Goal: Task Accomplishment & Management: Manage account settings

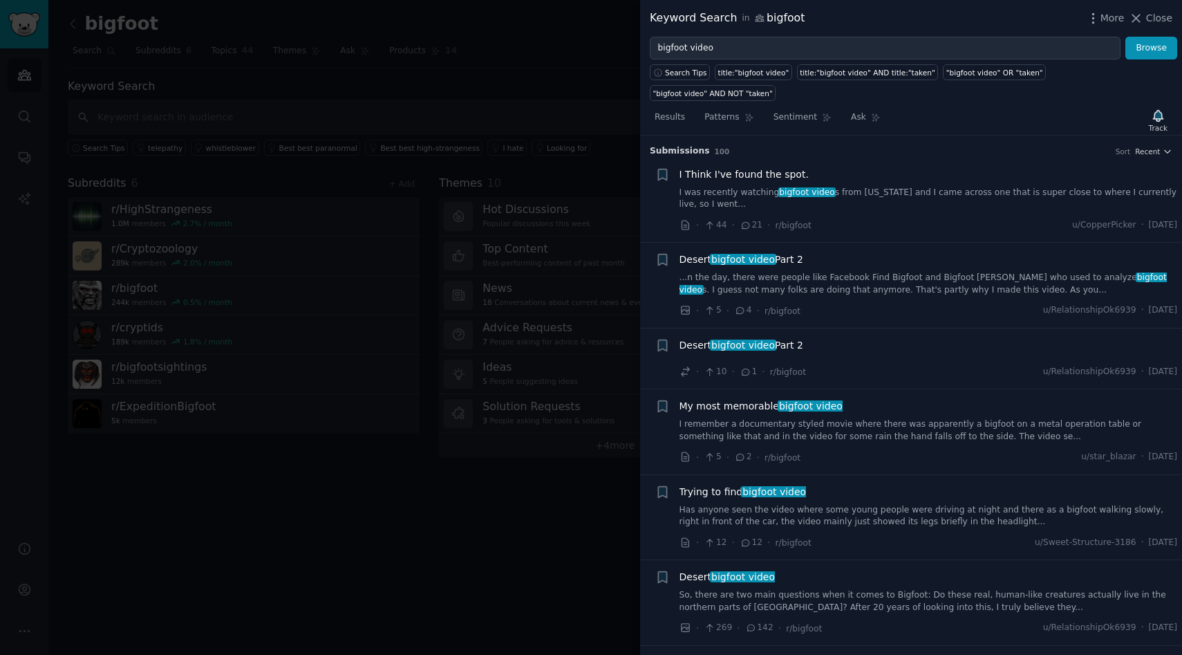
scroll to position [3508, 0]
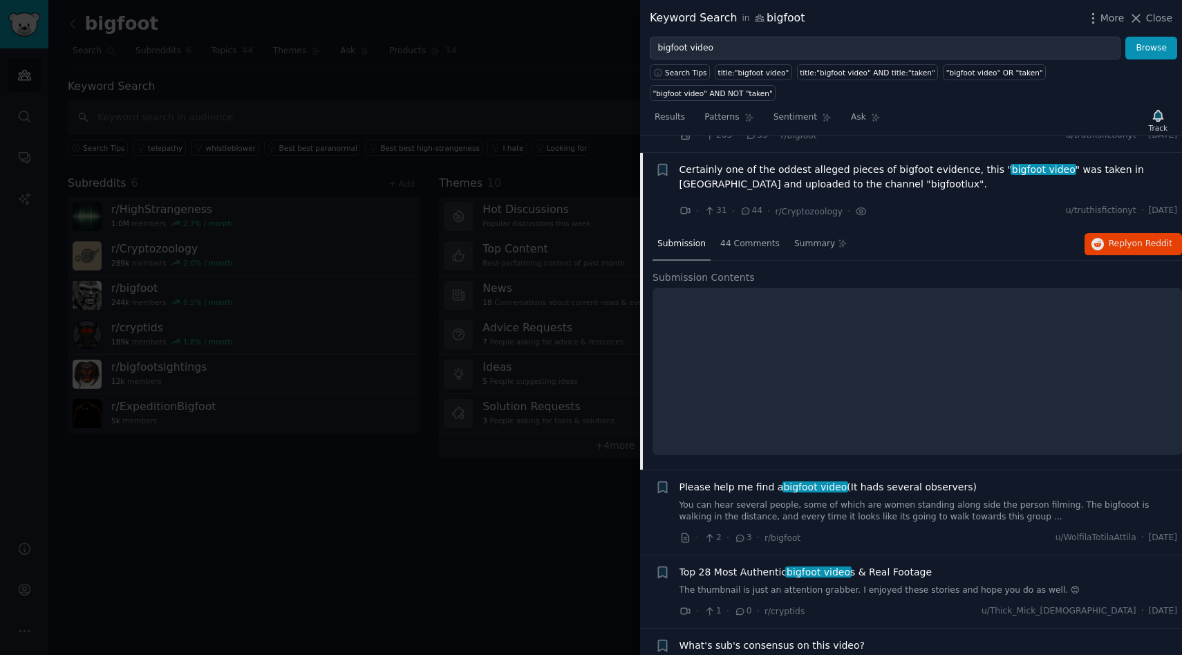
click at [831, 584] on link "The thumbnail is just an attention grabber. I enjoyed these stories and hope yo…" at bounding box center [929, 590] width 499 height 12
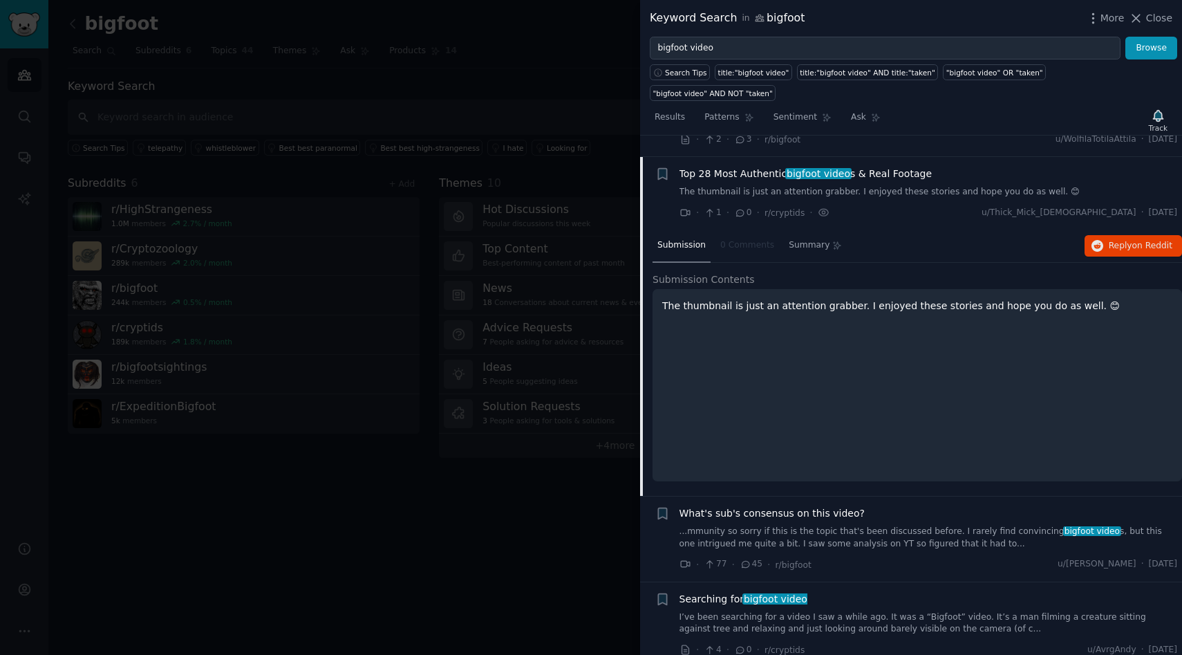
scroll to position [3669, 0]
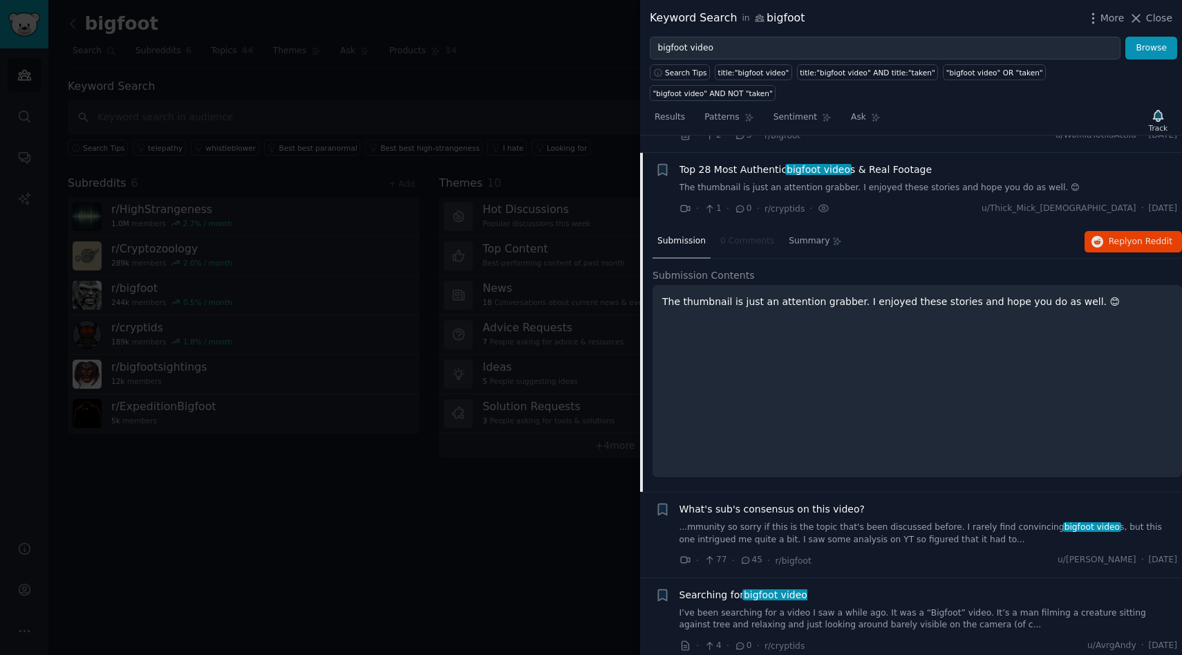
click at [447, 81] on div at bounding box center [591, 327] width 1182 height 655
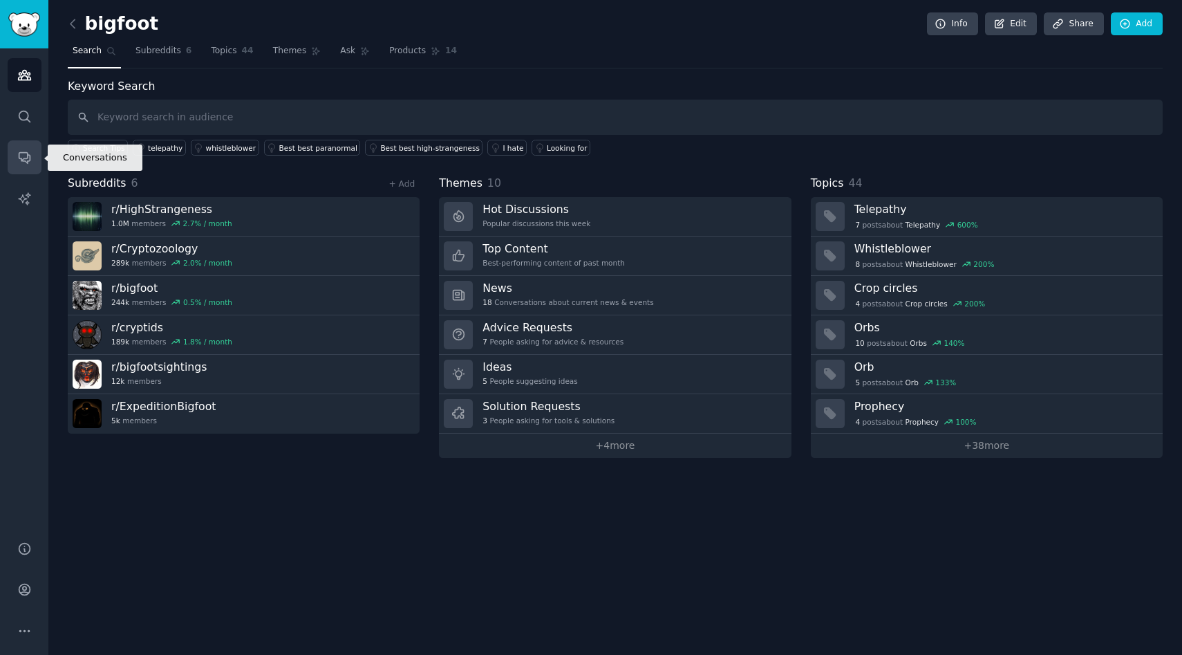
click at [21, 155] on icon "Sidebar" at bounding box center [24, 157] width 15 height 15
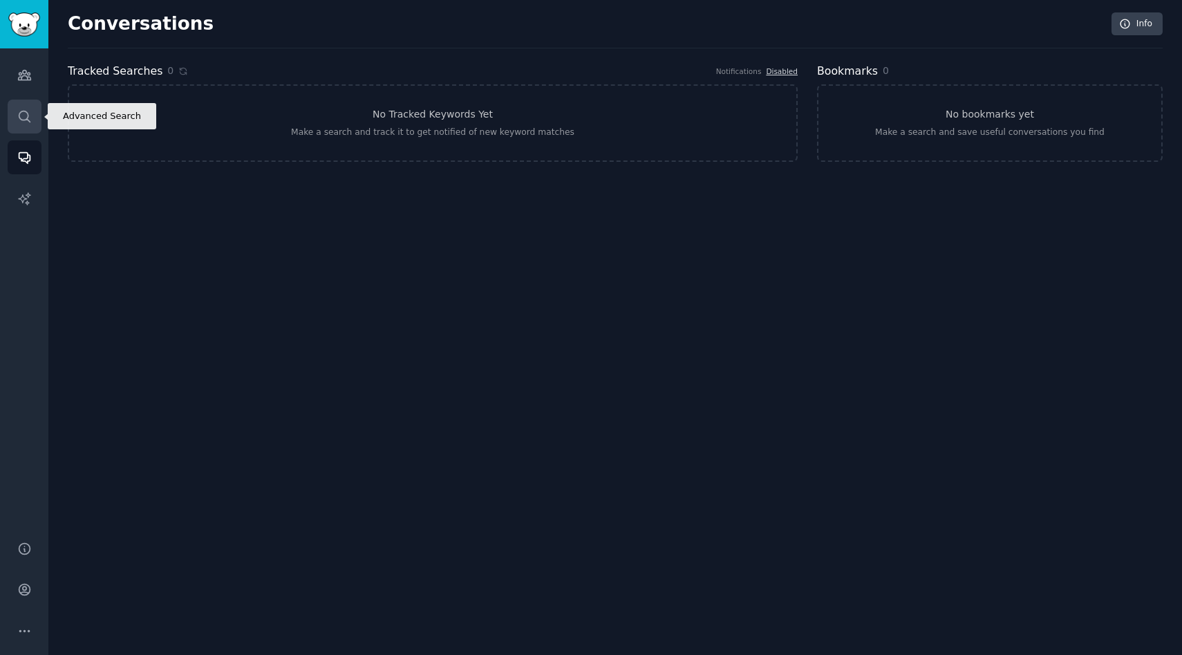
click at [21, 120] on icon "Sidebar" at bounding box center [24, 116] width 15 height 15
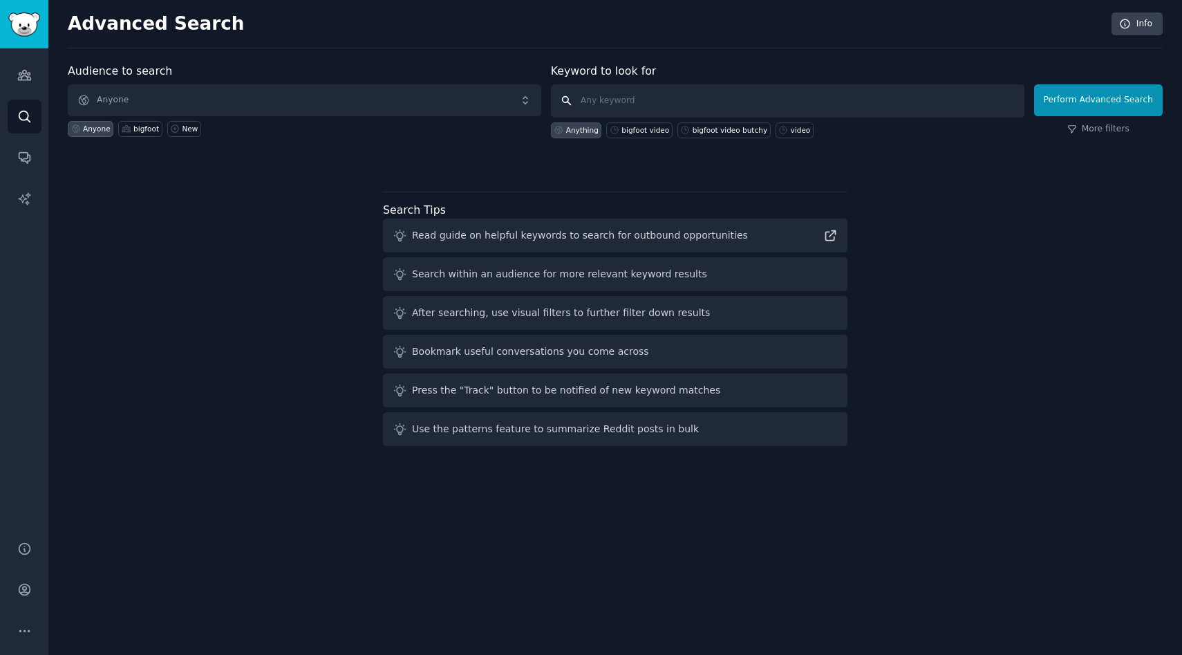
click at [642, 100] on input "text" at bounding box center [788, 100] width 474 height 33
type input "Bigfoot"
click at [1140, 86] on button "Perform Advanced Search" at bounding box center [1098, 100] width 129 height 32
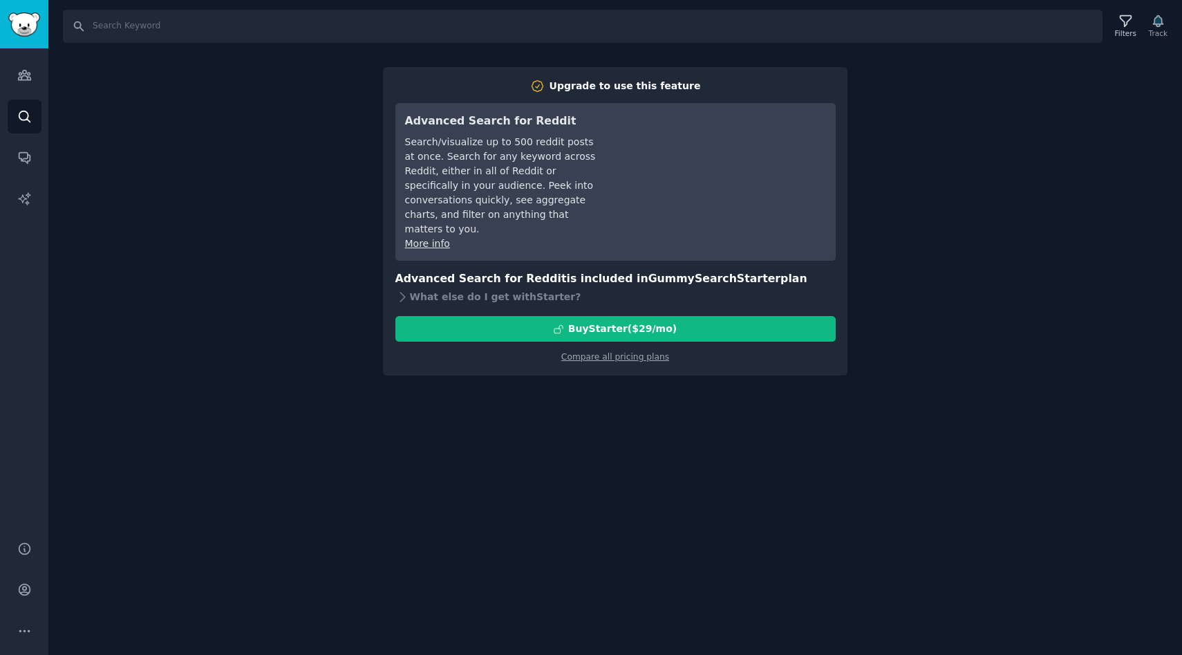
click at [204, 449] on div "Search Filters Track Upgrade to use this feature Advanced Search for Reddit Sea…" at bounding box center [615, 327] width 1134 height 655
click at [590, 352] on link "Compare all pricing plans" at bounding box center [615, 357] width 108 height 10
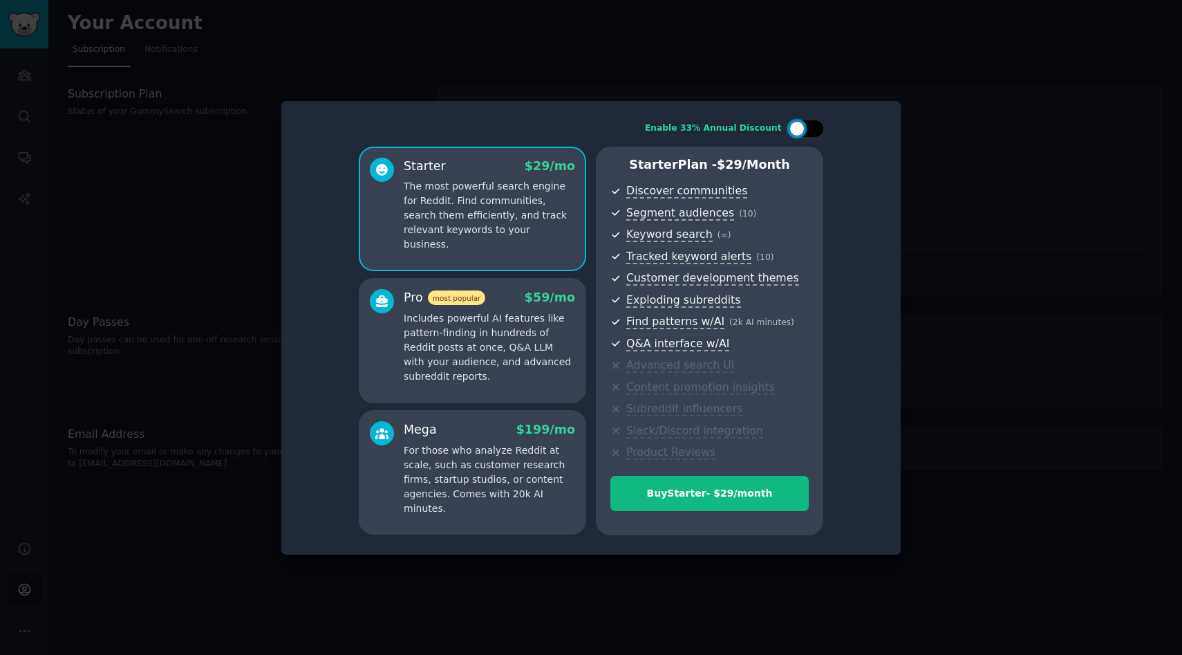
click at [811, 127] on div at bounding box center [813, 128] width 7 height 7
click at [803, 128] on div at bounding box center [799, 128] width 10 height 7
checkbox input "false"
click at [532, 65] on div at bounding box center [591, 327] width 1182 height 655
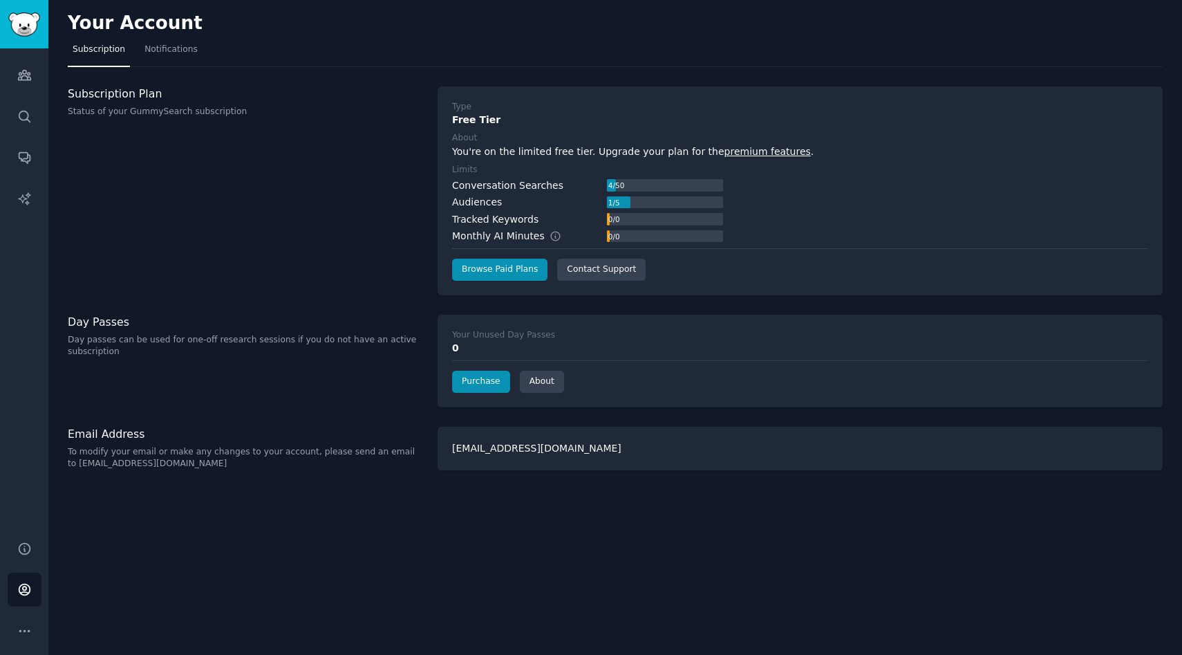
click at [239, 194] on div "Subscription Plan Status of your GummySearch subscription" at bounding box center [245, 190] width 355 height 209
click at [22, 69] on icon "Sidebar" at bounding box center [24, 75] width 15 height 15
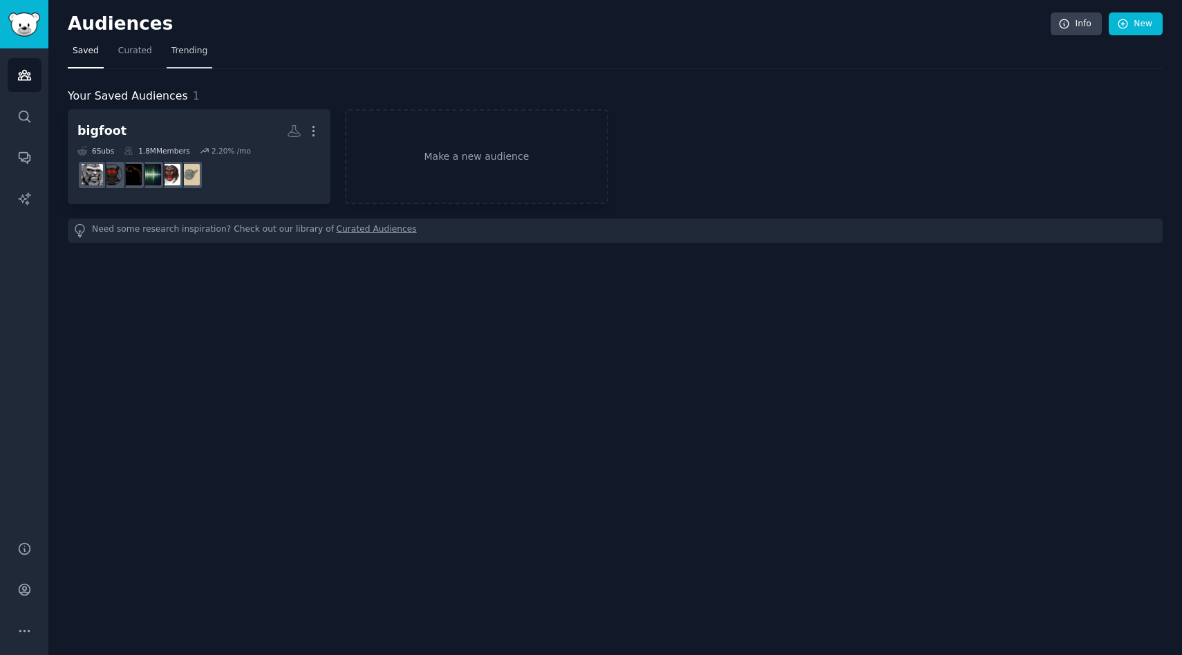
click at [174, 50] on span "Trending" at bounding box center [189, 51] width 36 height 12
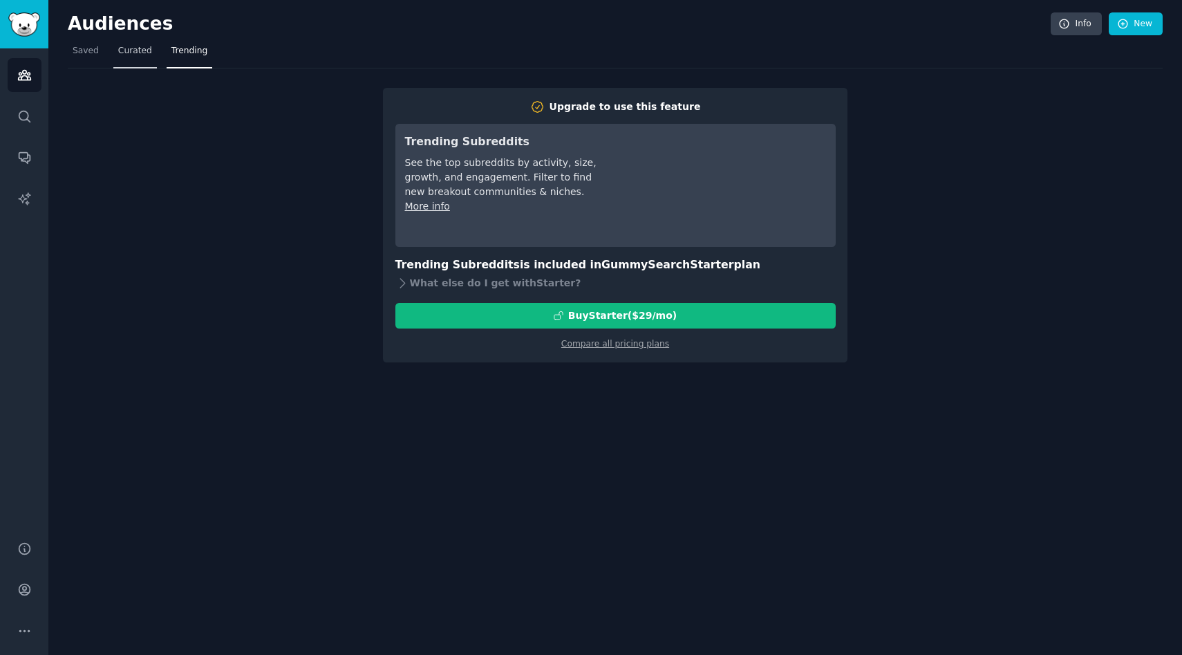
click at [148, 51] on span "Curated" at bounding box center [135, 51] width 34 height 12
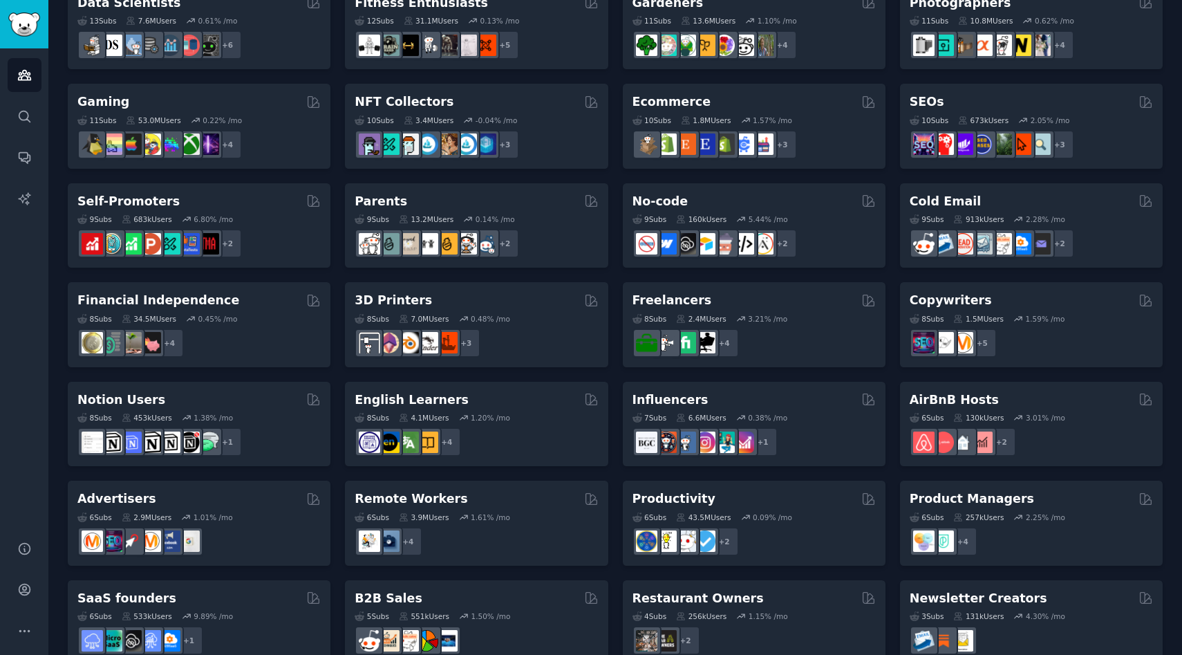
scroll to position [452, 0]
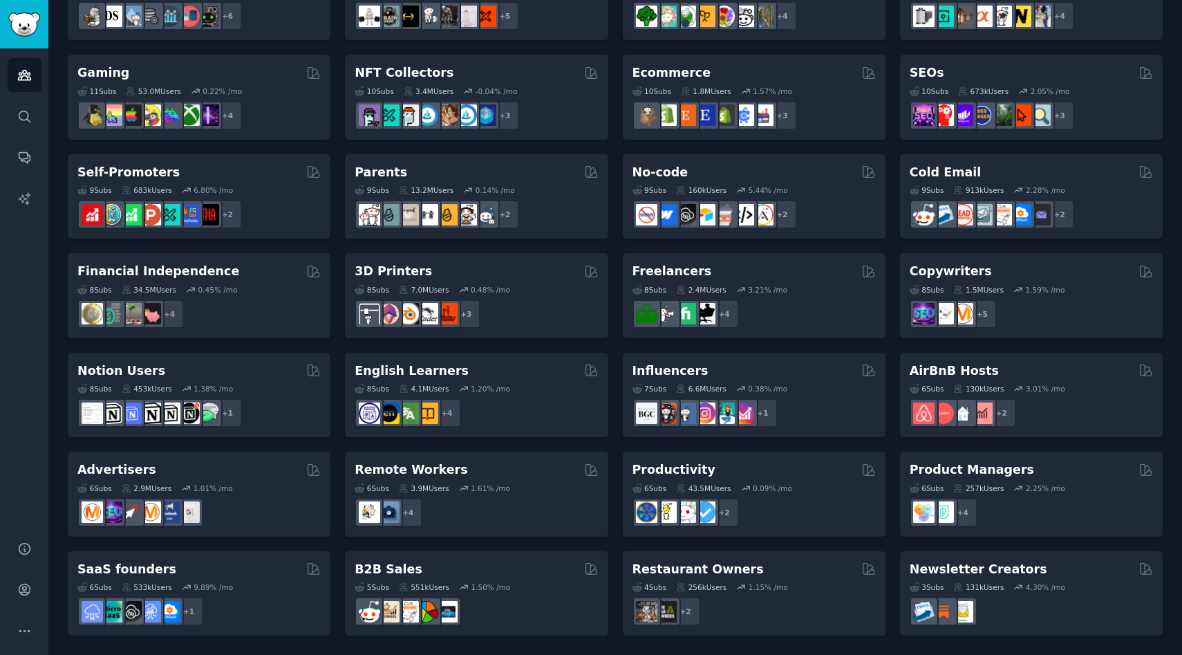
click at [770, 477] on div "Productivity" at bounding box center [754, 469] width 243 height 17
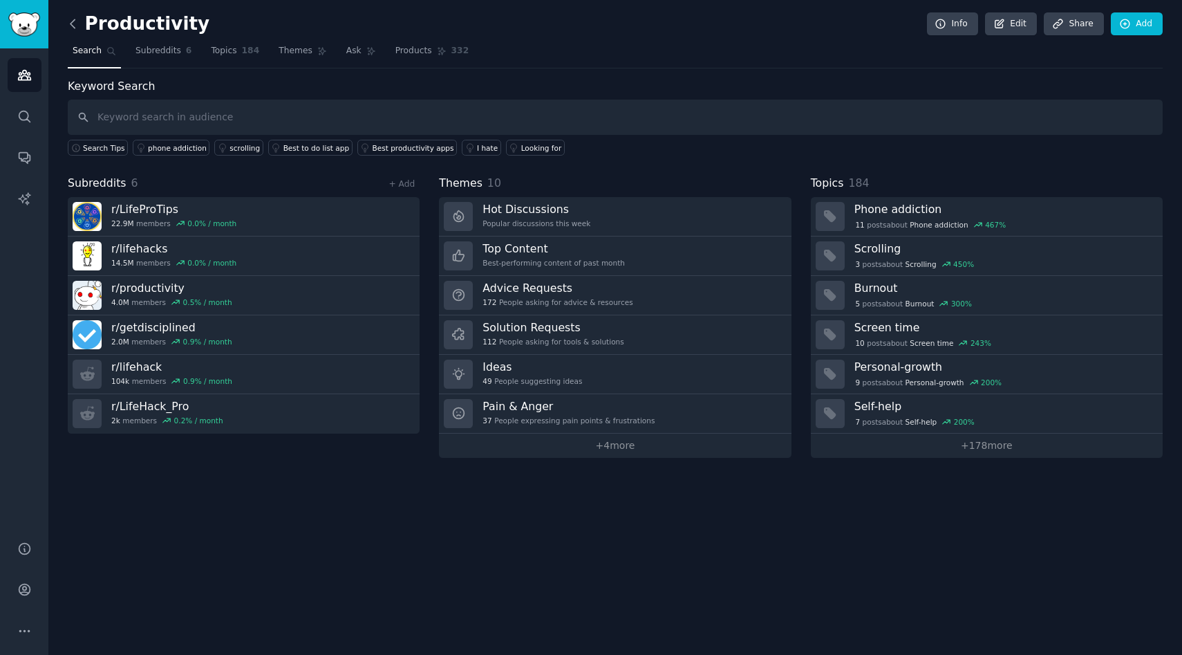
click at [73, 26] on icon at bounding box center [73, 23] width 4 height 8
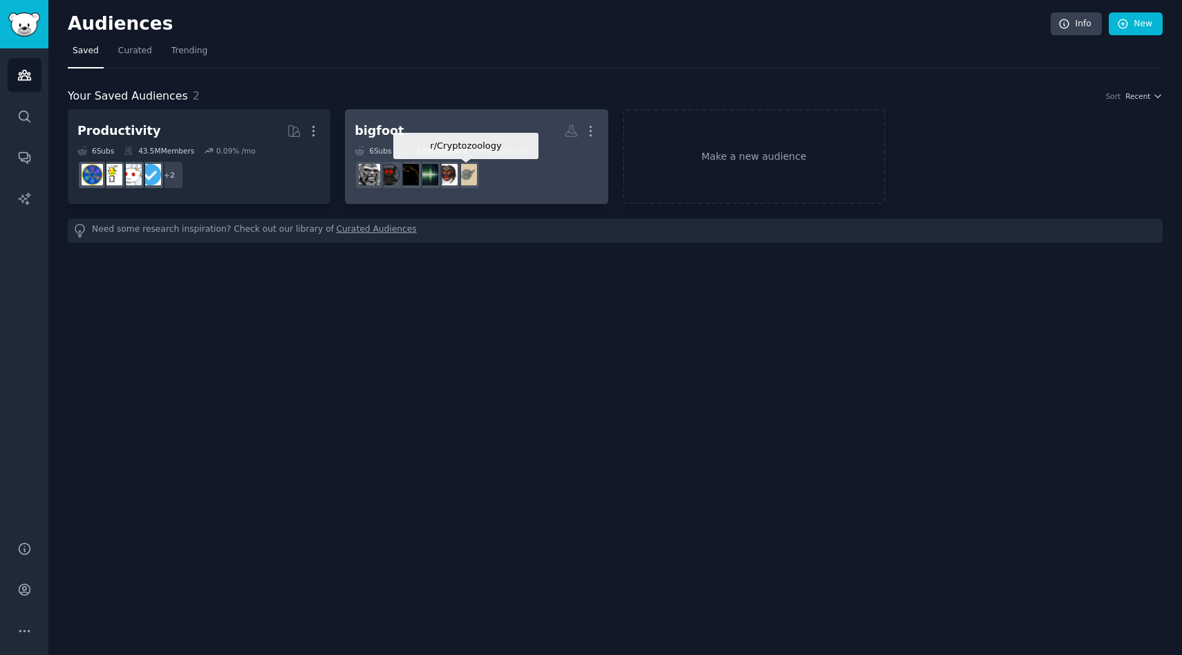
click at [461, 187] on div at bounding box center [446, 174] width 29 height 29
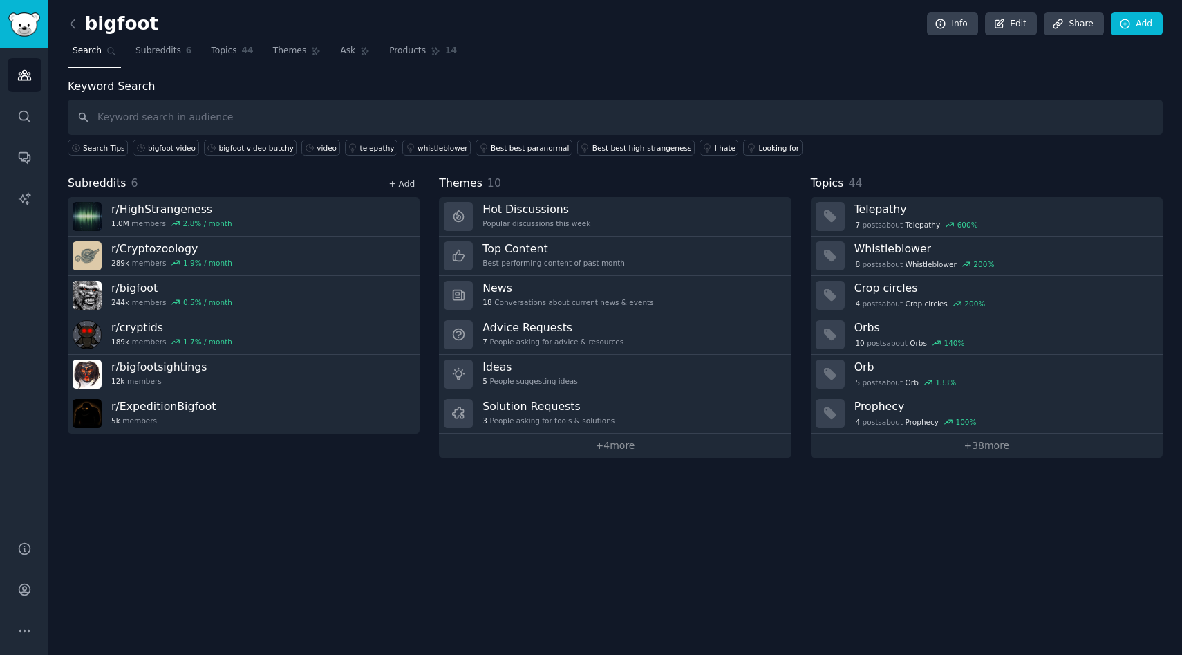
click at [395, 183] on link "+ Add" at bounding box center [402, 184] width 26 height 10
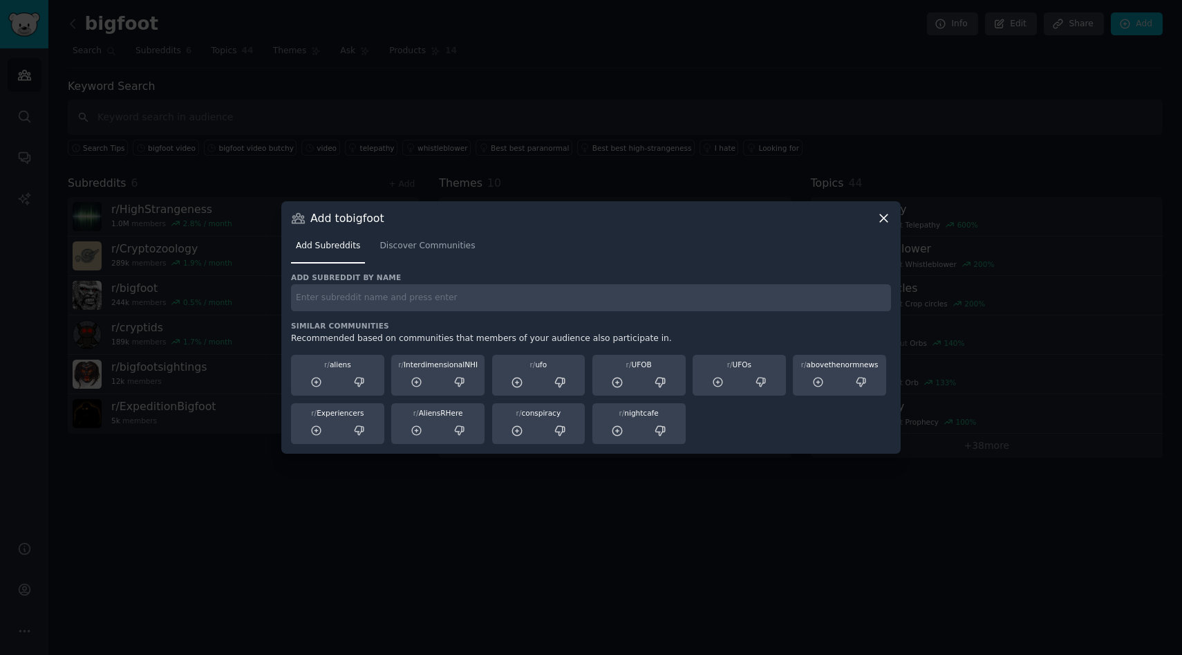
click at [364, 296] on input "text" at bounding box center [591, 297] width 600 height 27
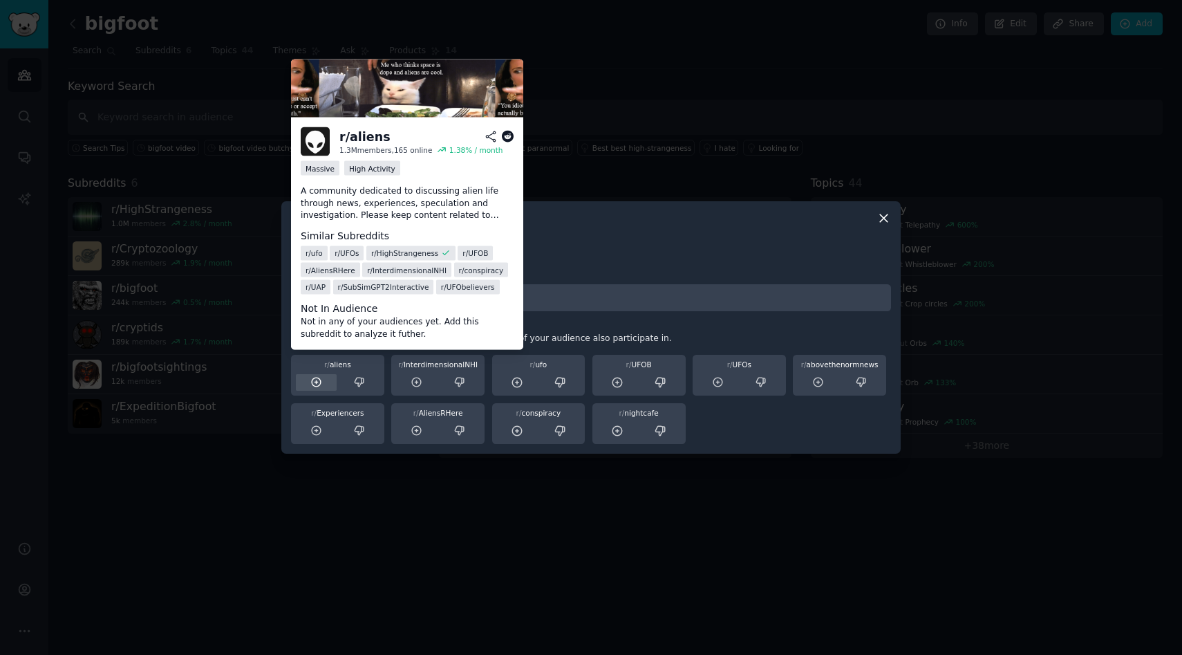
type input "paranormal"
click at [317, 381] on icon at bounding box center [316, 382] width 12 height 12
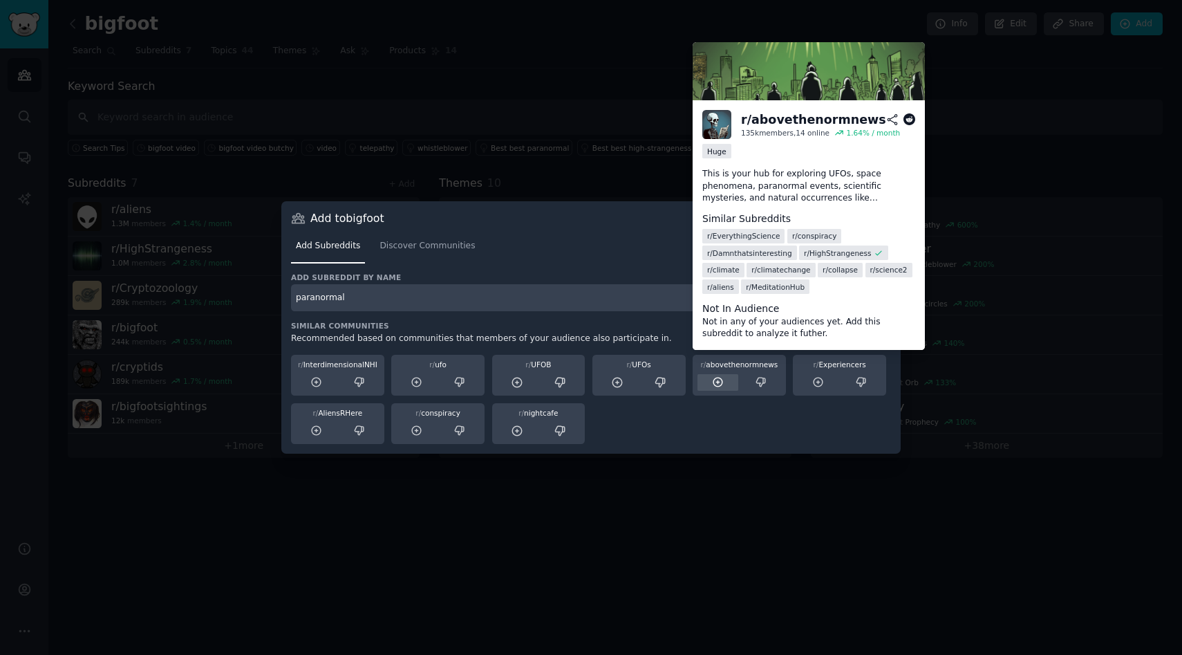
click at [718, 382] on icon at bounding box center [718, 382] width 9 height 9
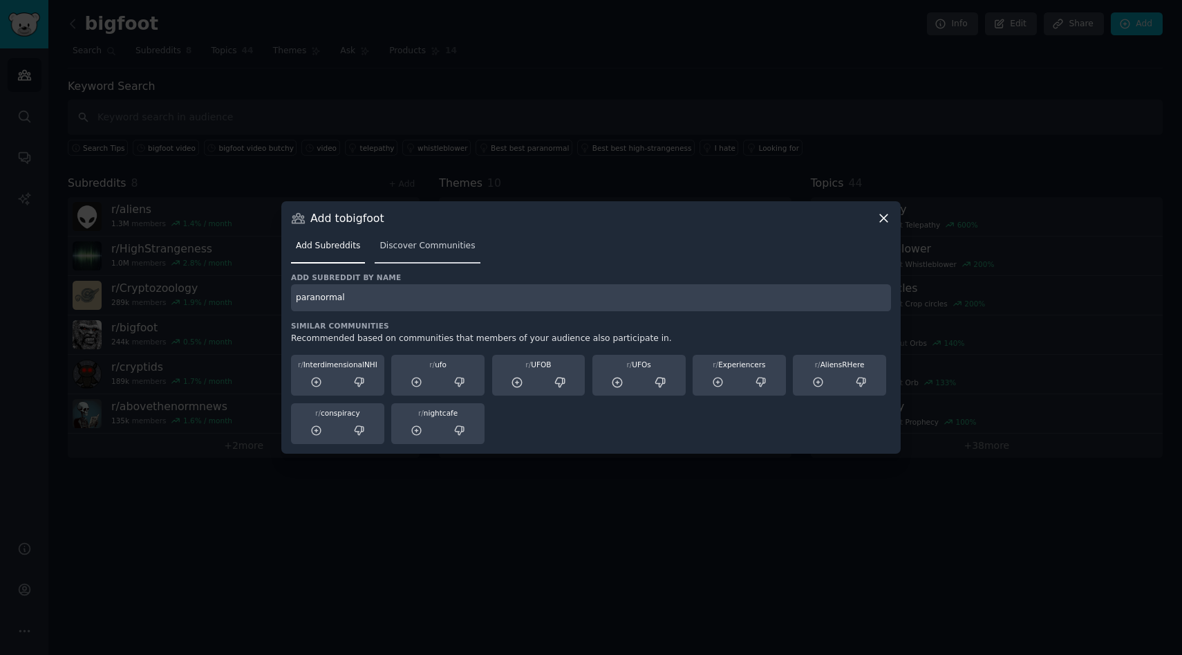
click at [415, 249] on span "Discover Communities" at bounding box center [427, 246] width 95 height 12
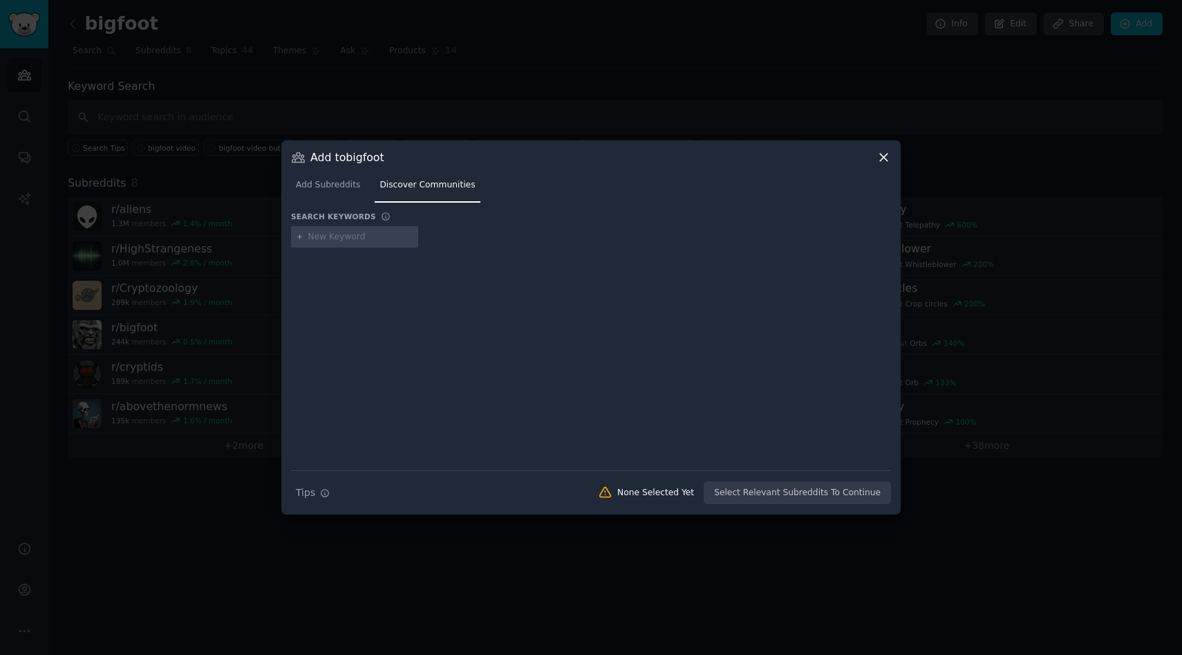
click at [342, 236] on input "text" at bounding box center [360, 237] width 105 height 12
type input "paranormal"
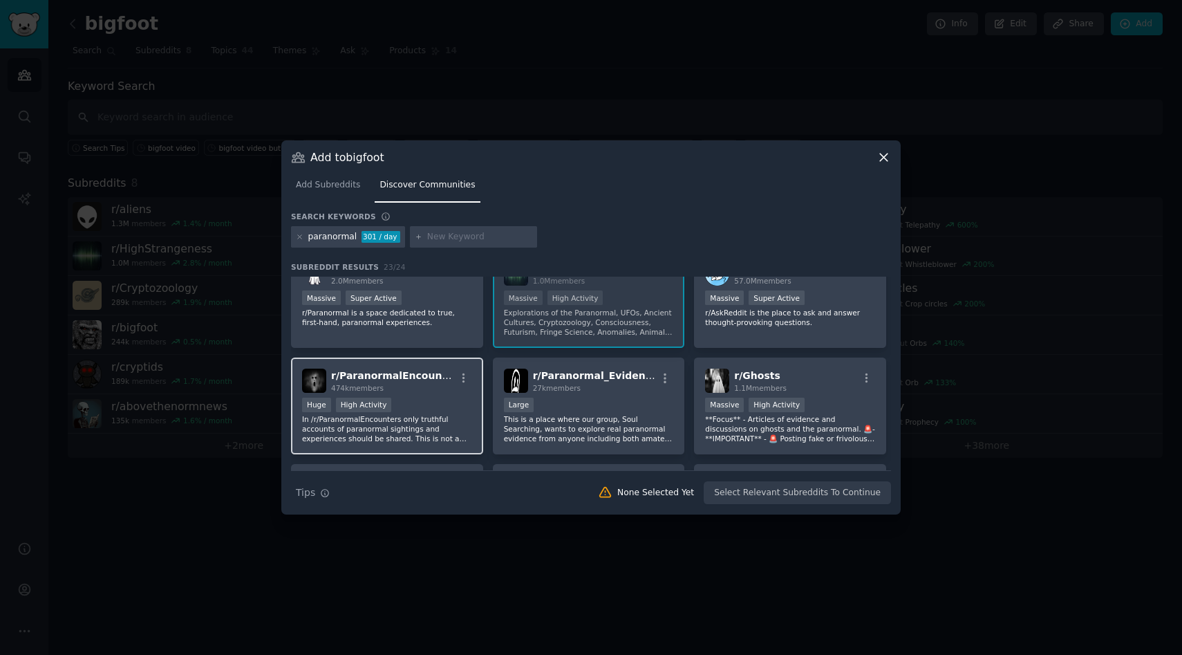
scroll to position [27, 0]
click at [416, 414] on p "In /r/ParanormalEncounters only truthful accounts of paranormal sightings and e…" at bounding box center [387, 427] width 170 height 29
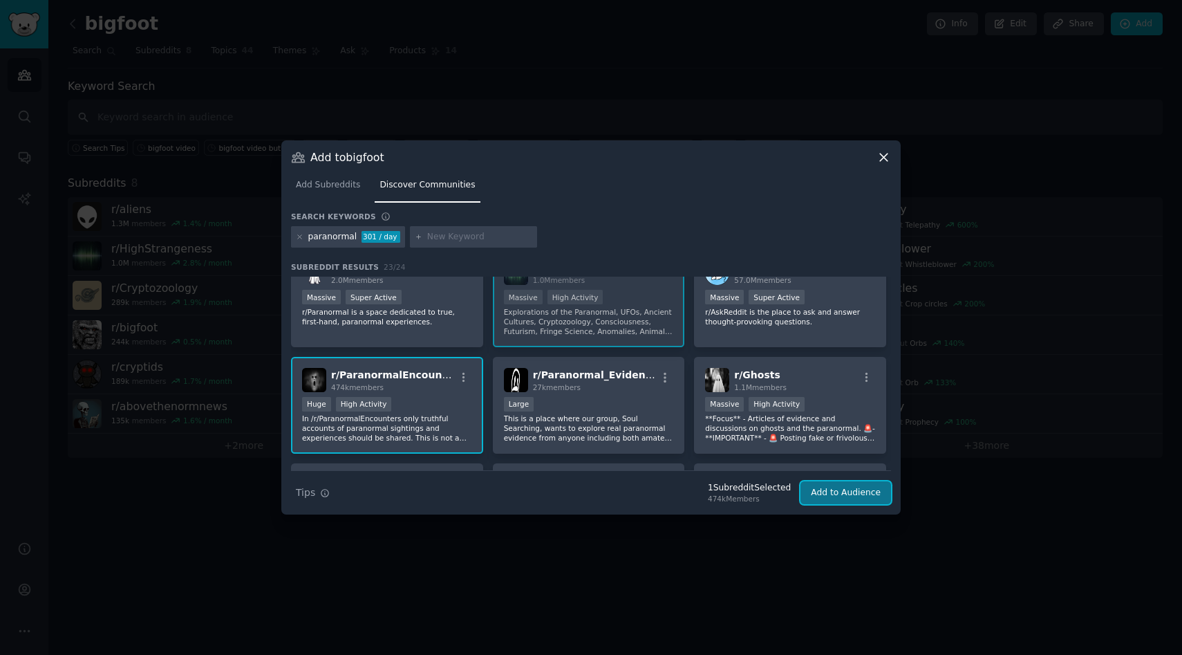
click at [827, 492] on button "Add to Audience" at bounding box center [846, 493] width 91 height 24
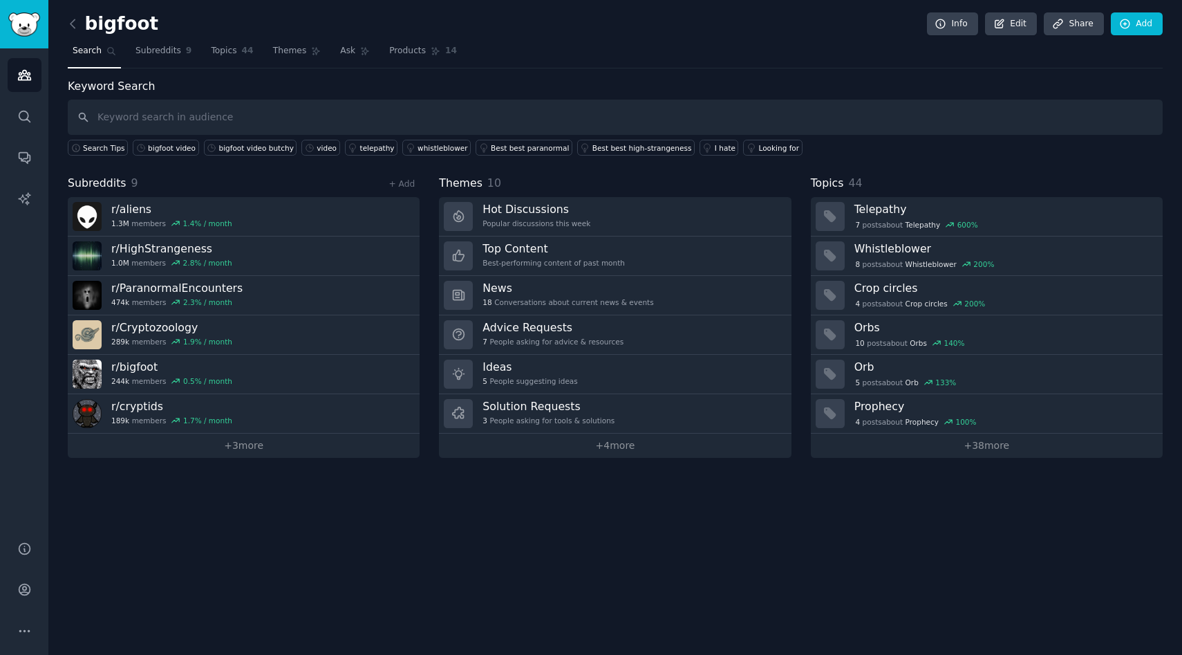
click at [402, 189] on div "+ Add" at bounding box center [402, 183] width 36 height 15
click at [404, 184] on link "+ Add" at bounding box center [402, 184] width 26 height 10
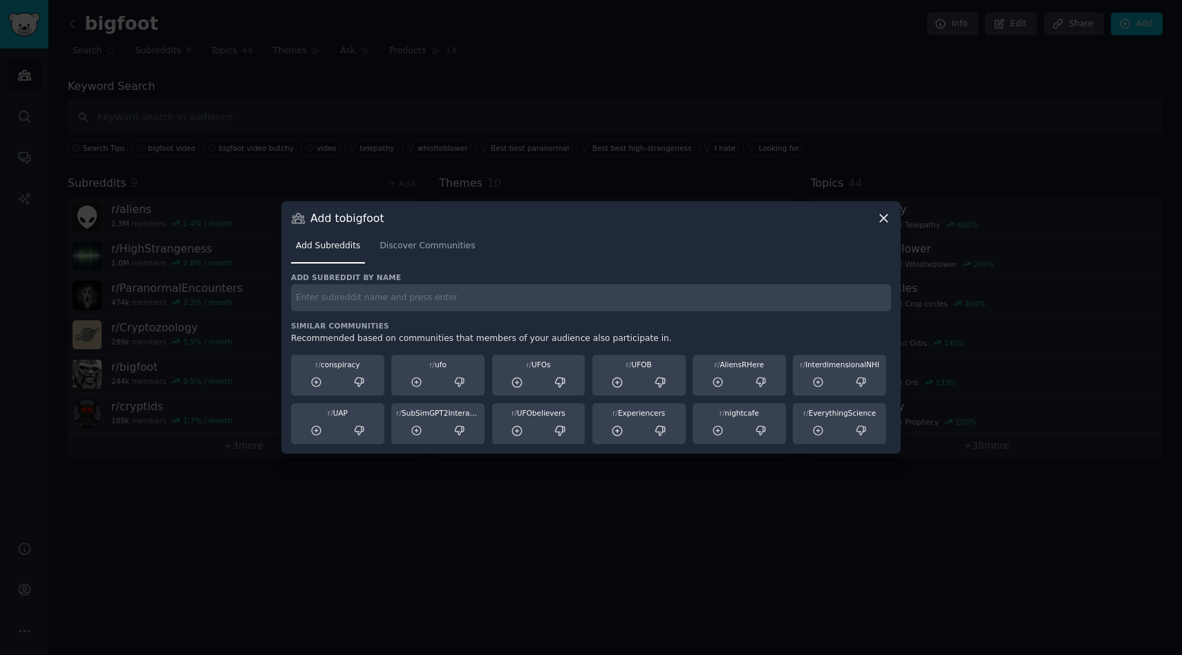
click at [487, 294] on input "text" at bounding box center [591, 297] width 600 height 27
type input "ghosts"
click at [437, 251] on span "Discover Communities" at bounding box center [427, 246] width 95 height 12
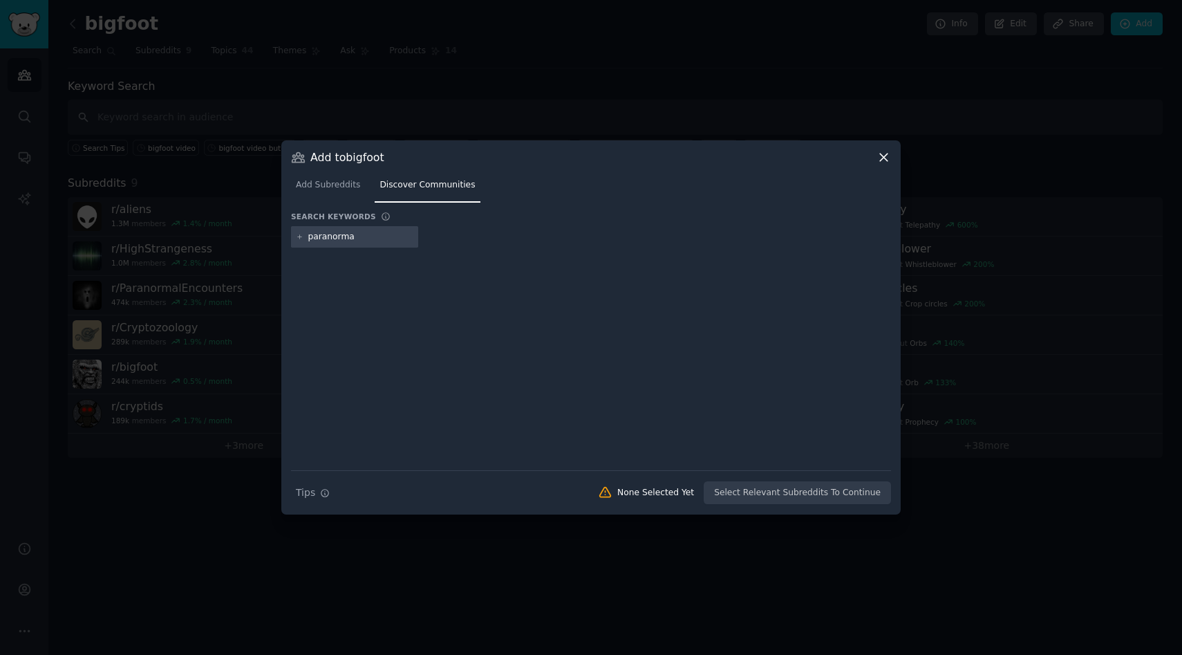
type input "paranormal"
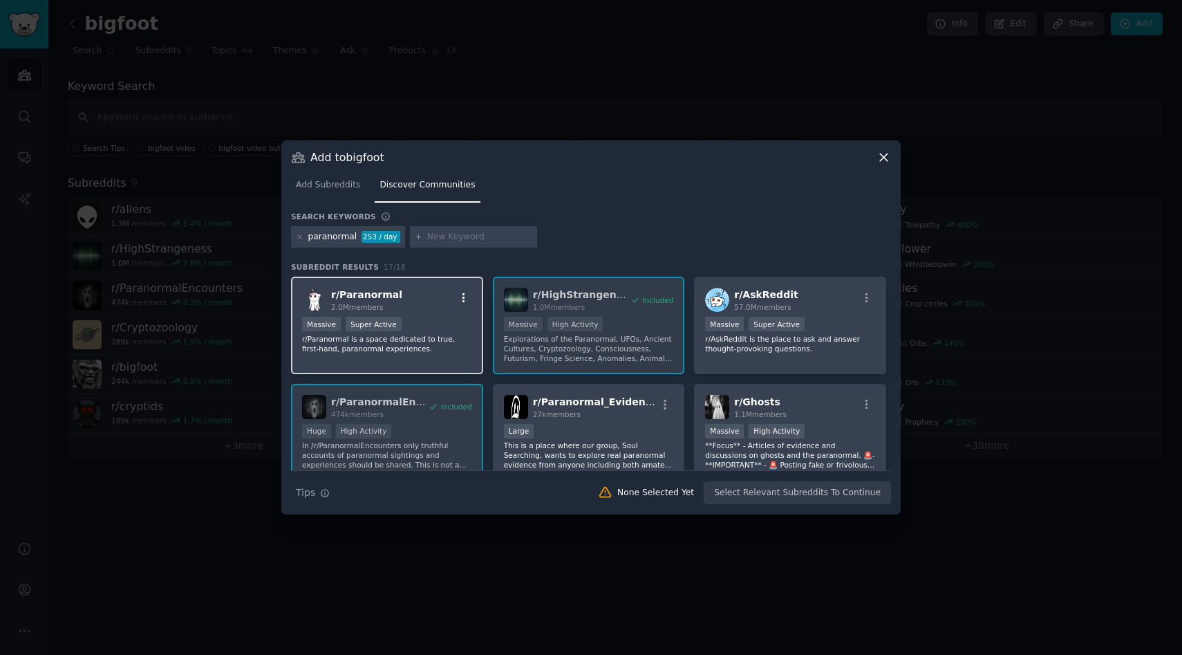
click at [464, 296] on icon "button" at bounding box center [464, 298] width 12 height 12
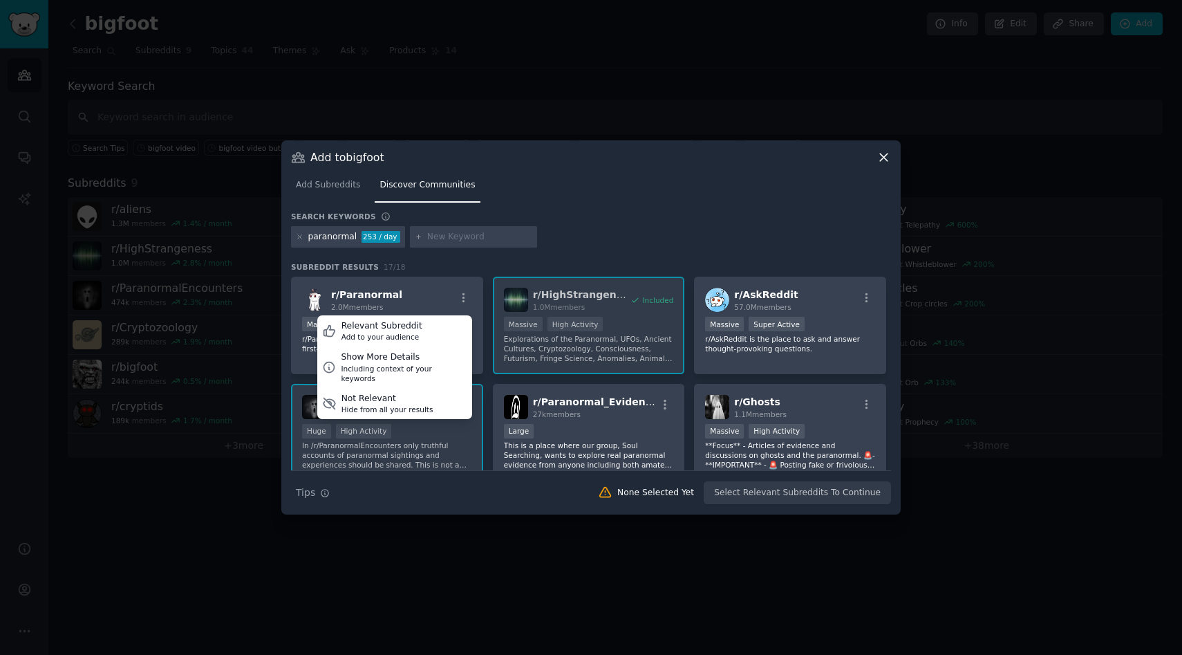
click at [634, 193] on nav "Add Subreddits Discover Communities" at bounding box center [591, 188] width 600 height 28
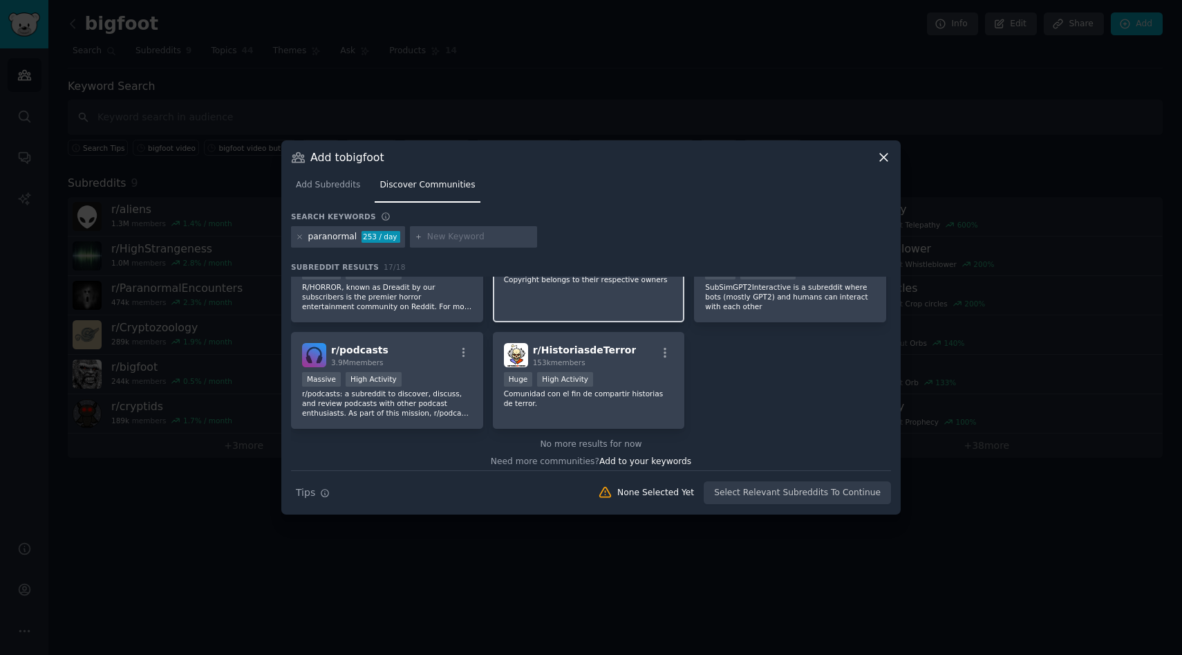
scroll to position [486, 0]
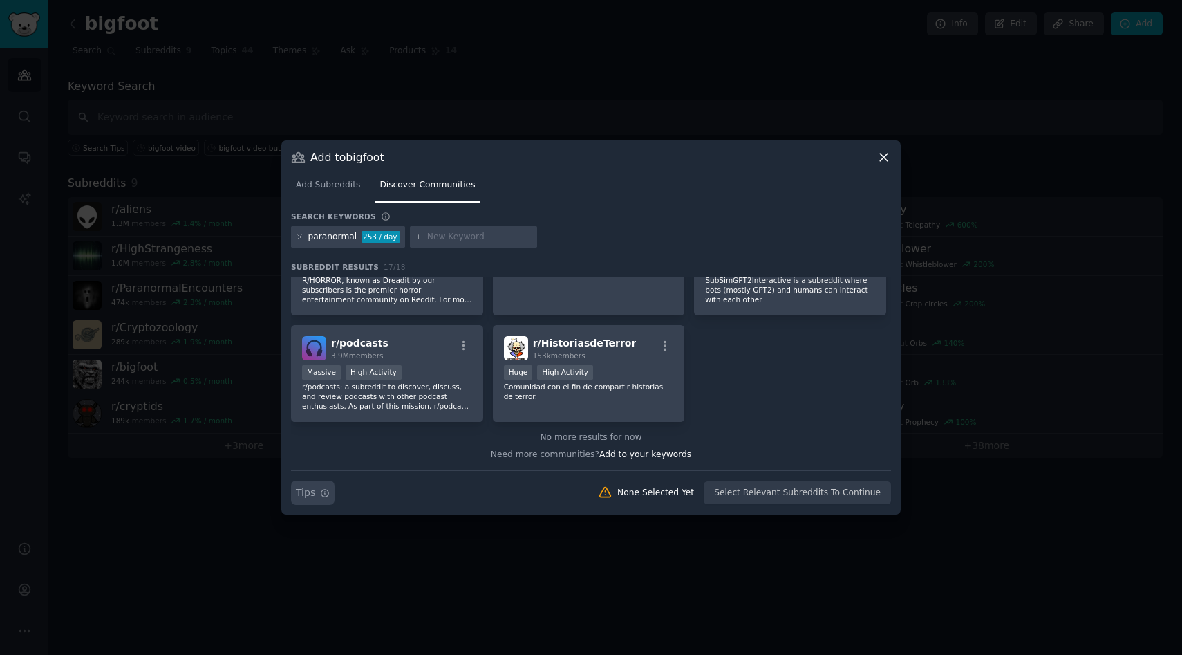
click at [324, 493] on icon "button" at bounding box center [326, 493] width 8 height 8
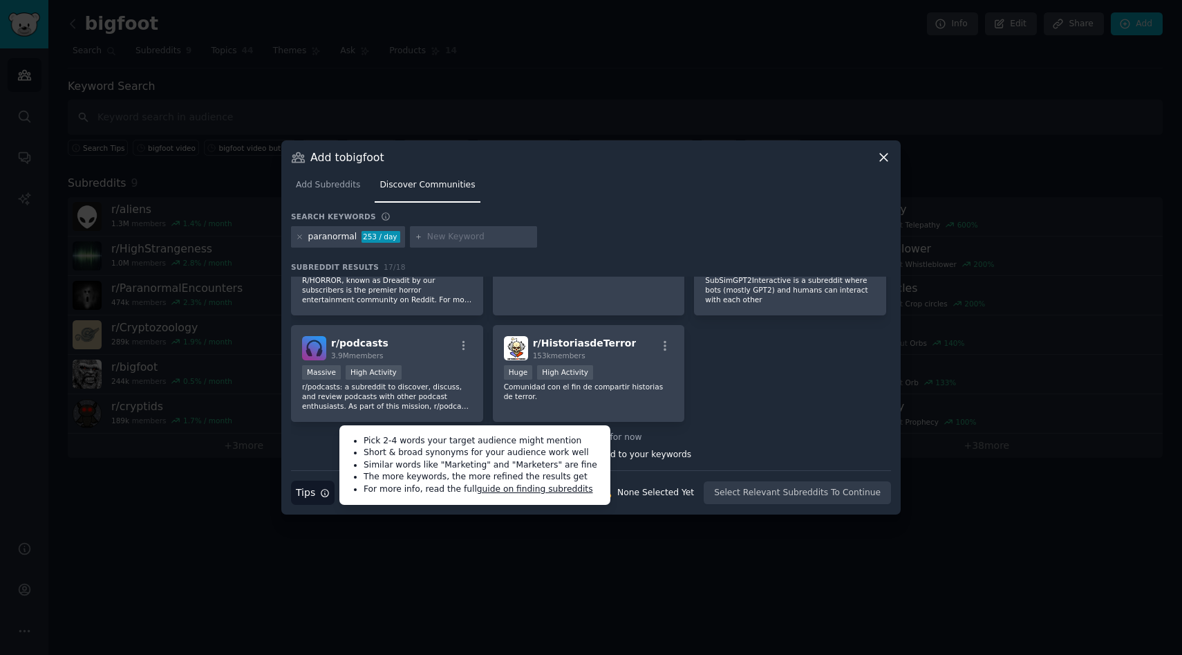
scroll to position [0, 0]
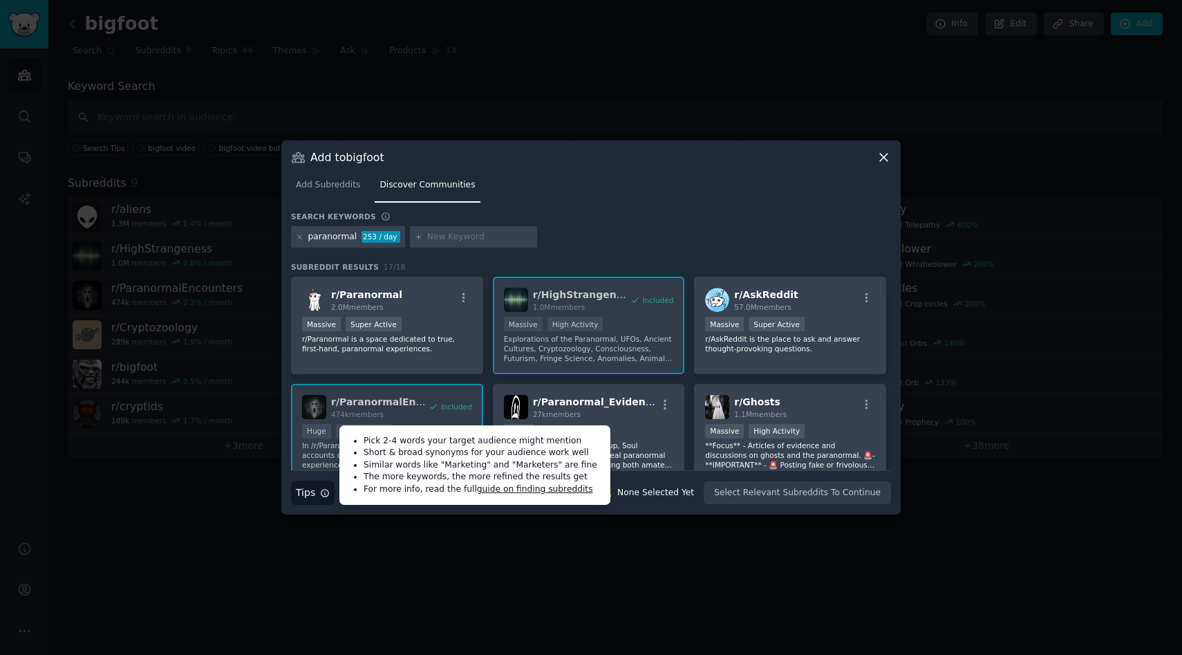
click at [435, 235] on input "text" at bounding box center [479, 237] width 105 height 12
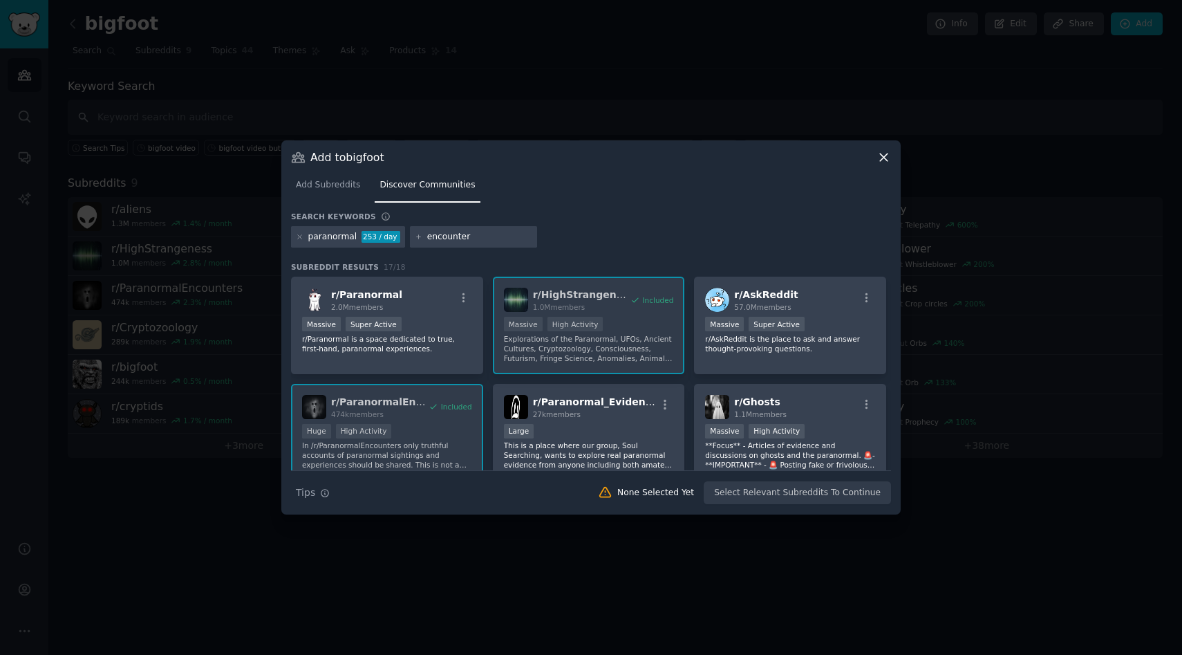
type input "encounters"
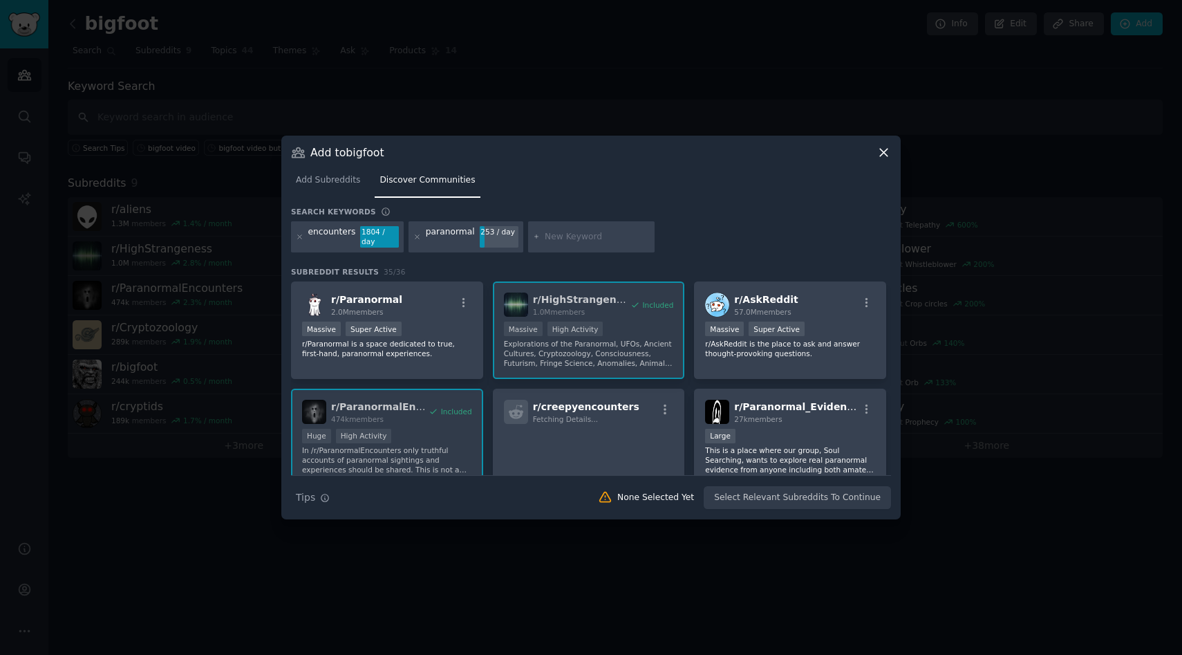
click at [835, 408] on span "r/ Paranormal_Evidence" at bounding box center [796, 406] width 125 height 11
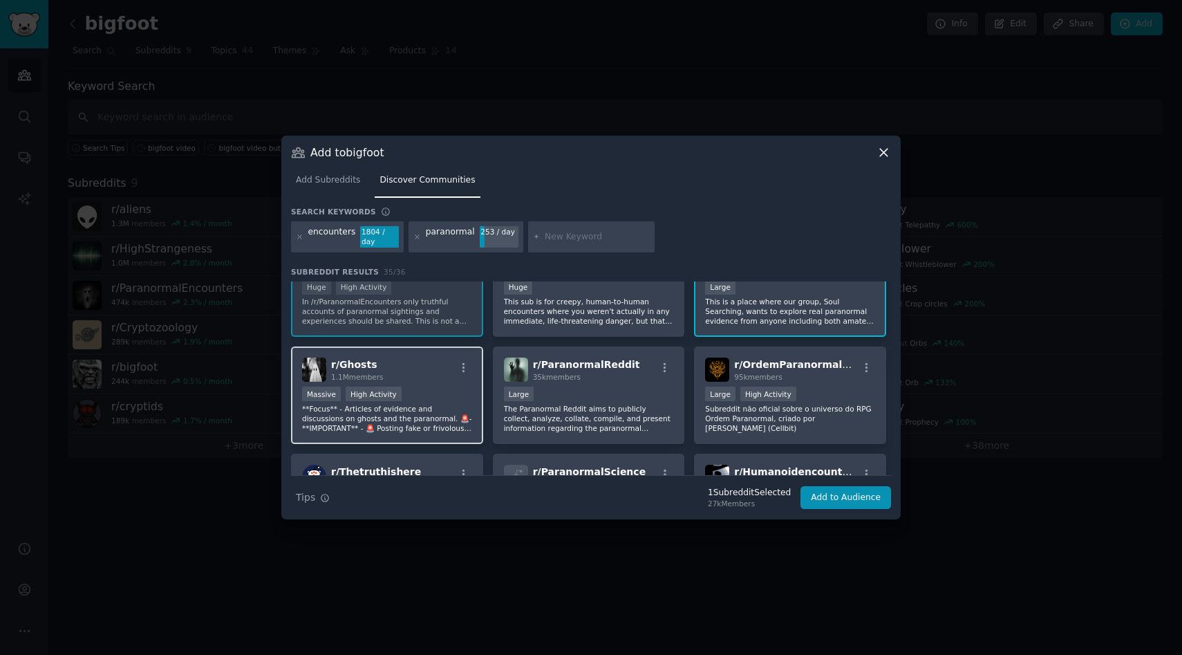
scroll to position [270, 0]
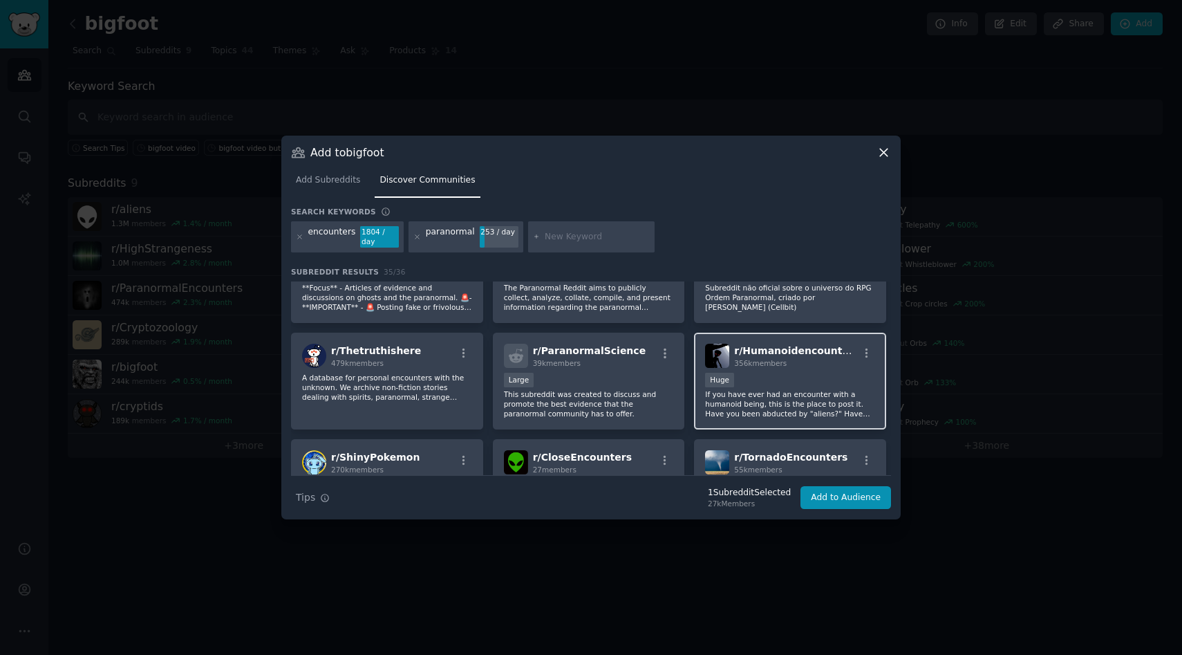
click at [770, 385] on div "Huge" at bounding box center [790, 381] width 170 height 17
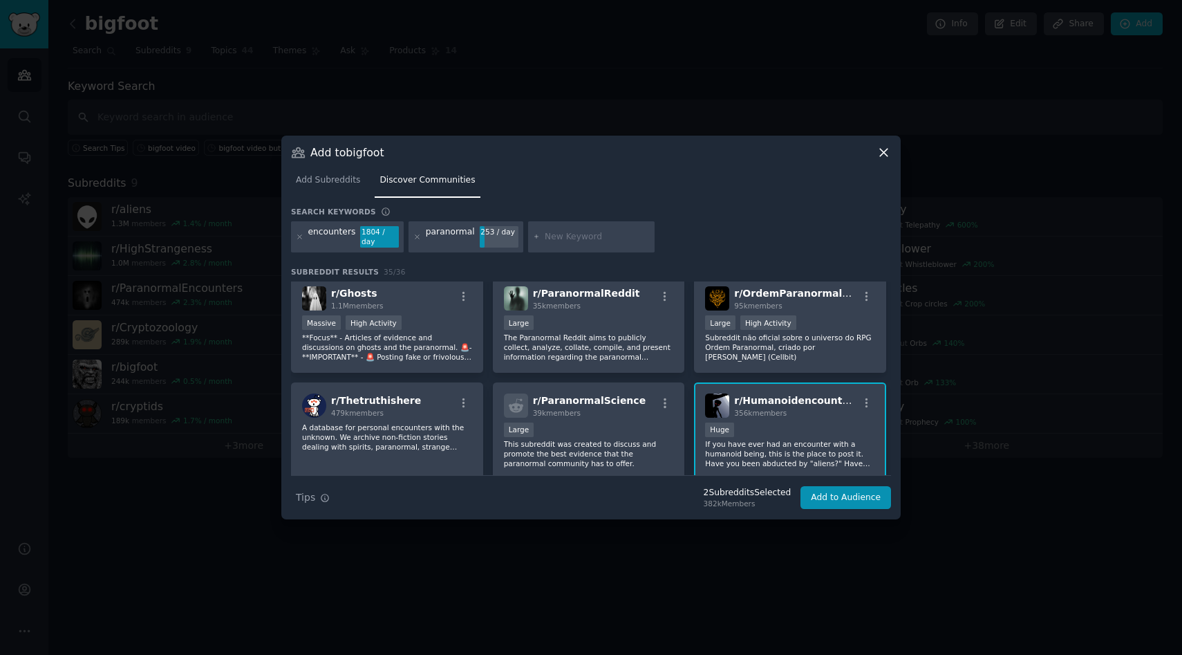
scroll to position [207, 0]
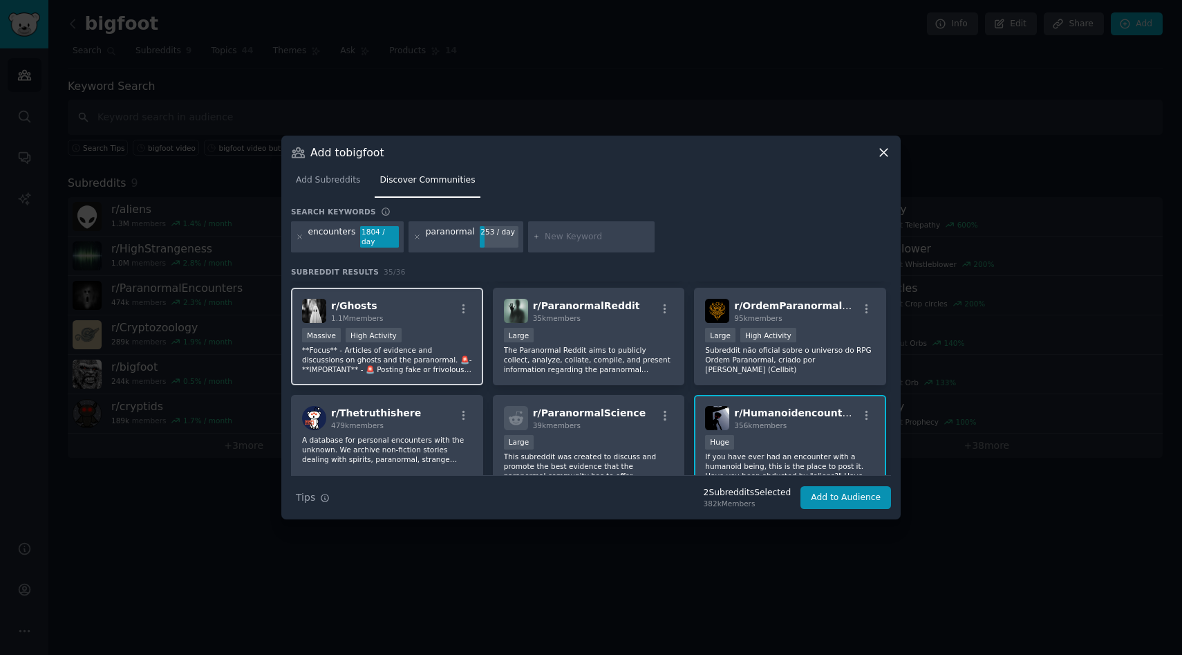
click at [429, 346] on p "**Focus** - Articles of evidence and discussions on ghosts and the paranormal. …" at bounding box center [387, 359] width 170 height 29
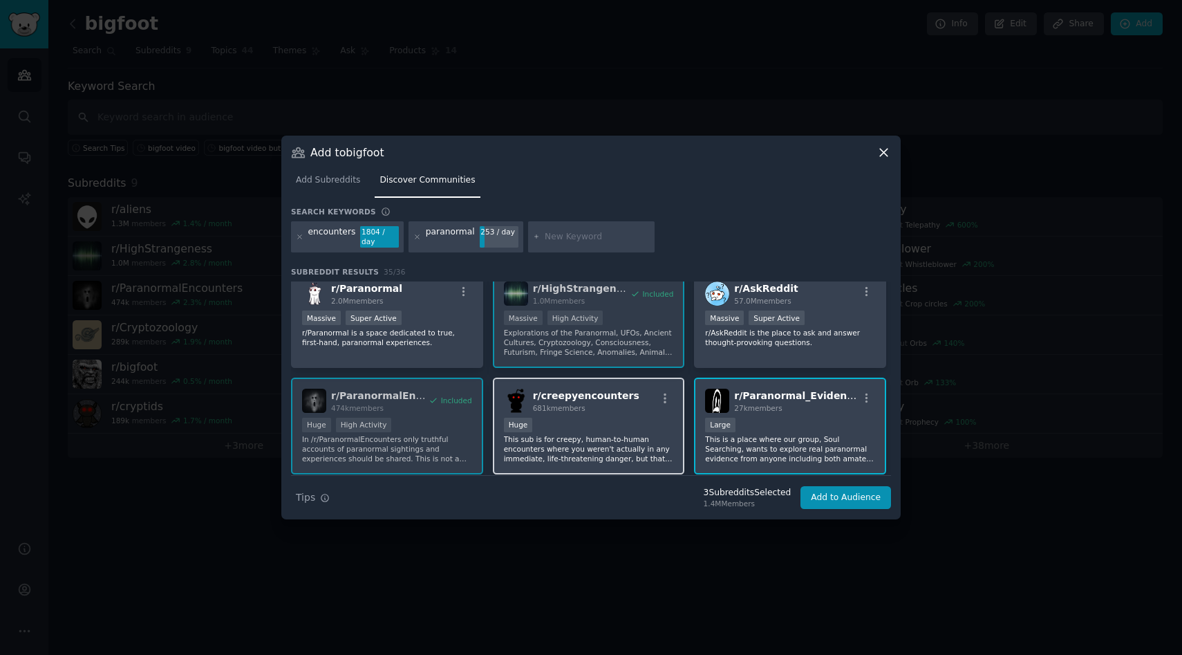
scroll to position [0, 0]
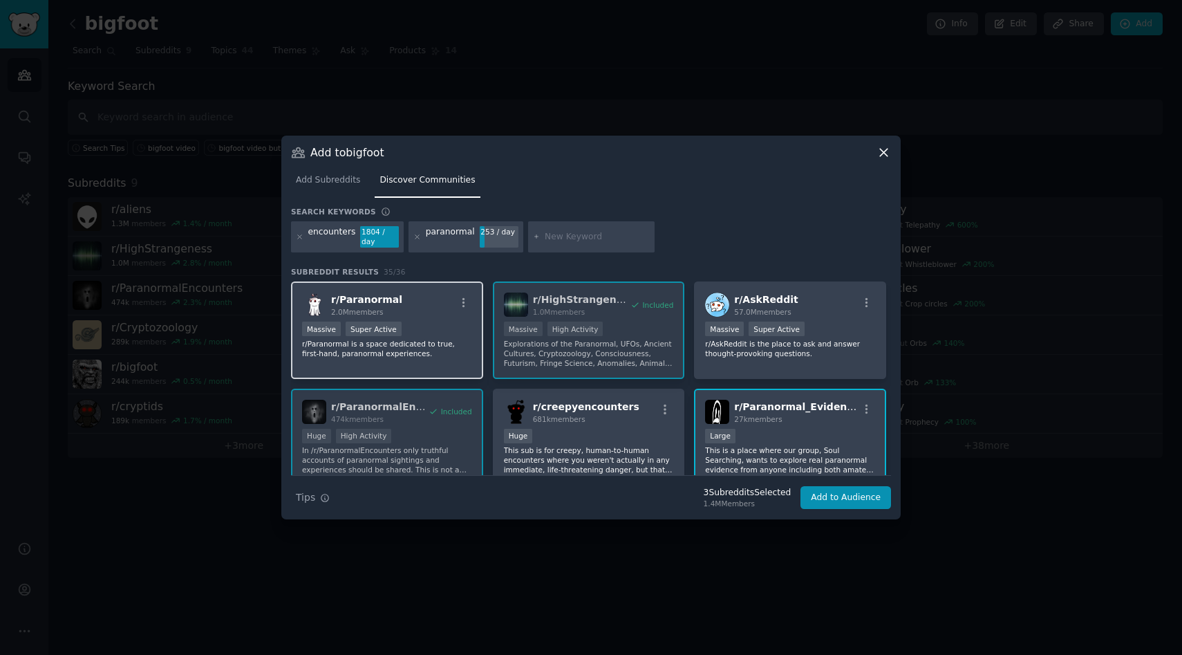
click at [435, 324] on div ">= 95th percentile for submissions / day Massive Super Active" at bounding box center [387, 330] width 170 height 17
click at [593, 434] on div "Huge" at bounding box center [589, 437] width 170 height 17
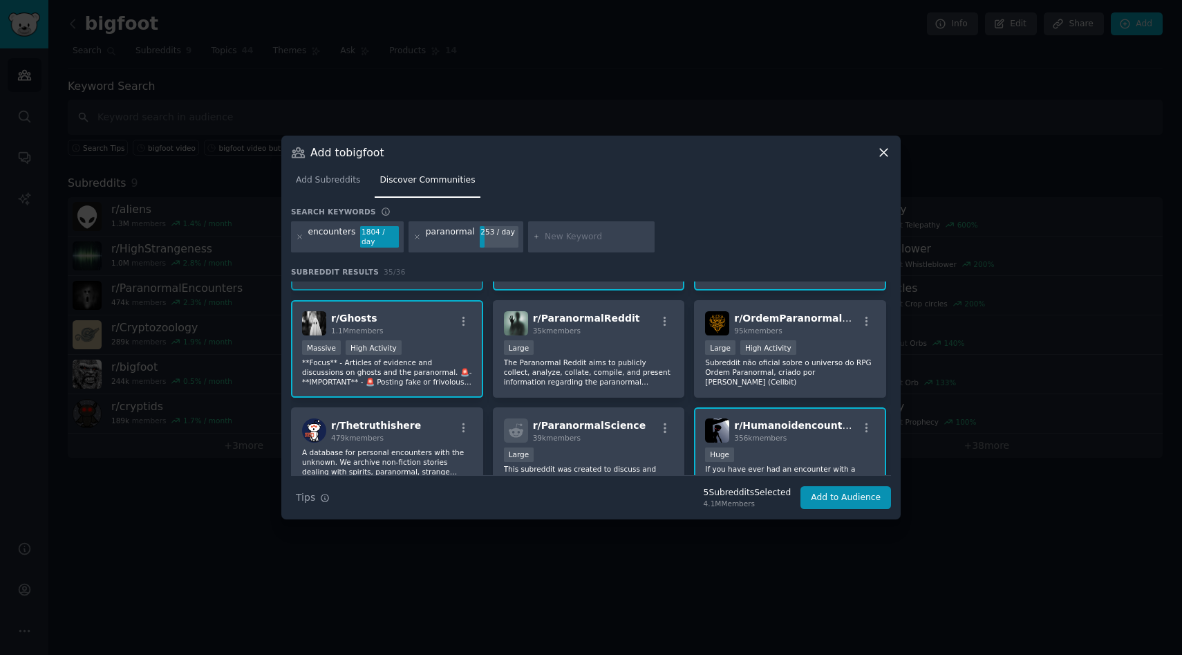
scroll to position [118, 0]
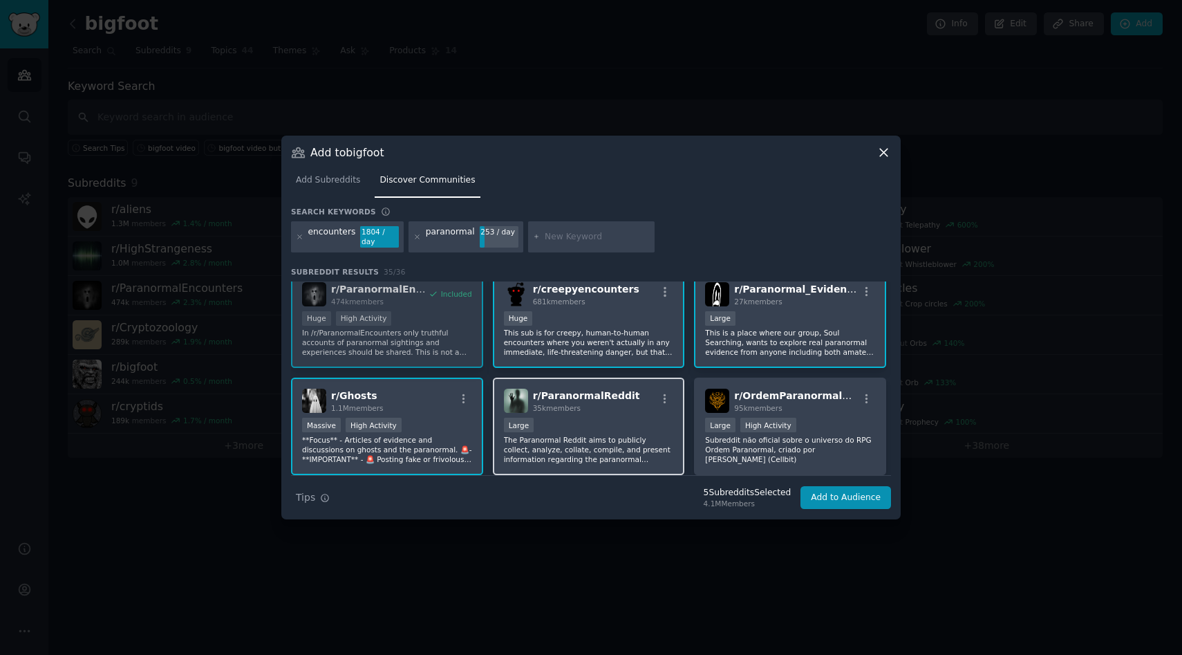
click at [604, 404] on div "35k members" at bounding box center [586, 408] width 107 height 10
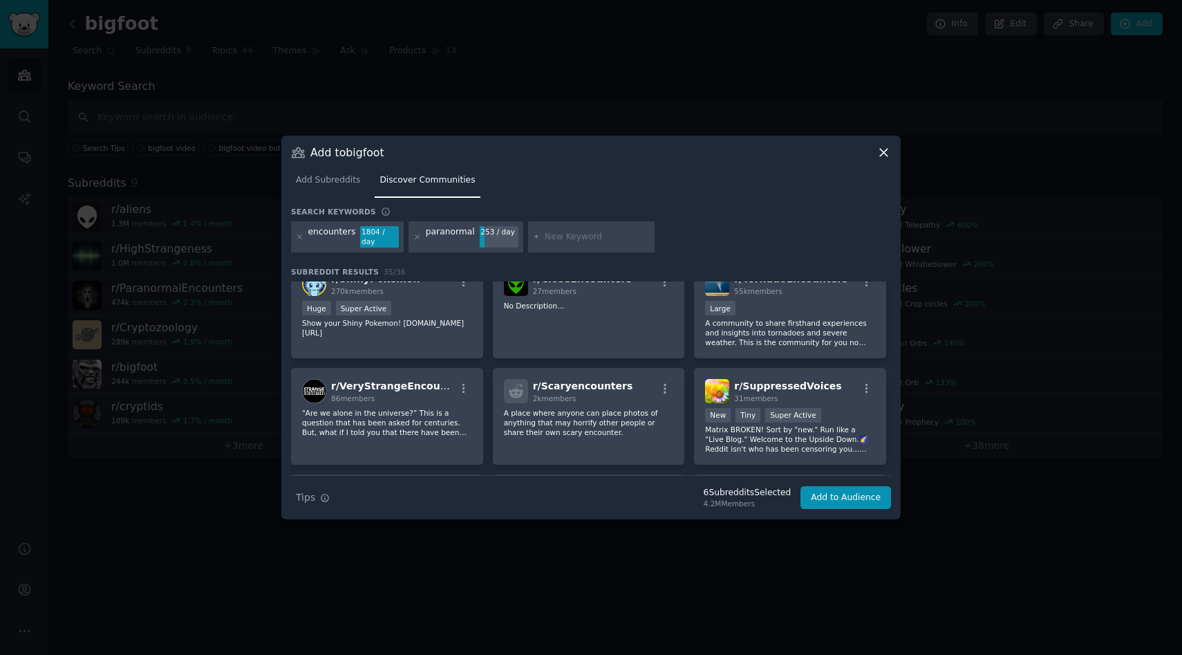
click at [604, 404] on div "r/ Scaryencounters 2k members A place where anyone can place photos of anything…" at bounding box center [589, 416] width 192 height 97
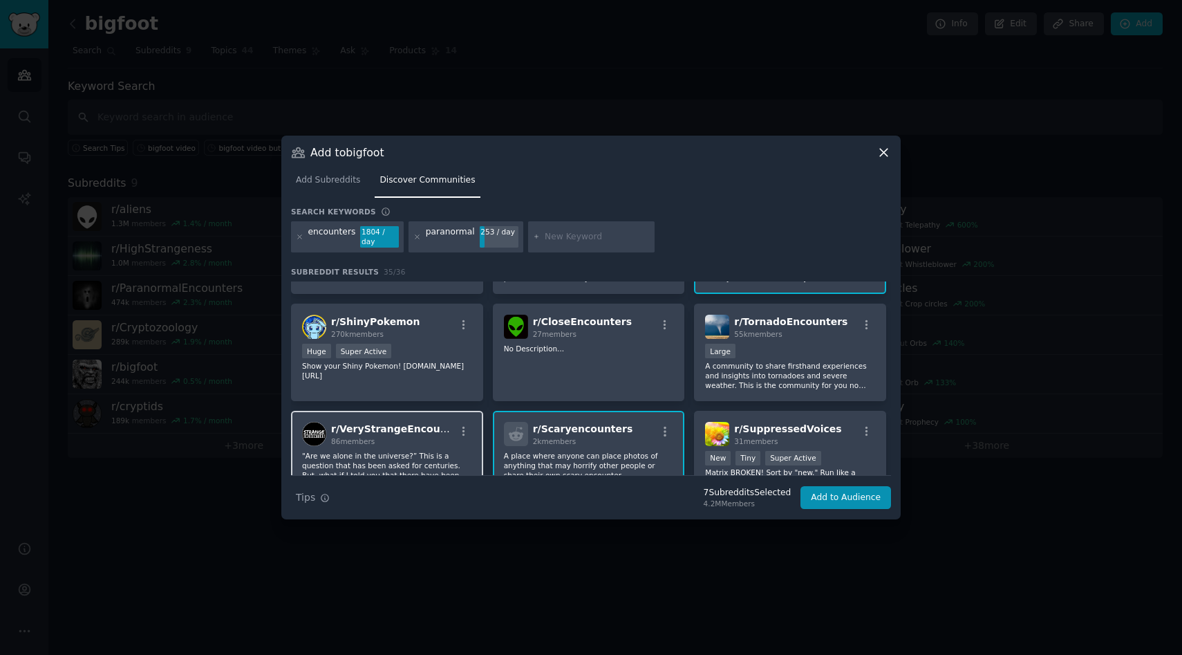
scroll to position [384, 0]
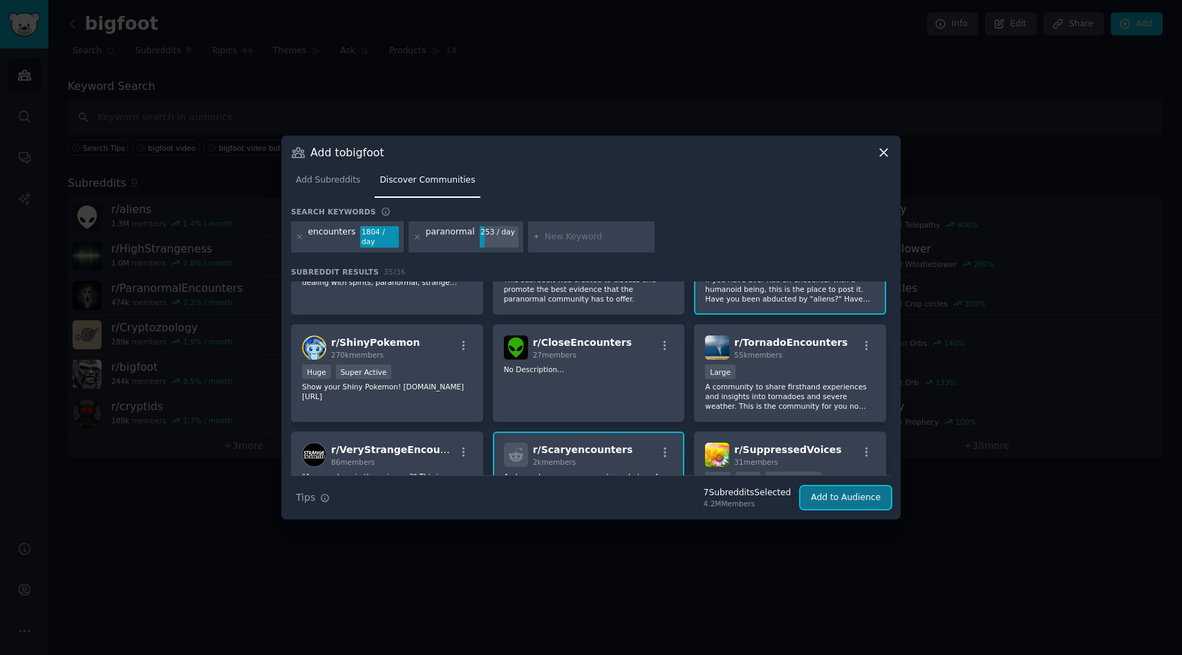
click at [835, 501] on button "Add to Audience" at bounding box center [846, 498] width 91 height 24
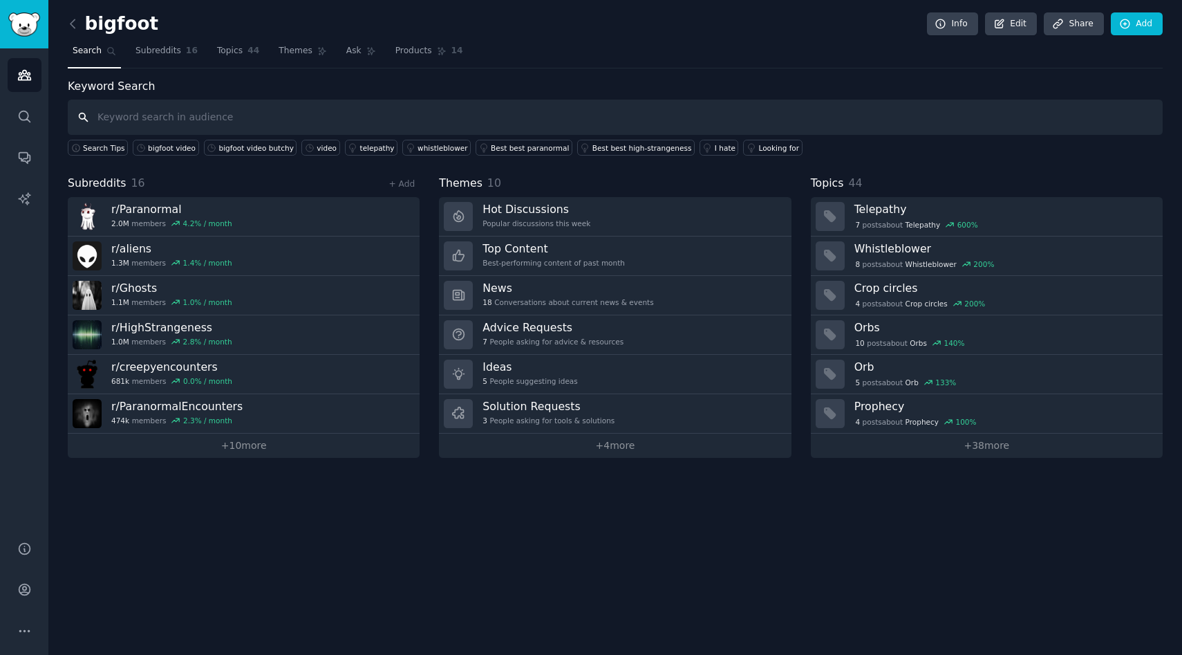
click at [256, 120] on input "text" at bounding box center [615, 117] width 1095 height 35
type input "encounters"
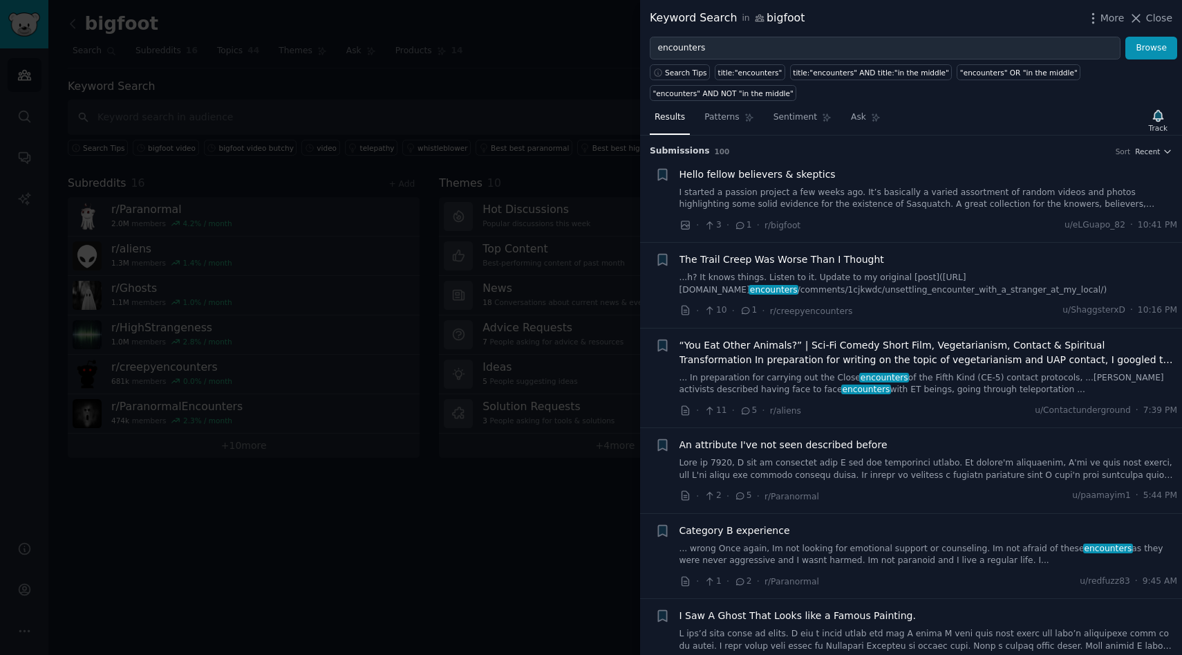
click at [753, 261] on span "The Trail Creep Was Worse Than I Thought" at bounding box center [782, 259] width 205 height 15
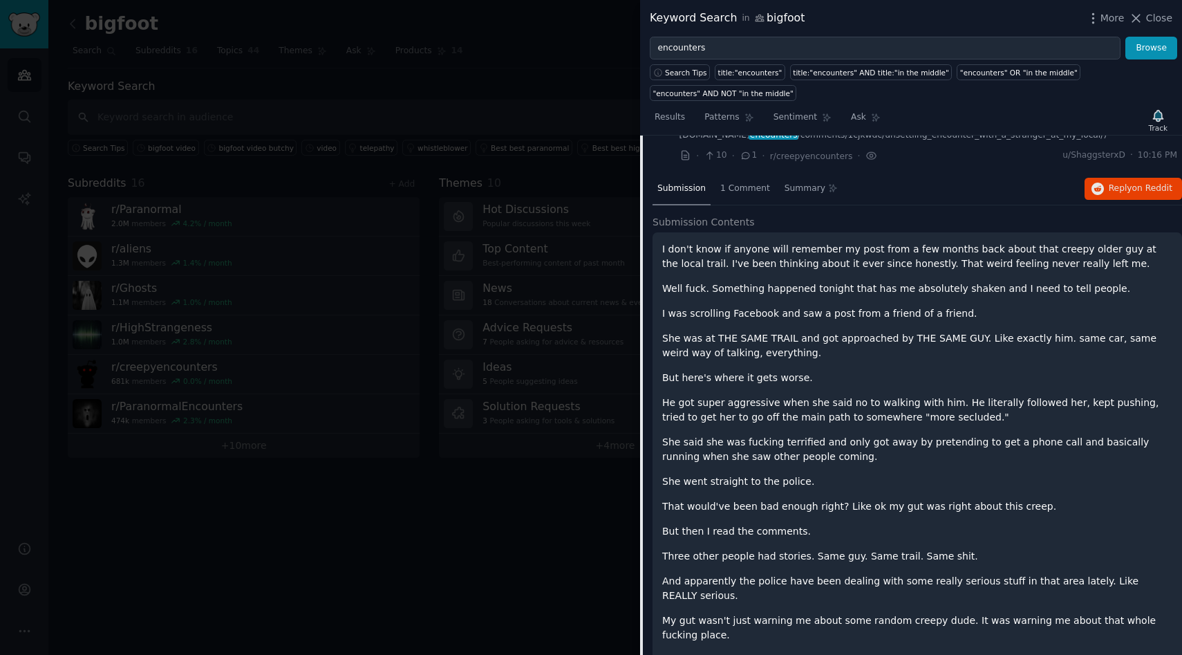
scroll to position [122, 0]
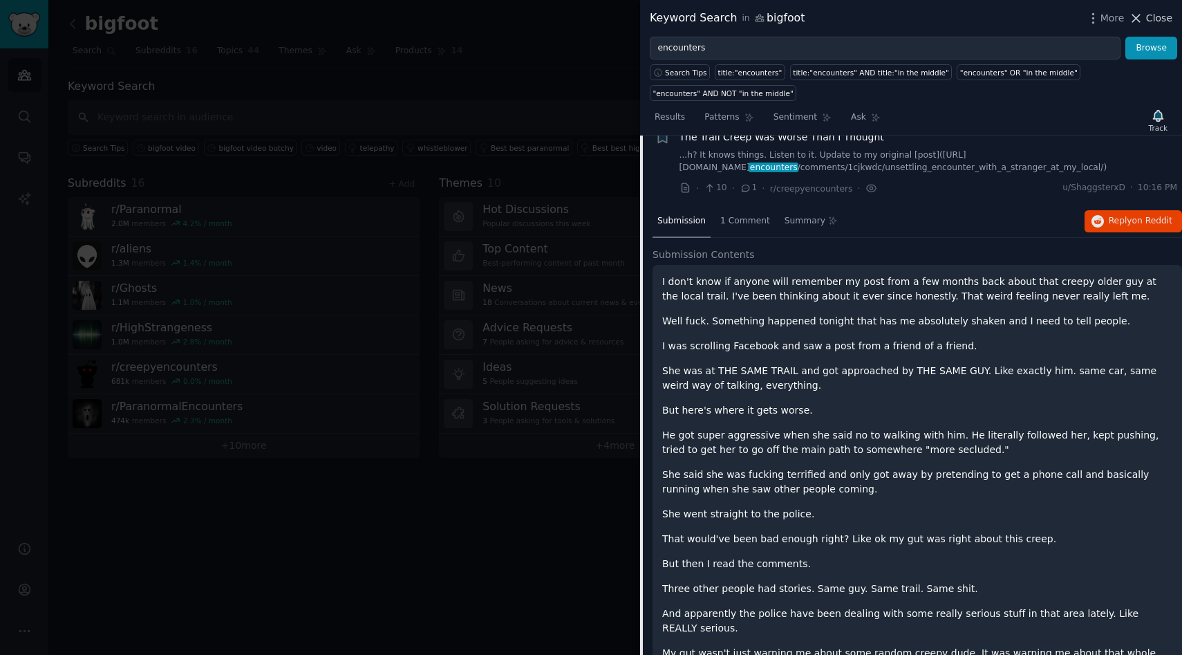
click at [1137, 22] on icon at bounding box center [1136, 18] width 15 height 15
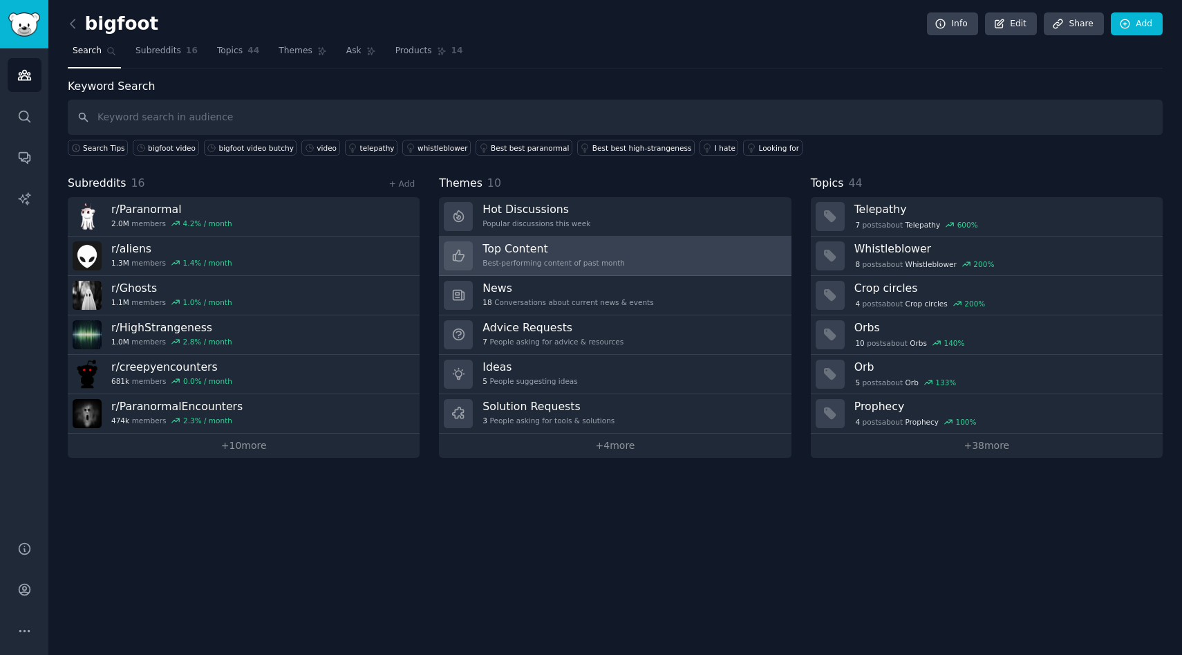
click at [580, 254] on h3 "Top Content" at bounding box center [554, 248] width 142 height 15
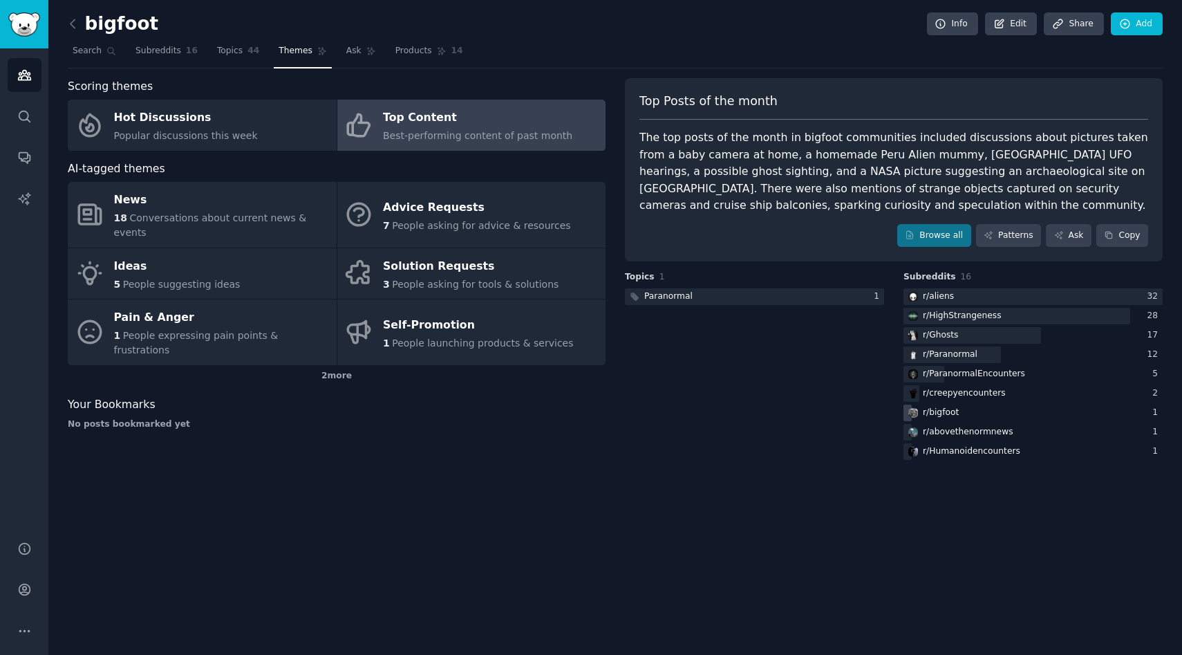
click at [960, 413] on div "r/ bigfoot" at bounding box center [1033, 412] width 259 height 17
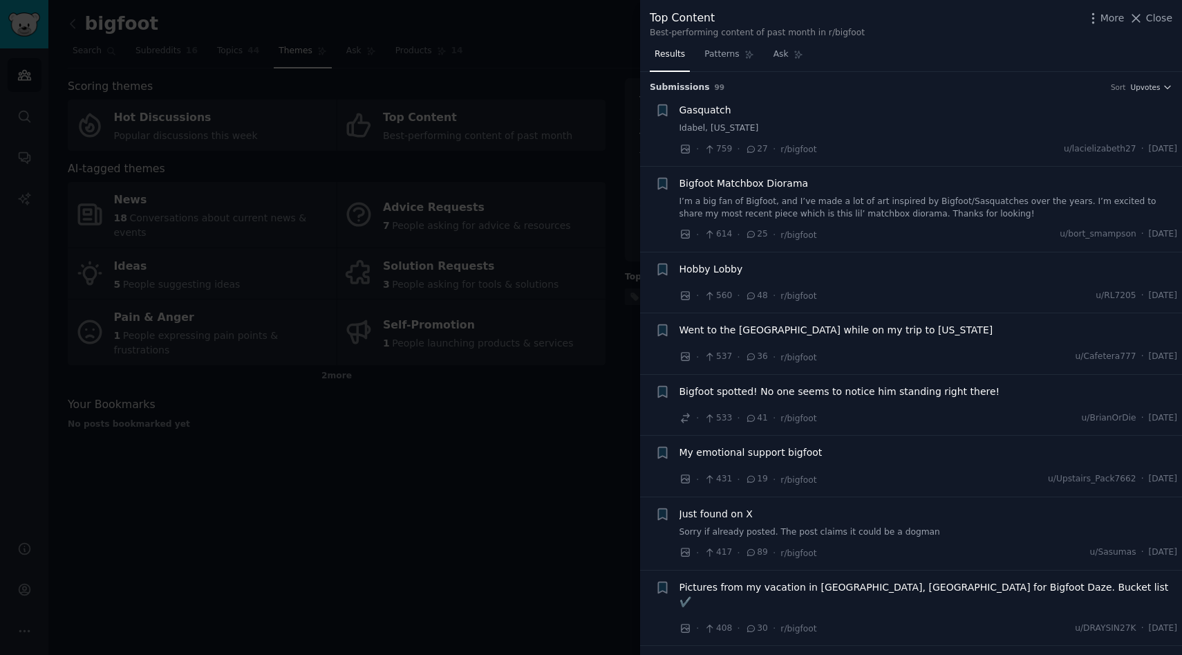
click at [711, 508] on span "Just found on X" at bounding box center [716, 514] width 73 height 15
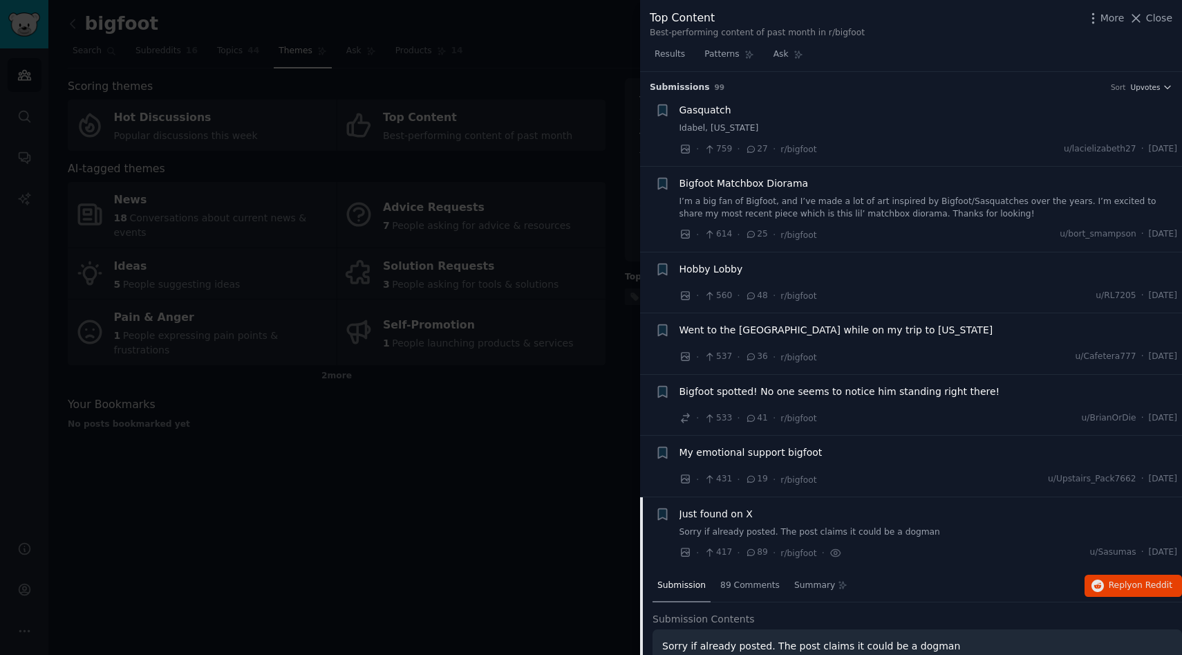
click at [713, 114] on span "Gasquatch" at bounding box center [706, 110] width 52 height 15
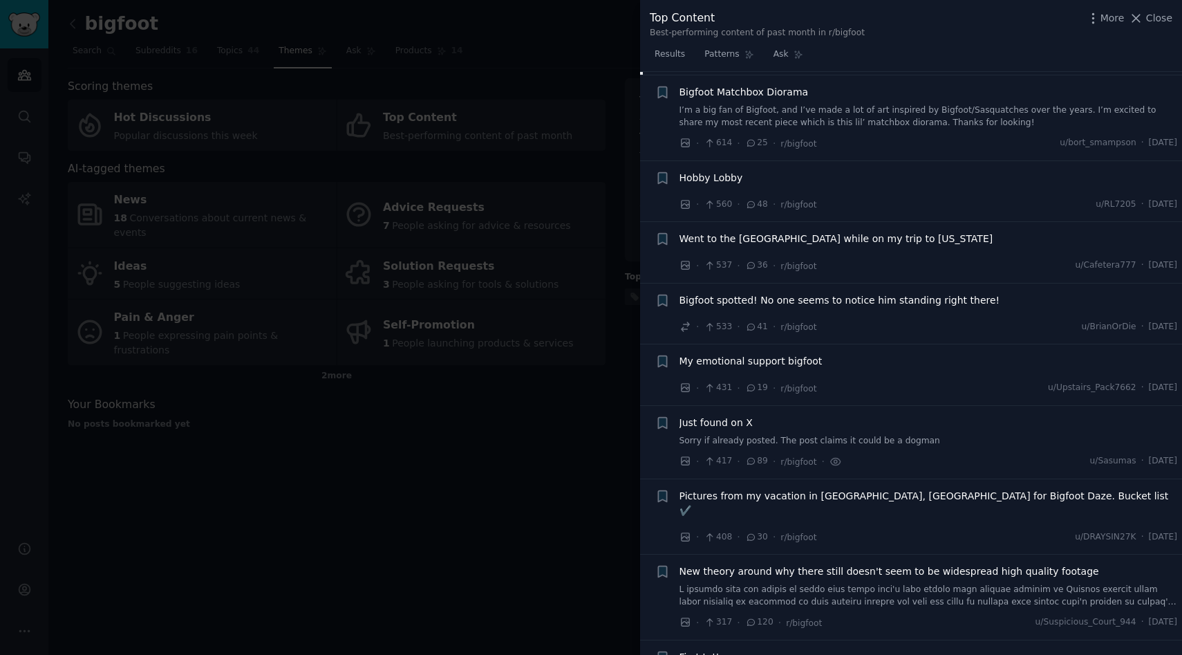
scroll to position [920, 0]
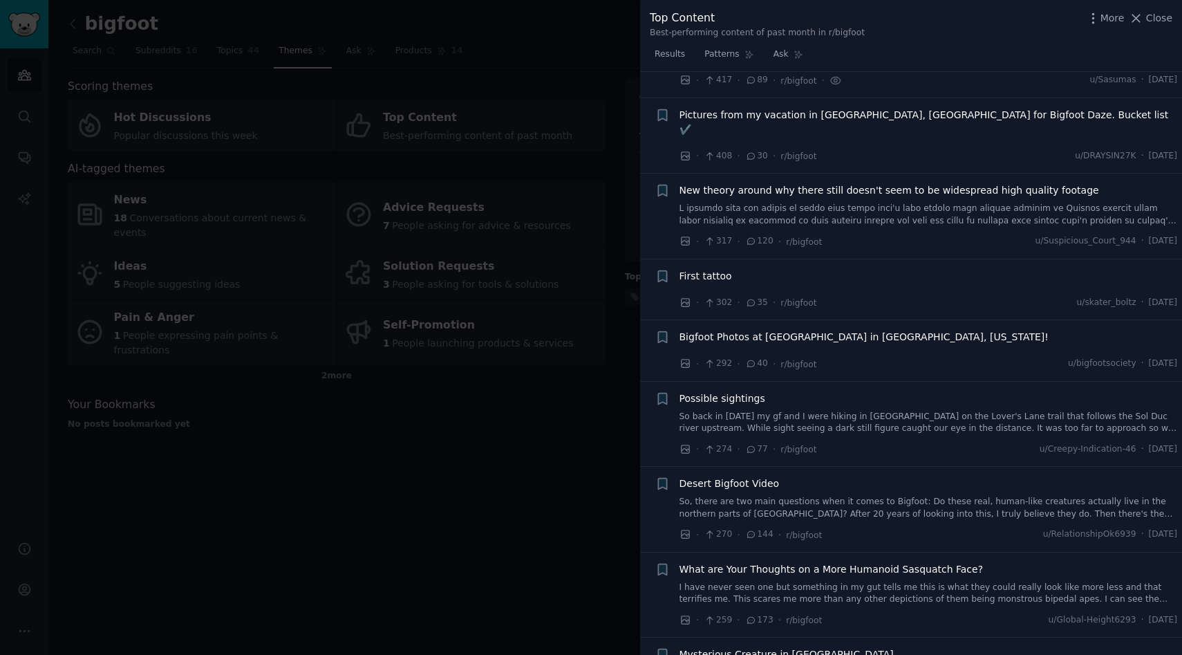
click at [512, 382] on div at bounding box center [591, 327] width 1182 height 655
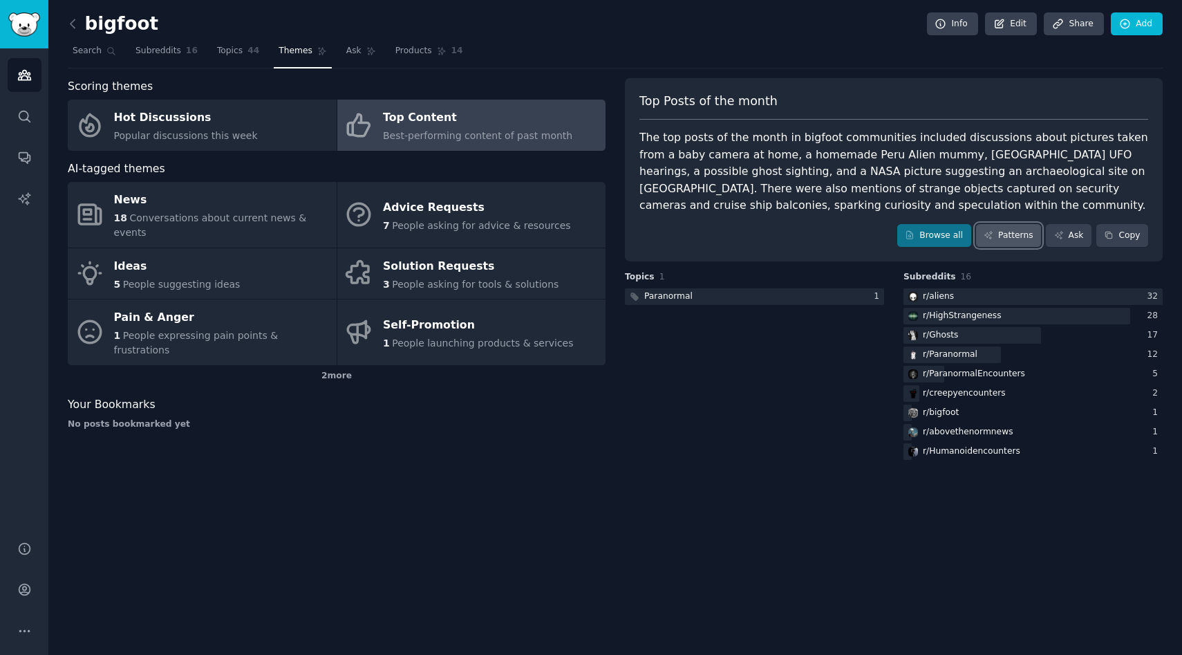
click at [987, 236] on icon at bounding box center [989, 236] width 8 height 8
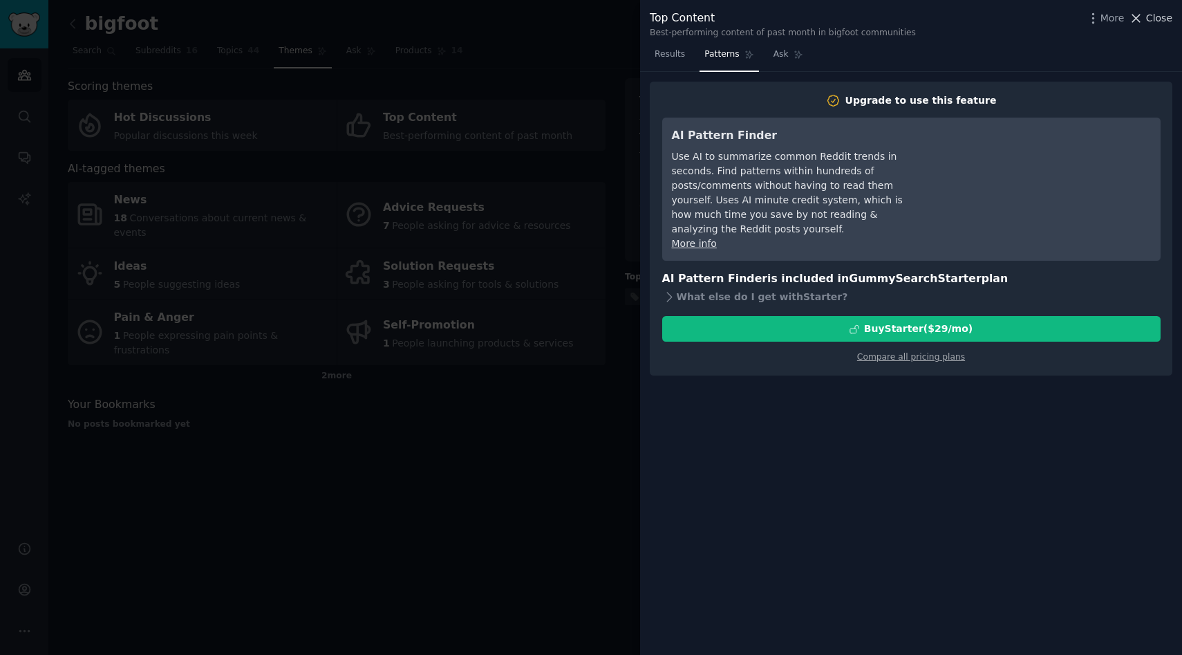
click at [1137, 17] on icon at bounding box center [1136, 18] width 15 height 15
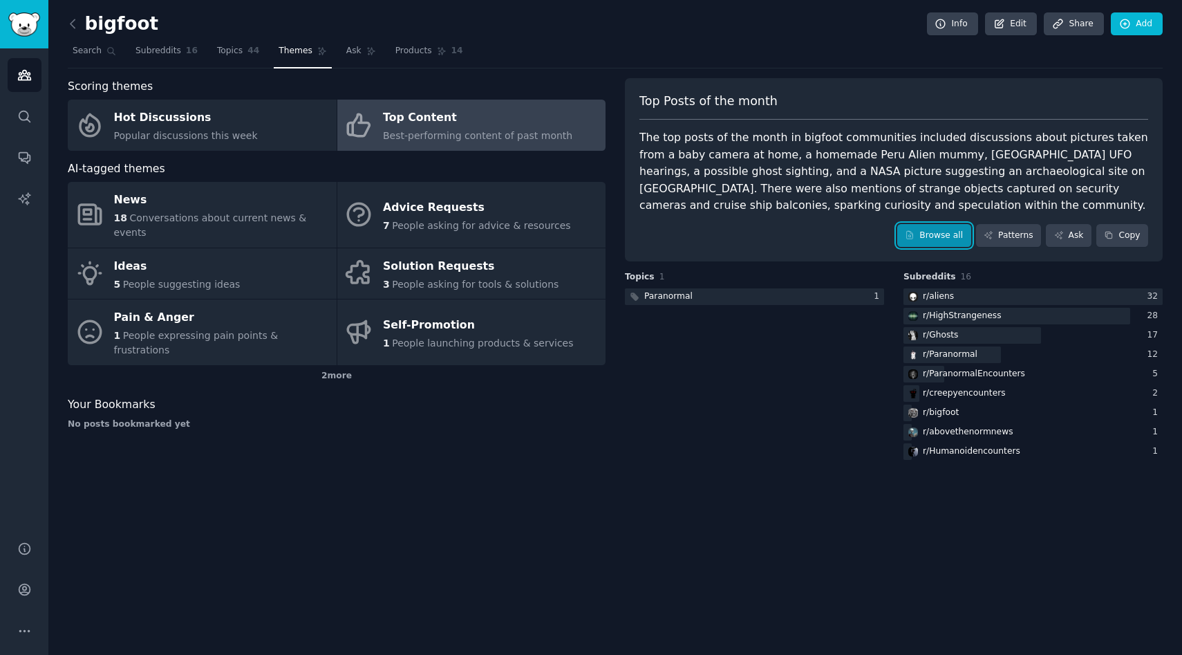
click at [953, 235] on link "Browse all" at bounding box center [935, 236] width 74 height 24
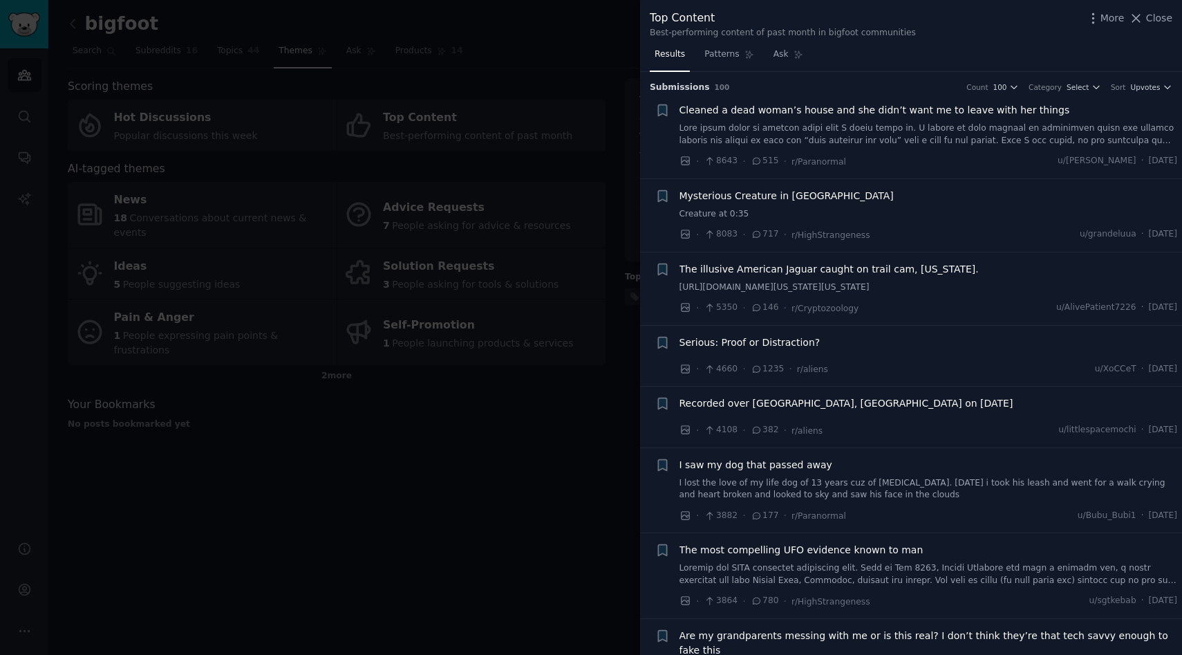
click at [759, 193] on span "Mysterious Creature in [GEOGRAPHIC_DATA]" at bounding box center [787, 196] width 214 height 15
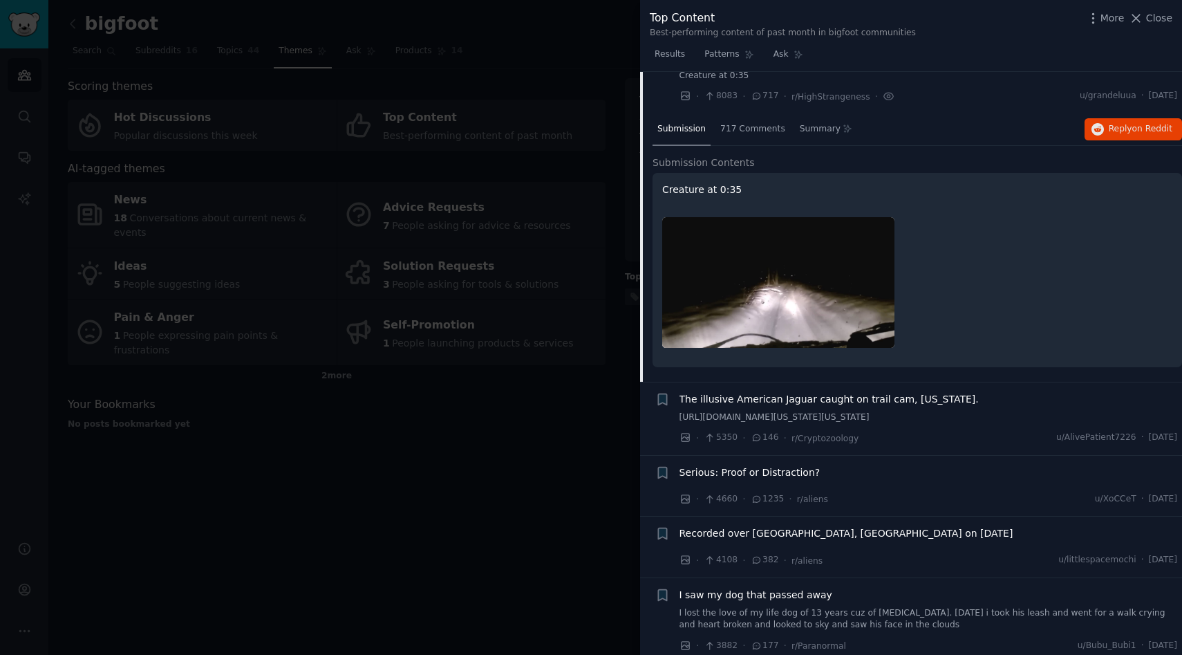
scroll to position [139, 0]
click at [806, 398] on span "The illusive American Jaguar caught on trail cam, [US_STATE]." at bounding box center [829, 398] width 299 height 15
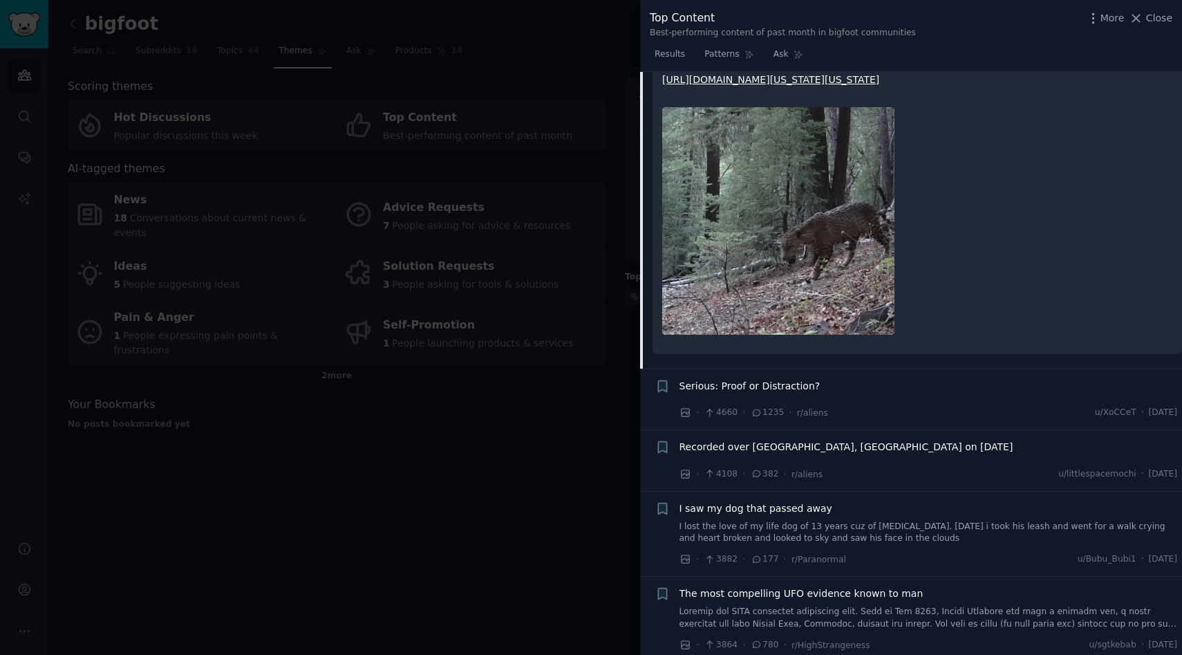
scroll to position [325, 0]
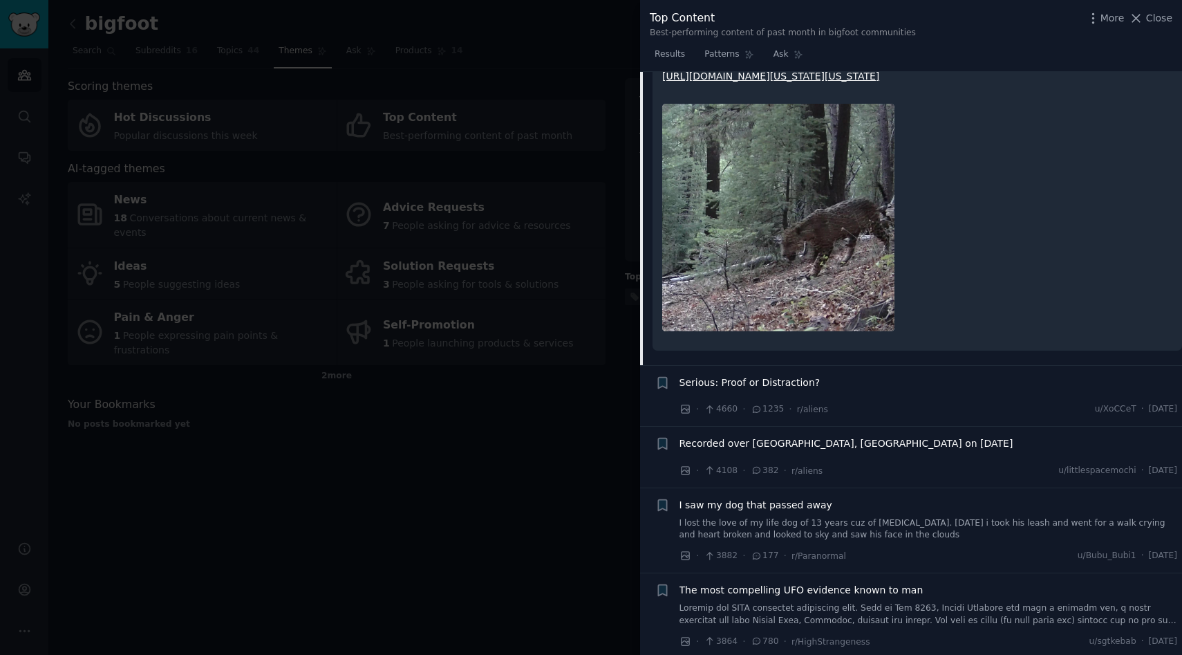
click at [835, 82] on link "[URL][DOMAIN_NAME][US_STATE][US_STATE]" at bounding box center [770, 76] width 217 height 11
click at [1137, 16] on icon at bounding box center [1136, 18] width 15 height 15
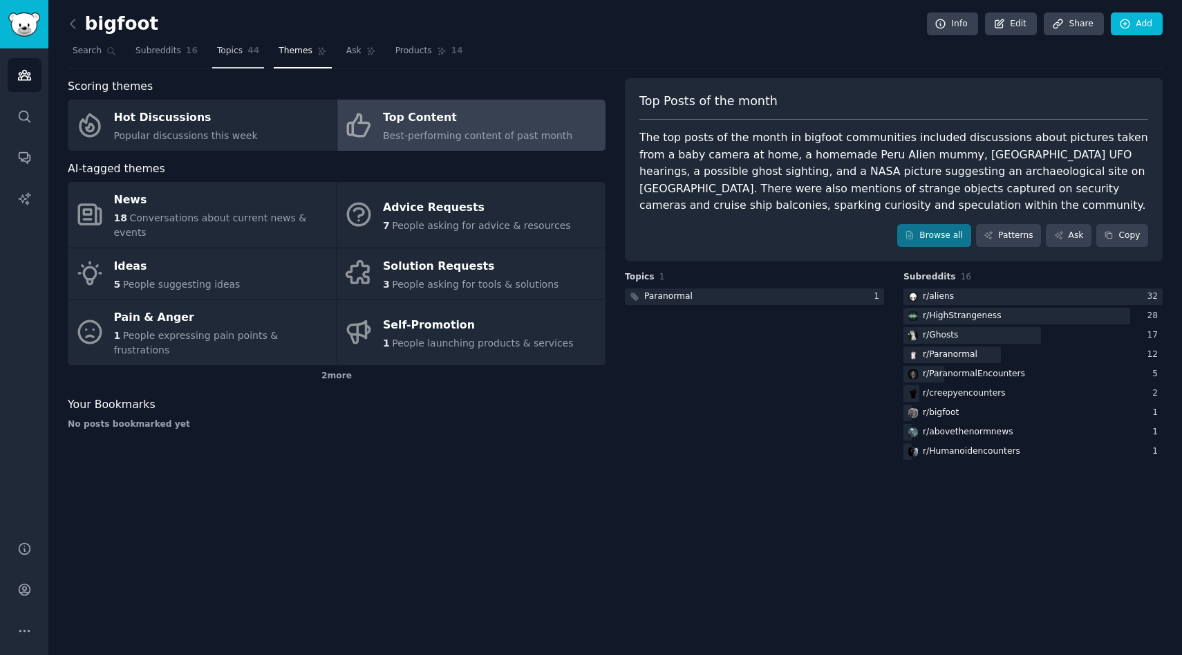
click at [231, 58] on link "Topics 44" at bounding box center [238, 54] width 52 height 28
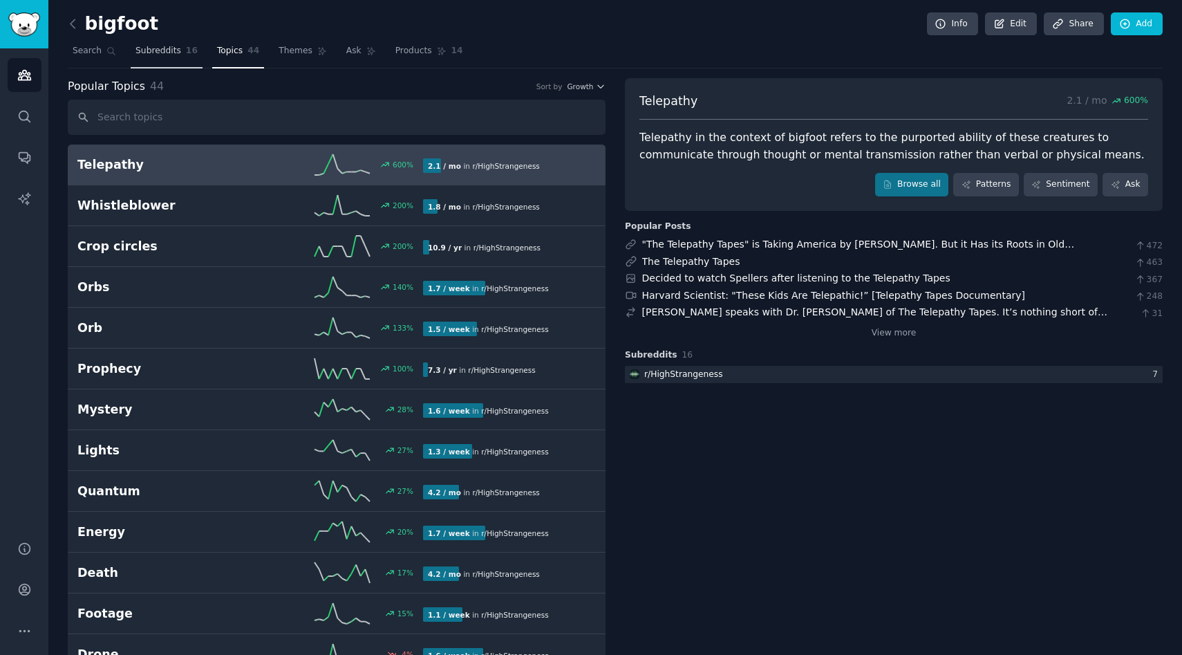
click at [183, 51] on link "Subreddits 16" at bounding box center [167, 54] width 72 height 28
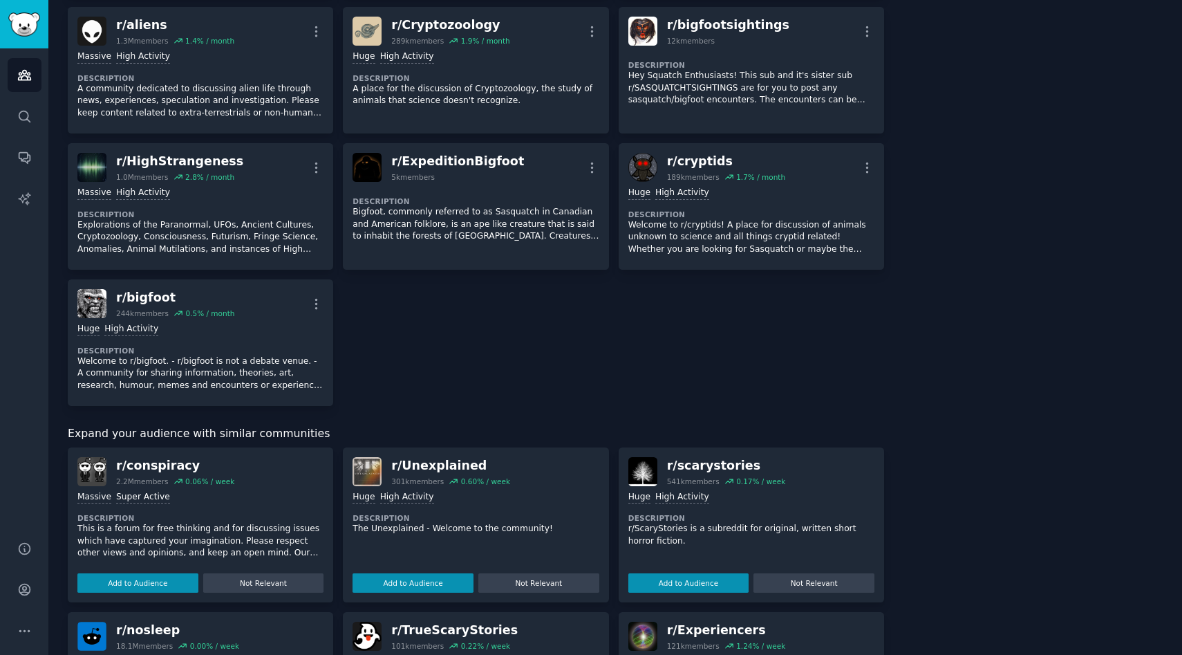
scroll to position [519, 0]
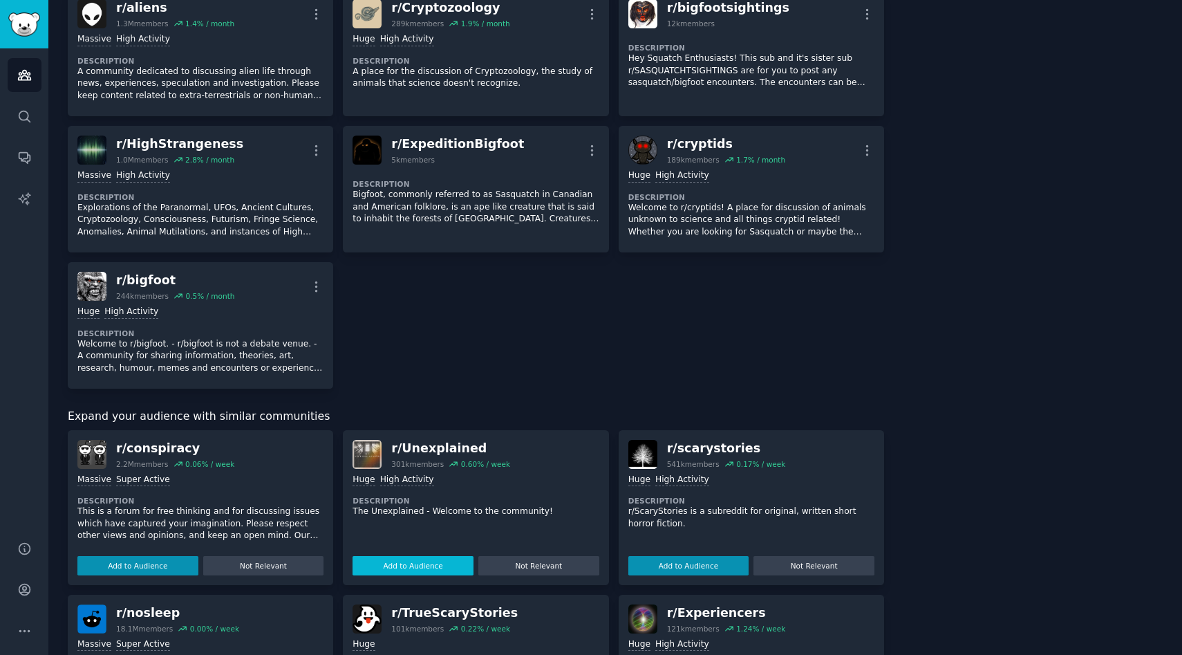
click at [413, 568] on button "Add to Audience" at bounding box center [413, 565] width 121 height 19
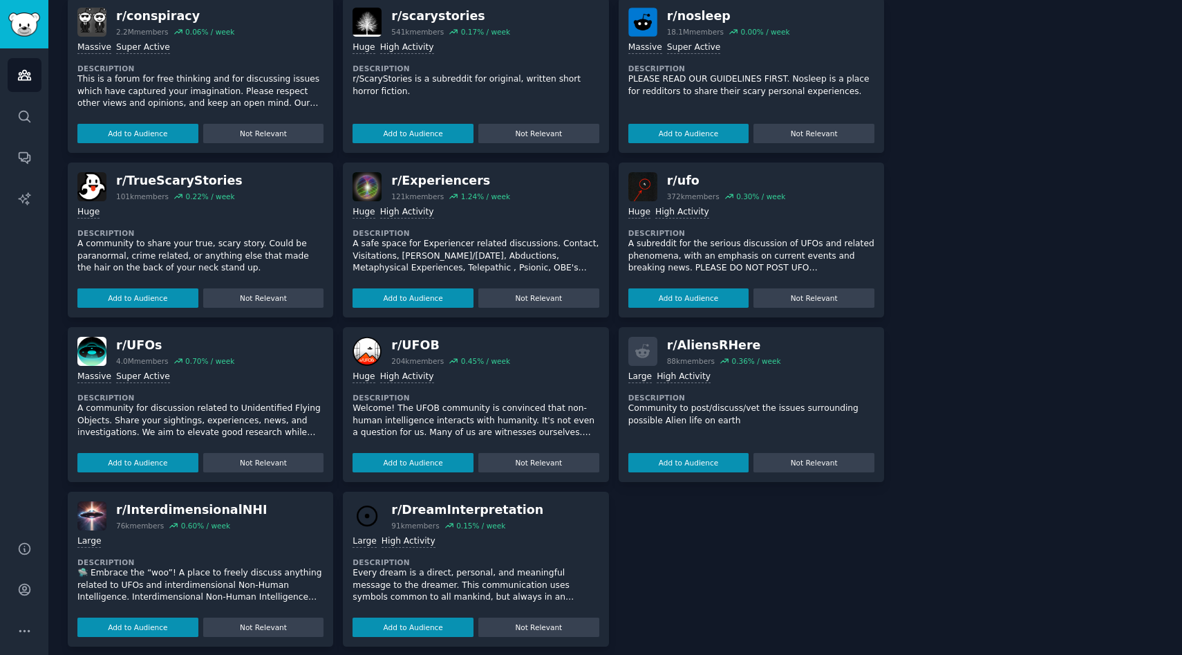
scroll to position [961, 0]
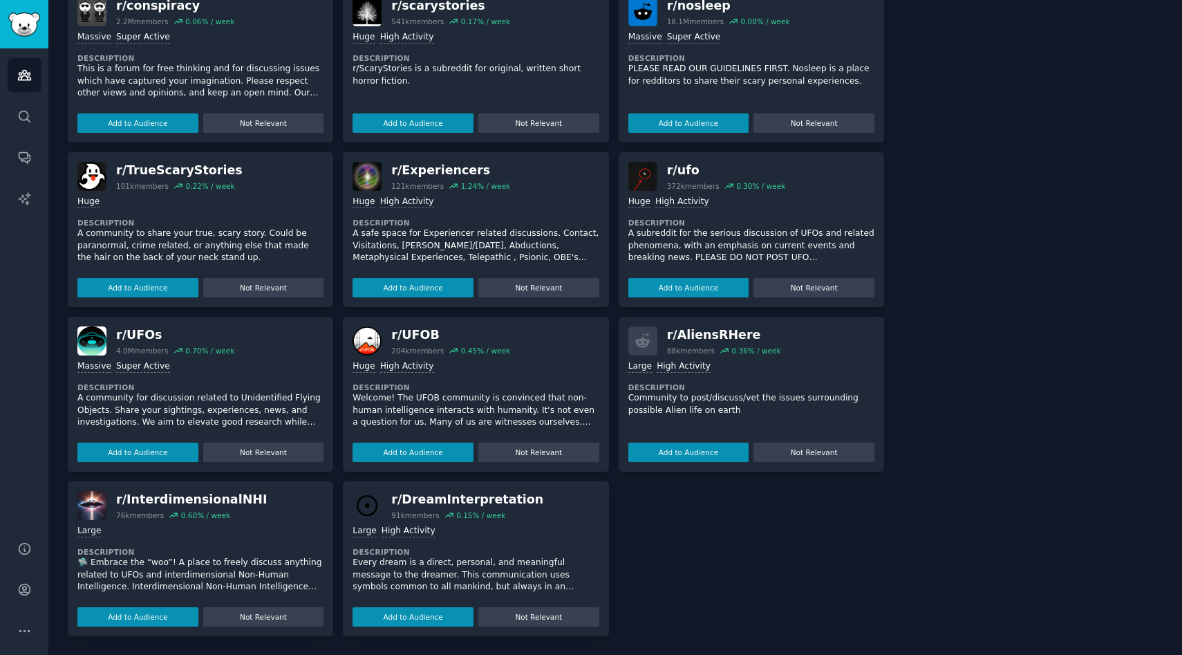
click at [165, 174] on div "r/ TrueScaryStories" at bounding box center [179, 170] width 127 height 17
click at [91, 180] on img at bounding box center [91, 176] width 29 height 29
click at [196, 228] on p "A community to share your true, scary story. Could be paranormal, crime related…" at bounding box center [200, 245] width 246 height 37
click at [28, 80] on icon "Sidebar" at bounding box center [24, 76] width 12 height 10
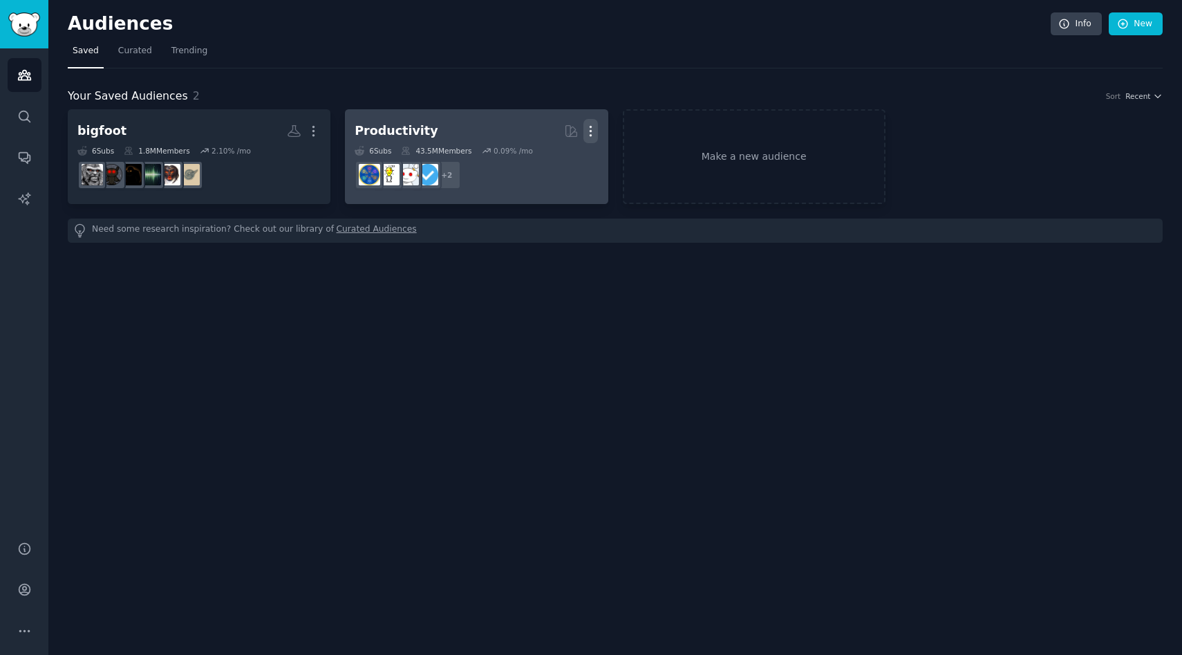
click at [591, 127] on icon "button" at bounding box center [590, 132] width 1 height 10
click at [561, 159] on p "Delete" at bounding box center [553, 160] width 32 height 15
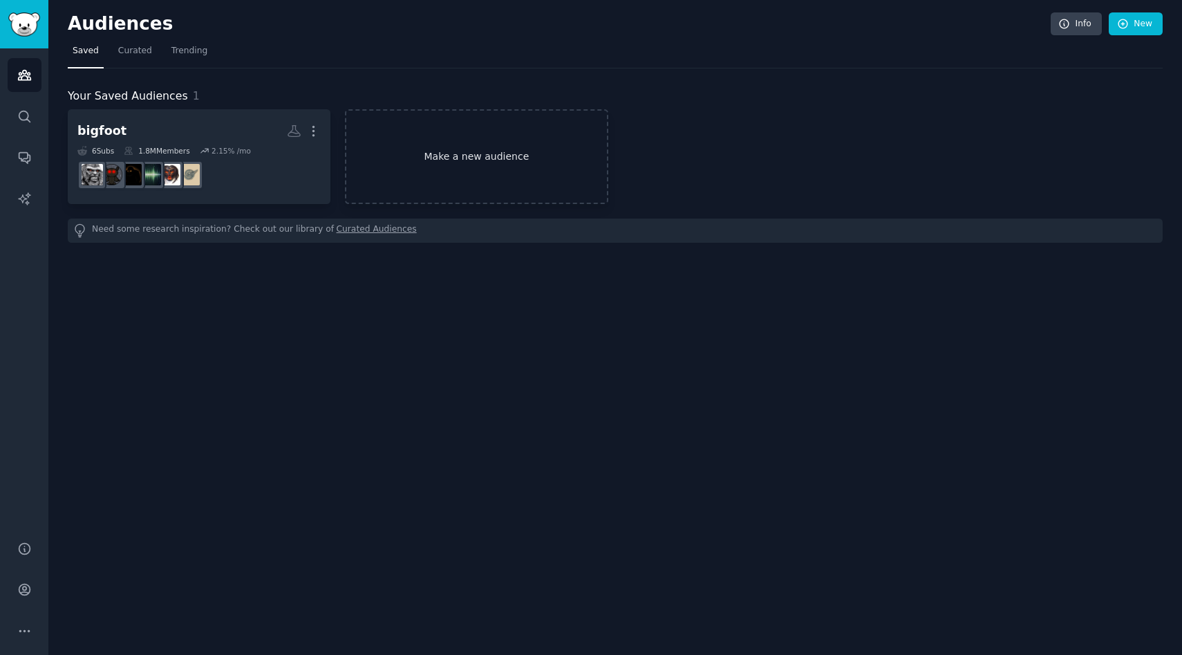
click at [485, 153] on link "Make a new audience" at bounding box center [476, 156] width 263 height 95
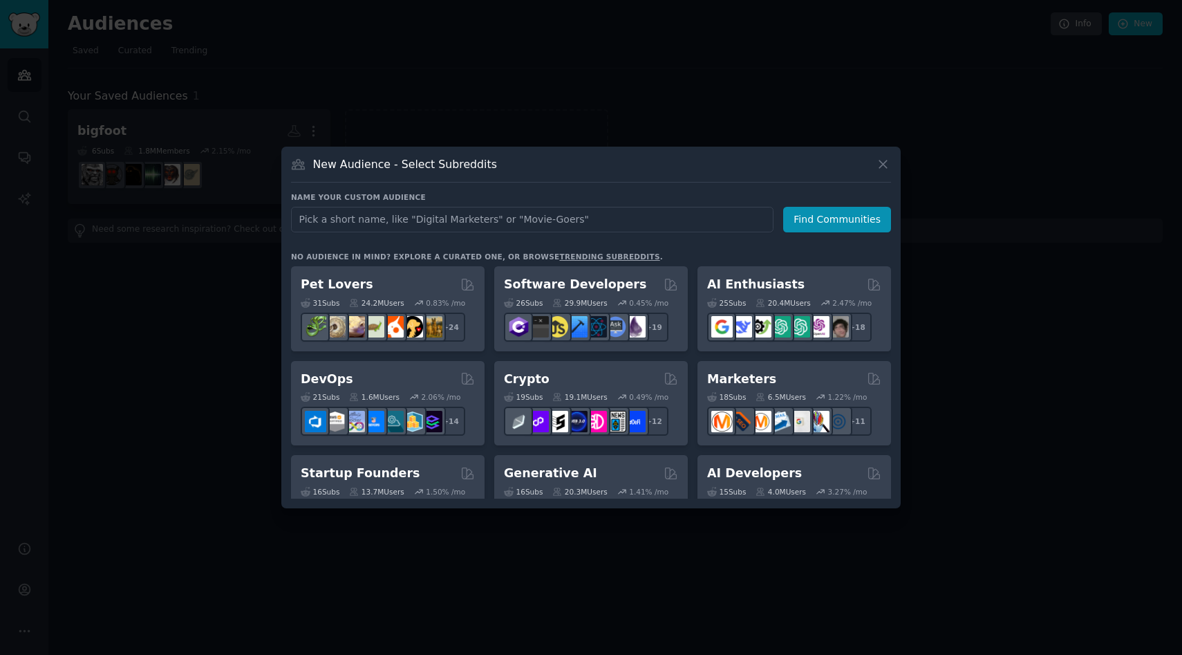
click at [384, 218] on input "text" at bounding box center [532, 220] width 483 height 26
type input "Scary stories"
click at [818, 221] on button "Find Communities" at bounding box center [837, 220] width 108 height 26
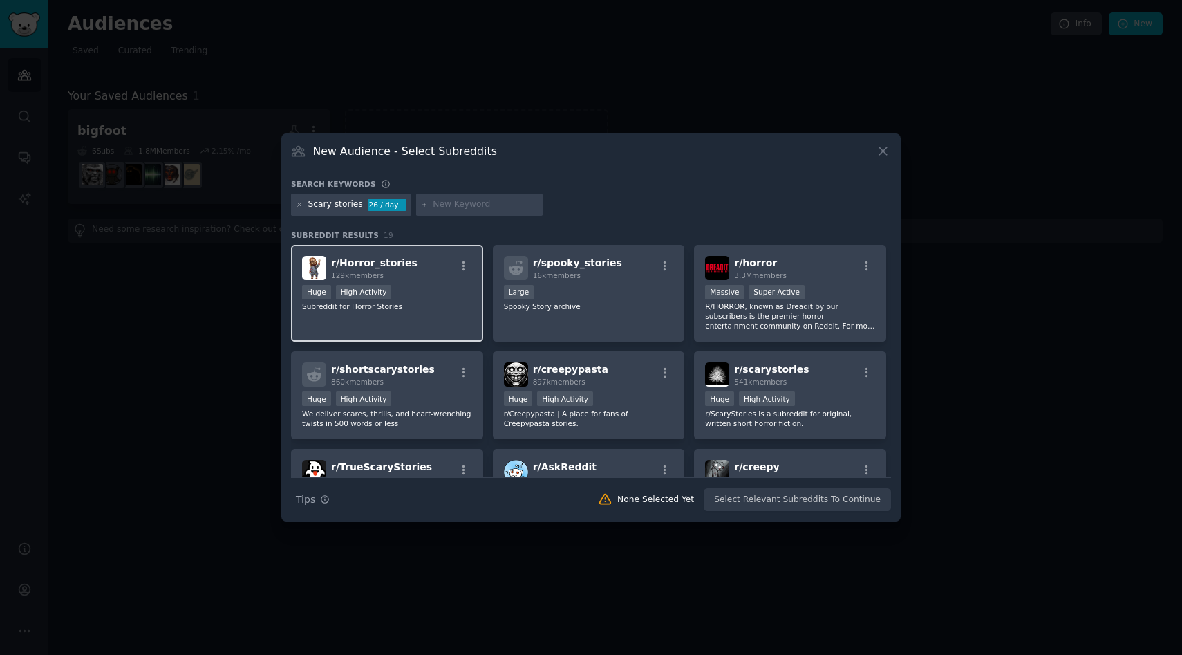
click at [412, 288] on div "Huge High Activity" at bounding box center [387, 293] width 170 height 17
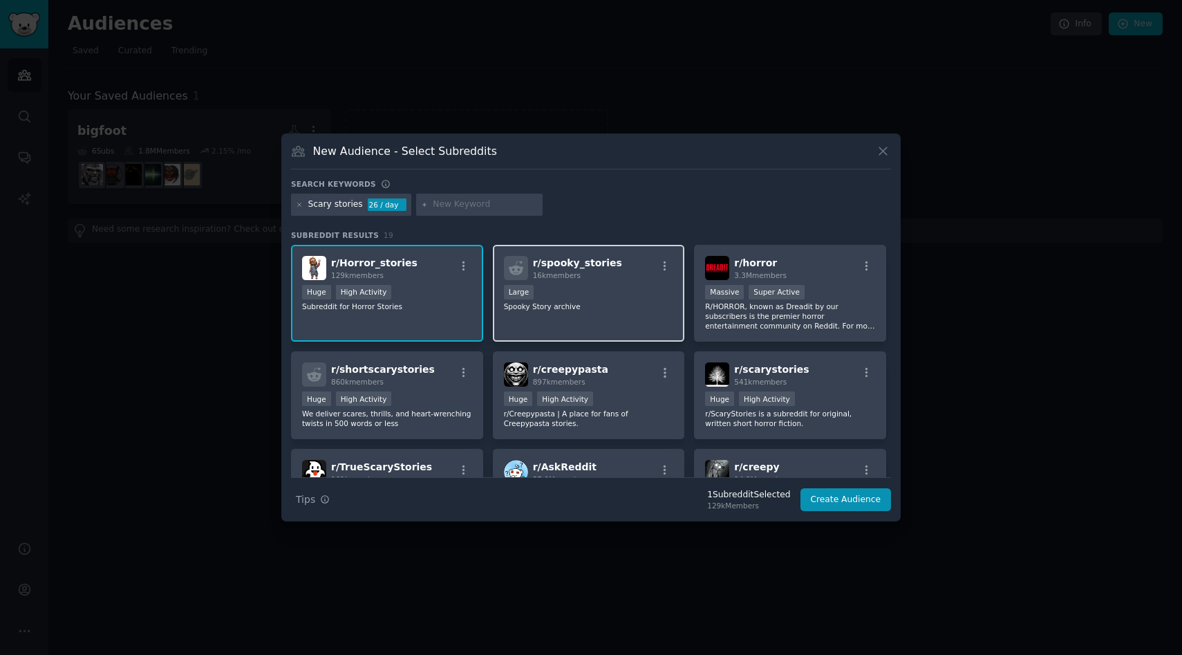
click at [580, 290] on div "10,000 - 100,000 members Large" at bounding box center [589, 293] width 170 height 17
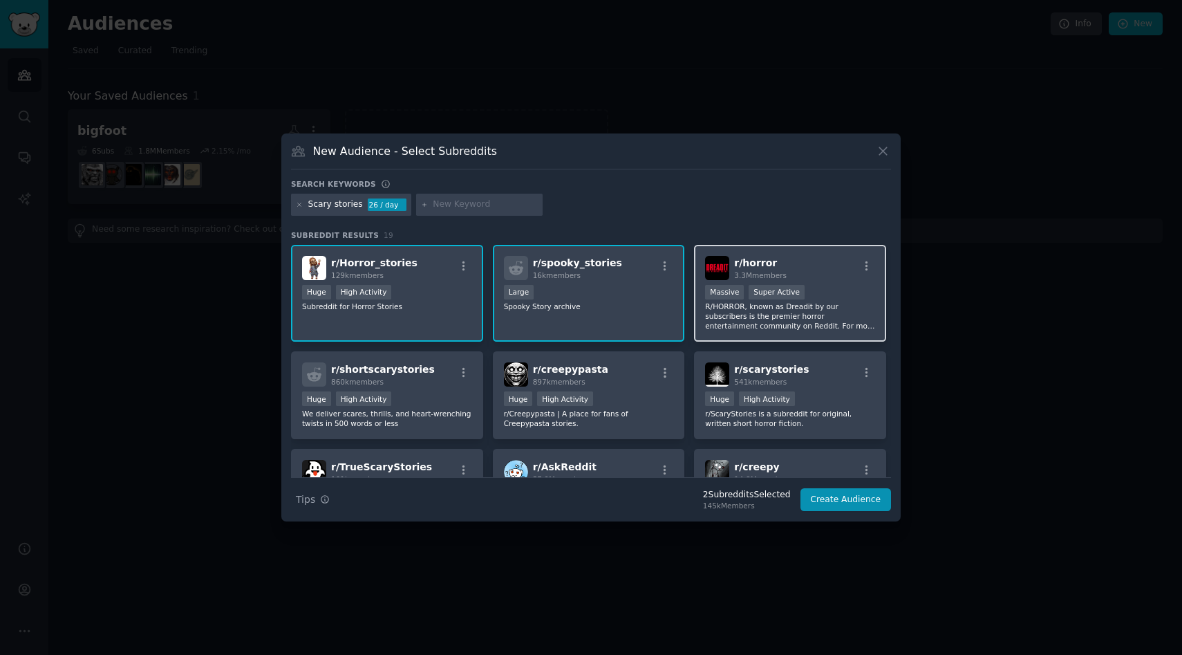
click at [811, 296] on div ">= 95th percentile for submissions / day Massive Super Active" at bounding box center [790, 293] width 170 height 17
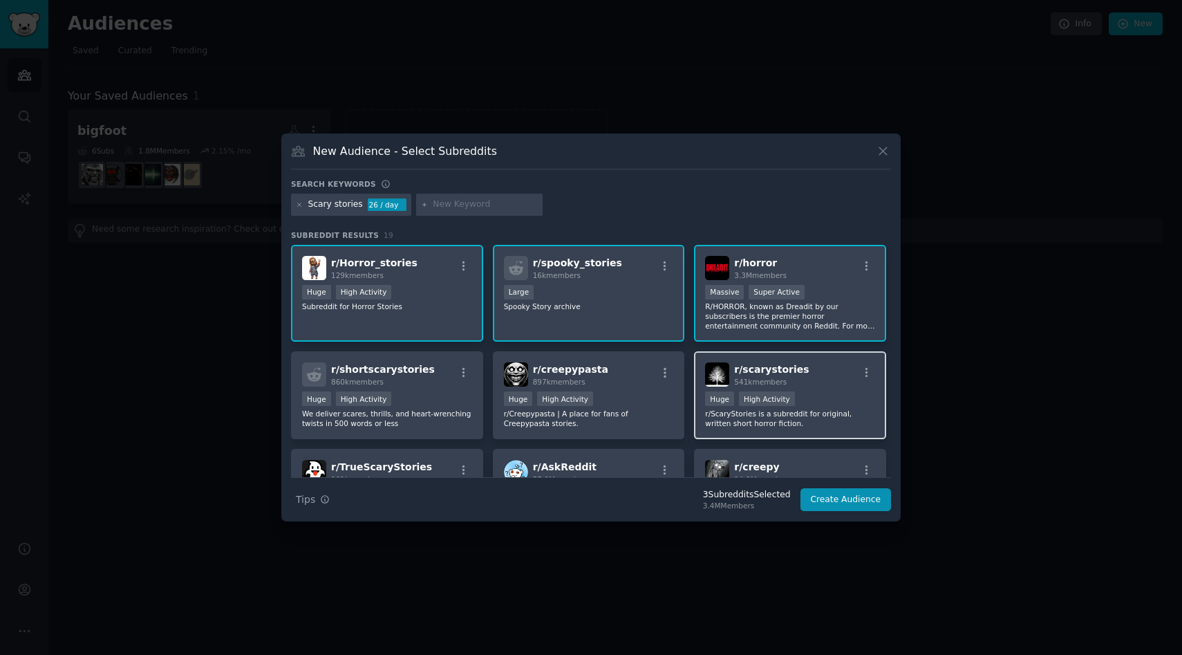
click at [811, 389] on div "r/ scarystories 541k members Huge High Activity r/ScaryStories is a subreddit f…" at bounding box center [790, 395] width 192 height 88
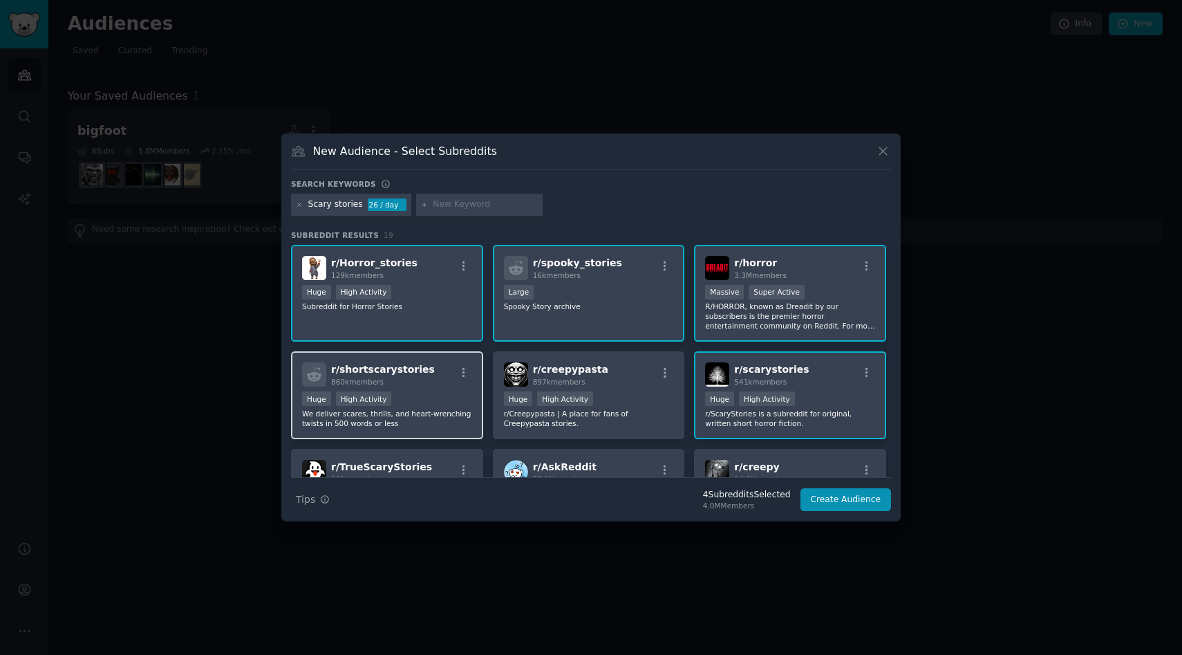
click at [416, 384] on div "860k members" at bounding box center [383, 382] width 104 height 10
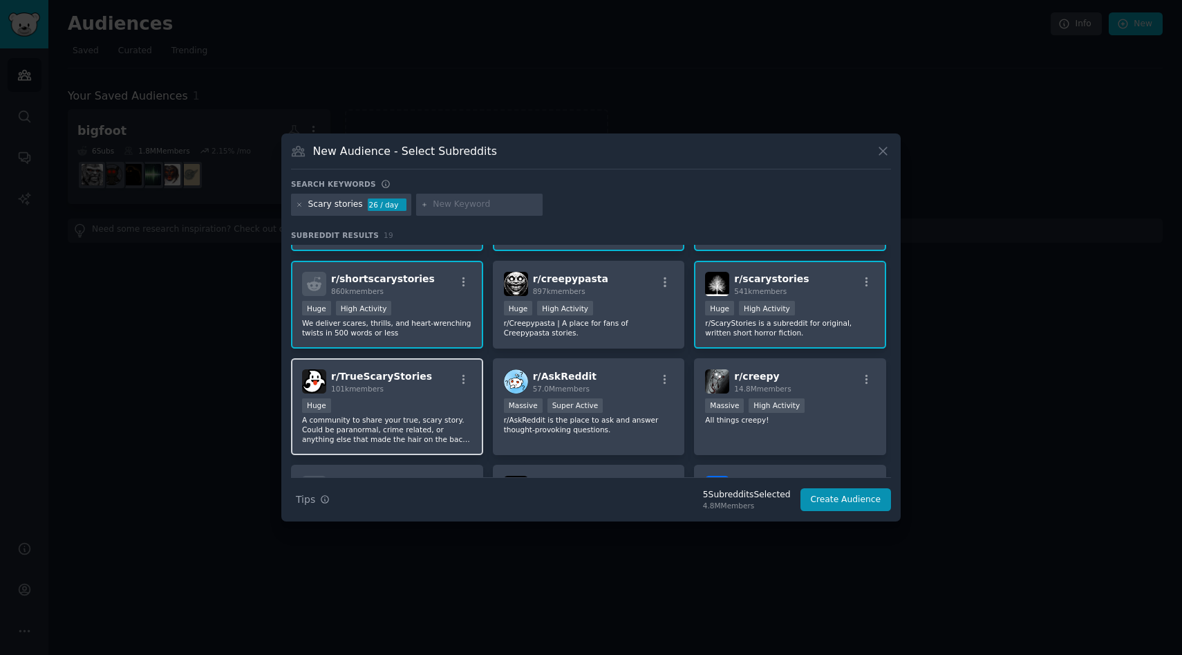
scroll to position [96, 0]
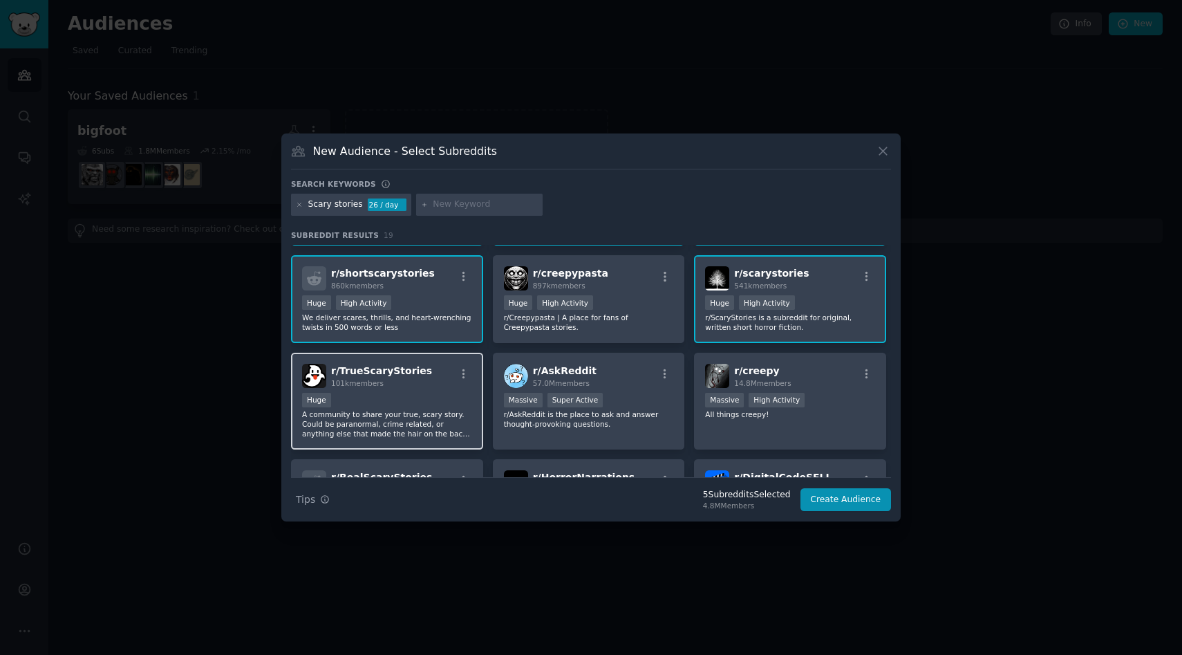
click at [415, 382] on div "101k members" at bounding box center [381, 383] width 101 height 10
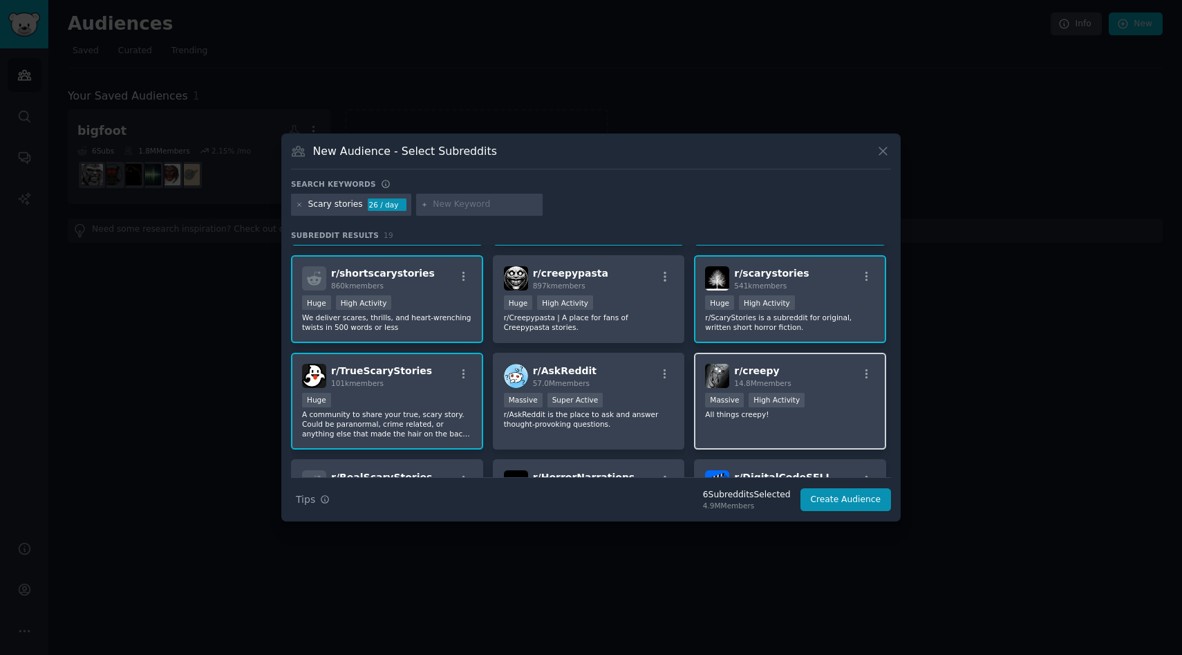
click at [830, 388] on div "r/ creepy 14.8M members Massive High Activity All things creepy!" at bounding box center [790, 401] width 192 height 97
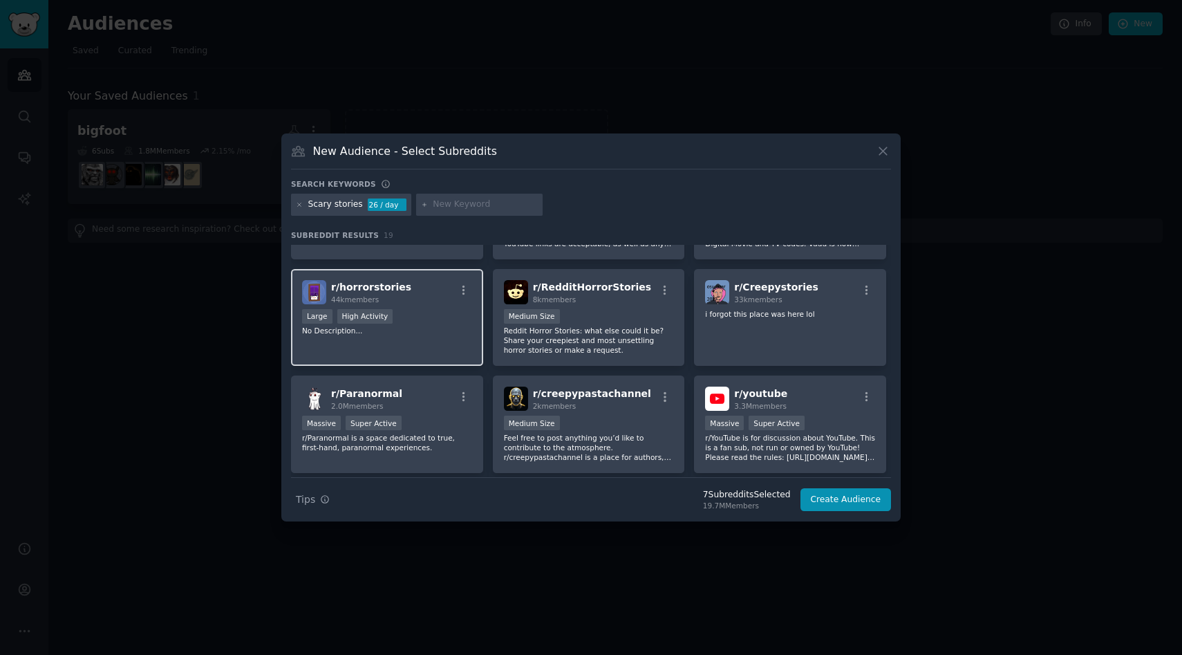
scroll to position [360, 0]
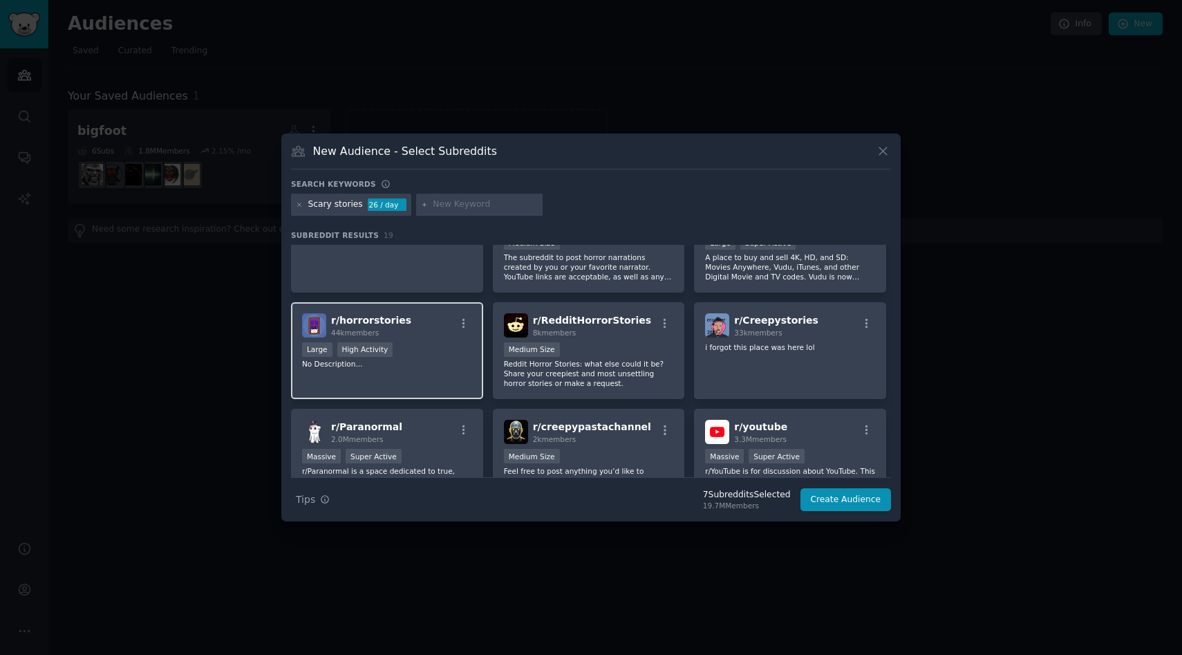
click at [427, 350] on div "Large High Activity" at bounding box center [387, 350] width 170 height 17
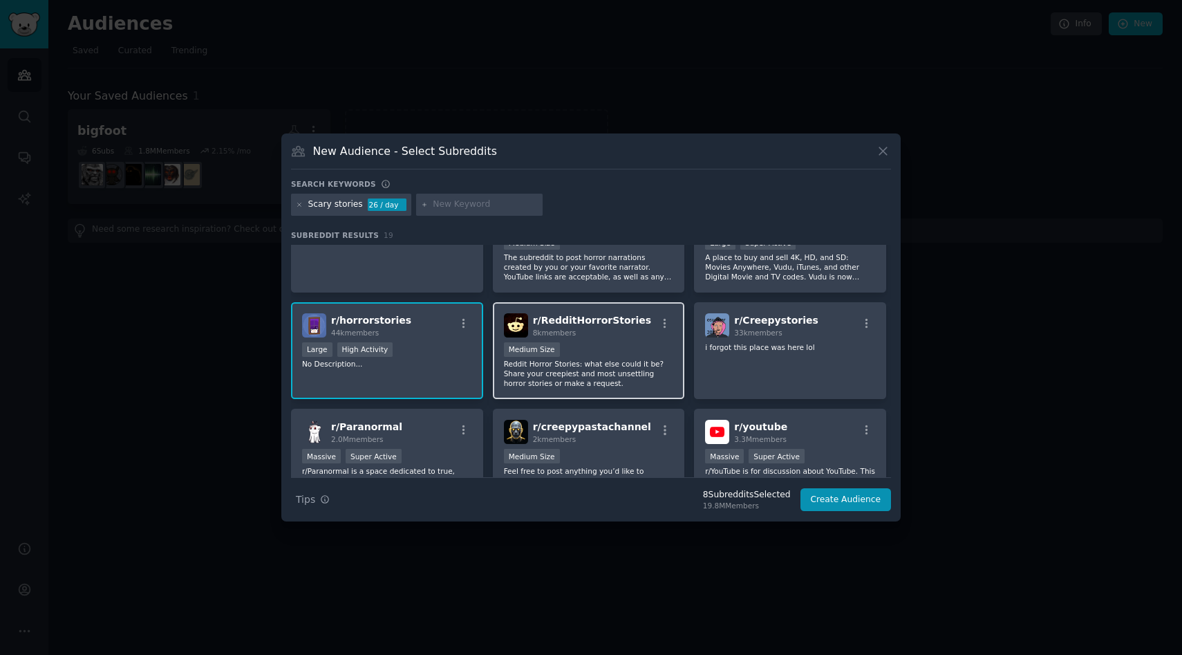
click at [613, 345] on div "1000 - 10,000 members Medium Size" at bounding box center [589, 350] width 170 height 17
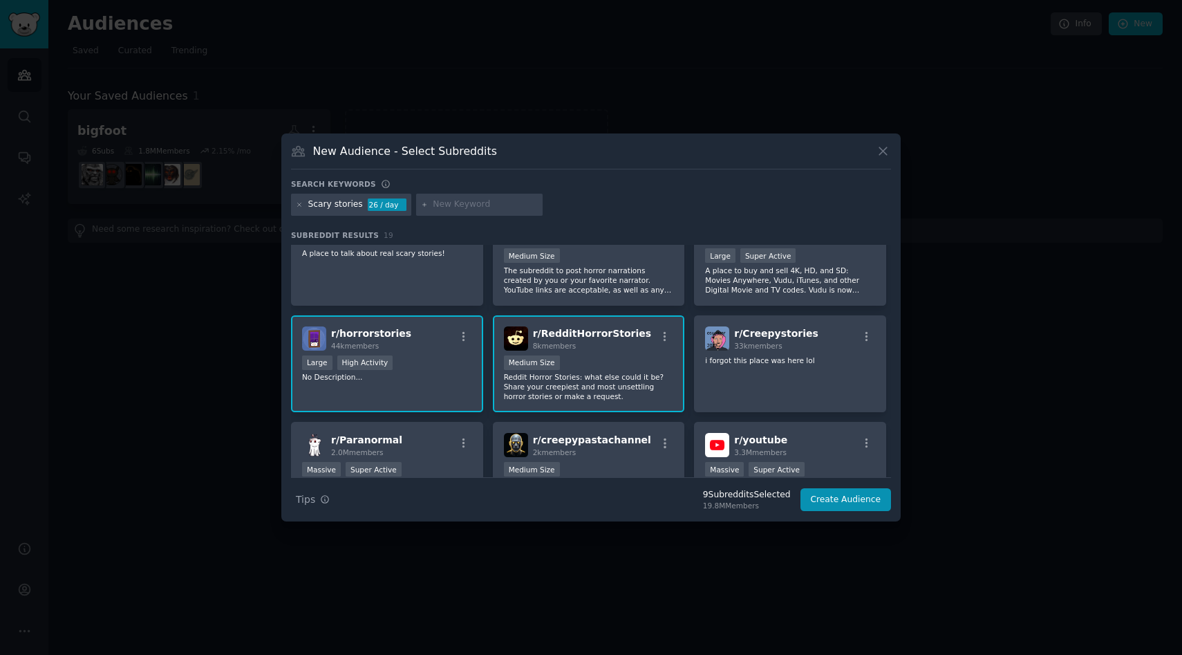
scroll to position [327, 0]
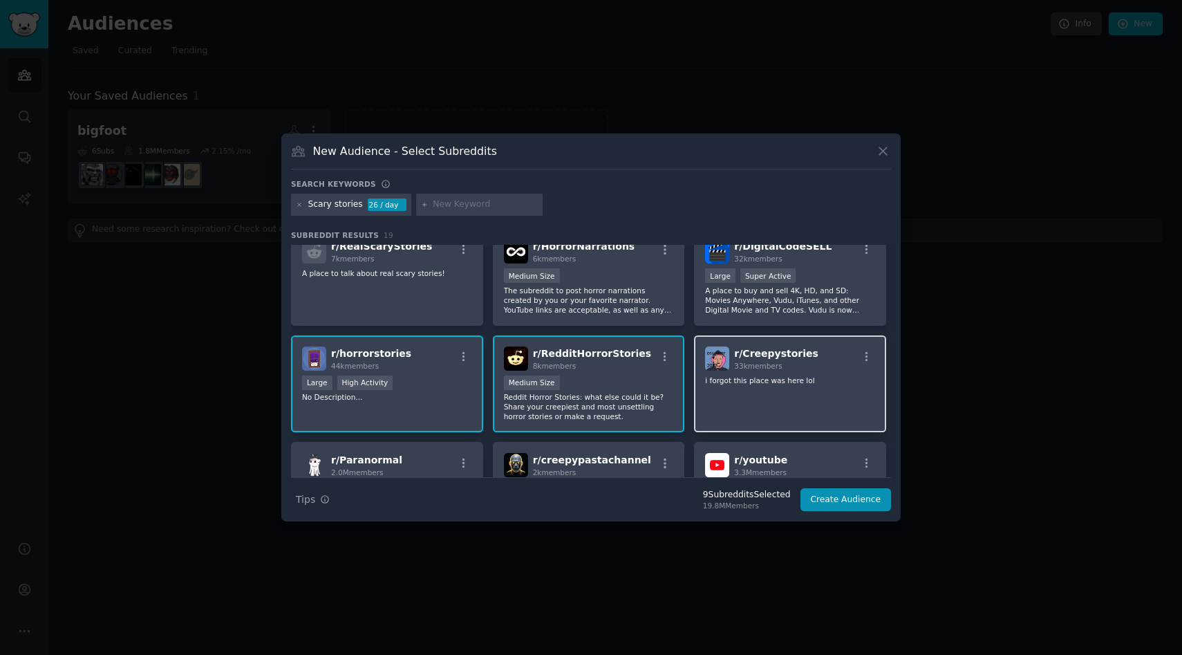
click at [786, 375] on p "i forgot this place was here lol" at bounding box center [790, 380] width 170 height 10
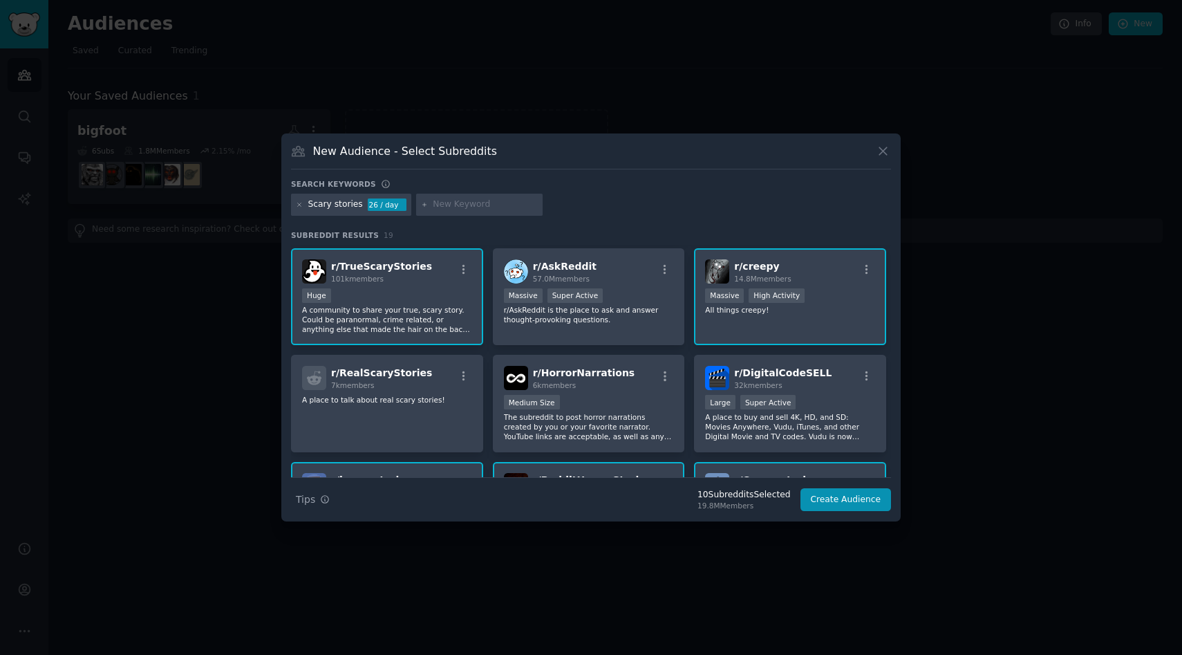
scroll to position [169, 0]
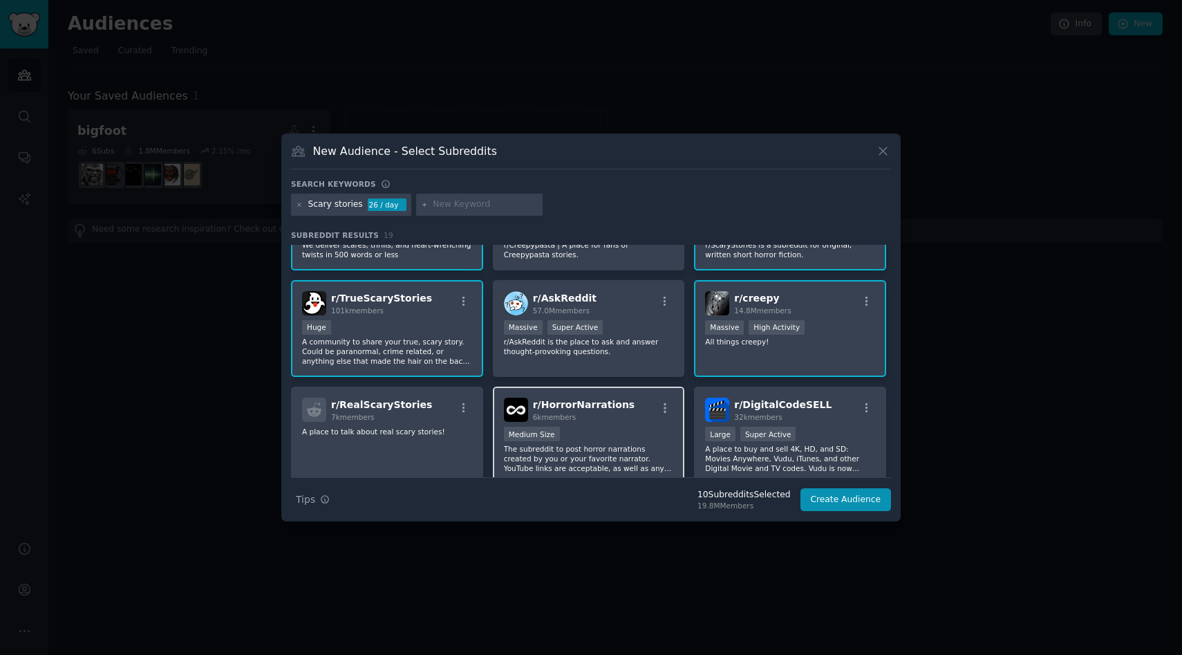
click at [620, 435] on div "Medium Size" at bounding box center [589, 435] width 170 height 17
click at [413, 439] on div "r/ RealScaryStories 7k members A place to talk about real scary stories!" at bounding box center [387, 435] width 192 height 97
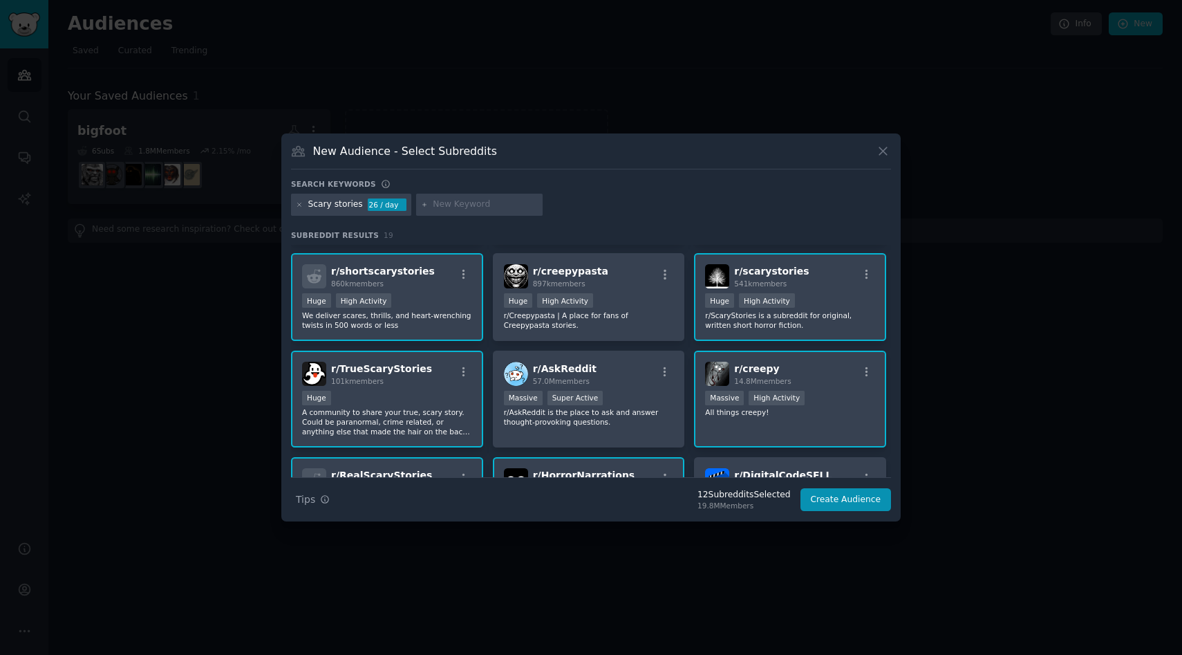
scroll to position [0, 0]
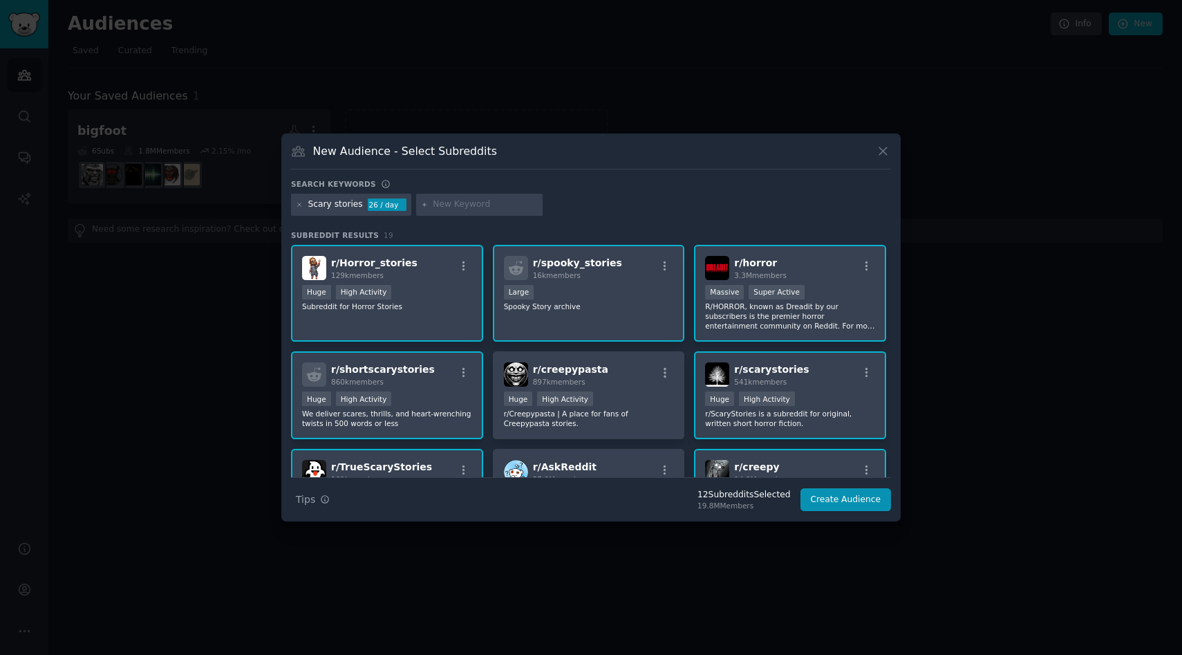
click at [453, 205] on input "text" at bounding box center [485, 204] width 105 height 12
click at [353, 204] on div "Scary stories" at bounding box center [335, 204] width 55 height 12
click at [350, 205] on div "Scary stories" at bounding box center [335, 204] width 55 height 12
drag, startPoint x: 358, startPoint y: 205, endPoint x: 335, endPoint y: 203, distance: 22.9
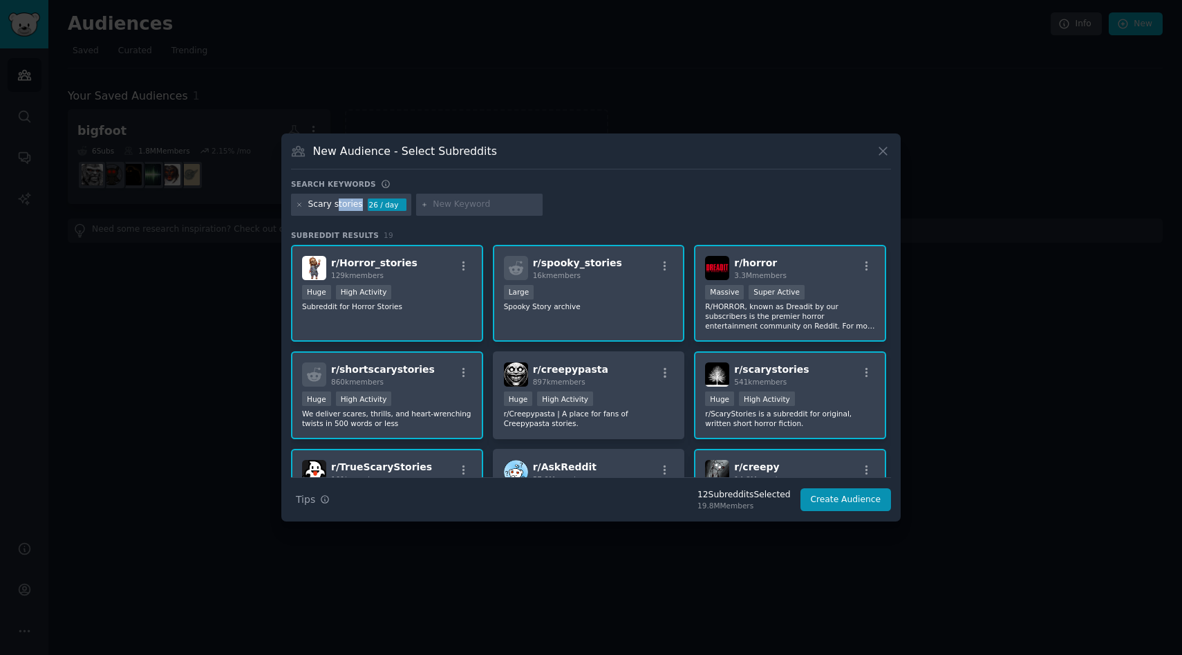
click at [335, 203] on div "Scary stories" at bounding box center [335, 204] width 55 height 12
click at [461, 205] on input "text" at bounding box center [485, 204] width 105 height 12
type input "encounters"
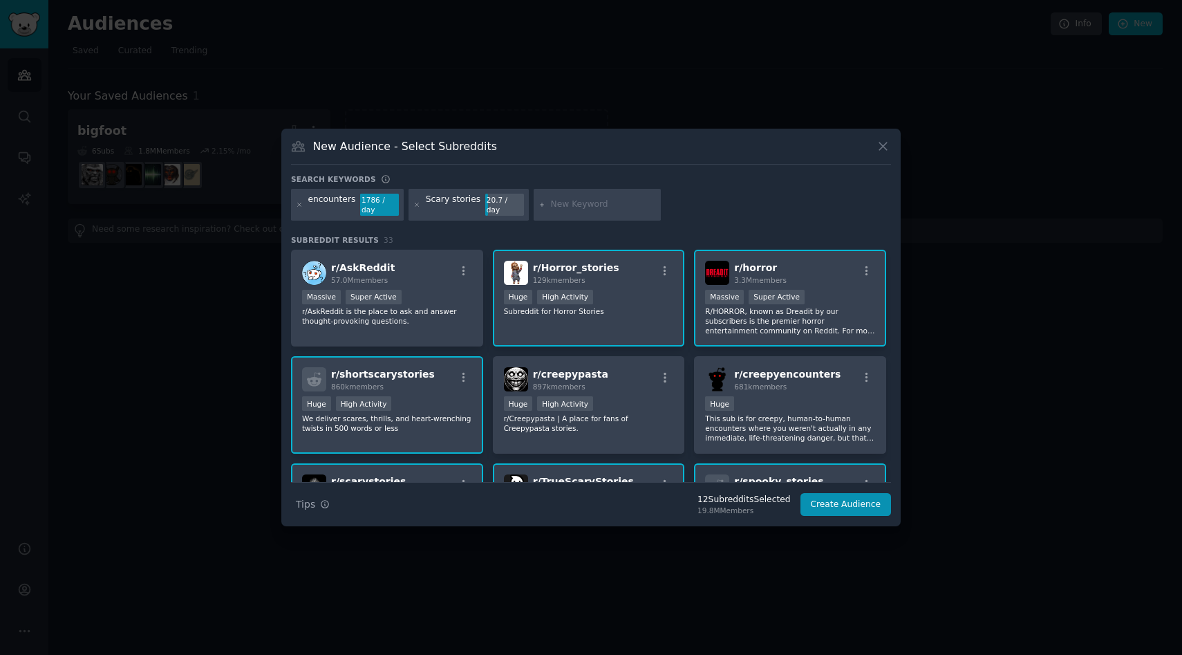
click at [474, 205] on div "Scary stories 20.7 / day" at bounding box center [469, 205] width 120 height 32
click at [488, 209] on div "20.7 / day" at bounding box center [504, 205] width 39 height 22
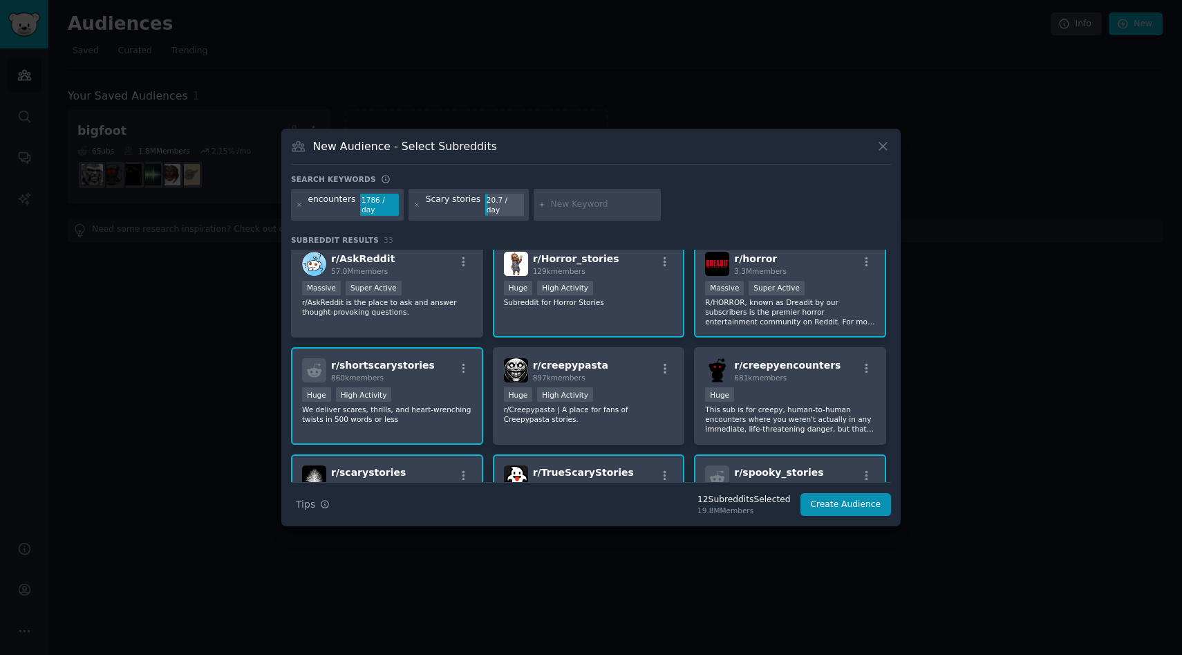
scroll to position [154, 0]
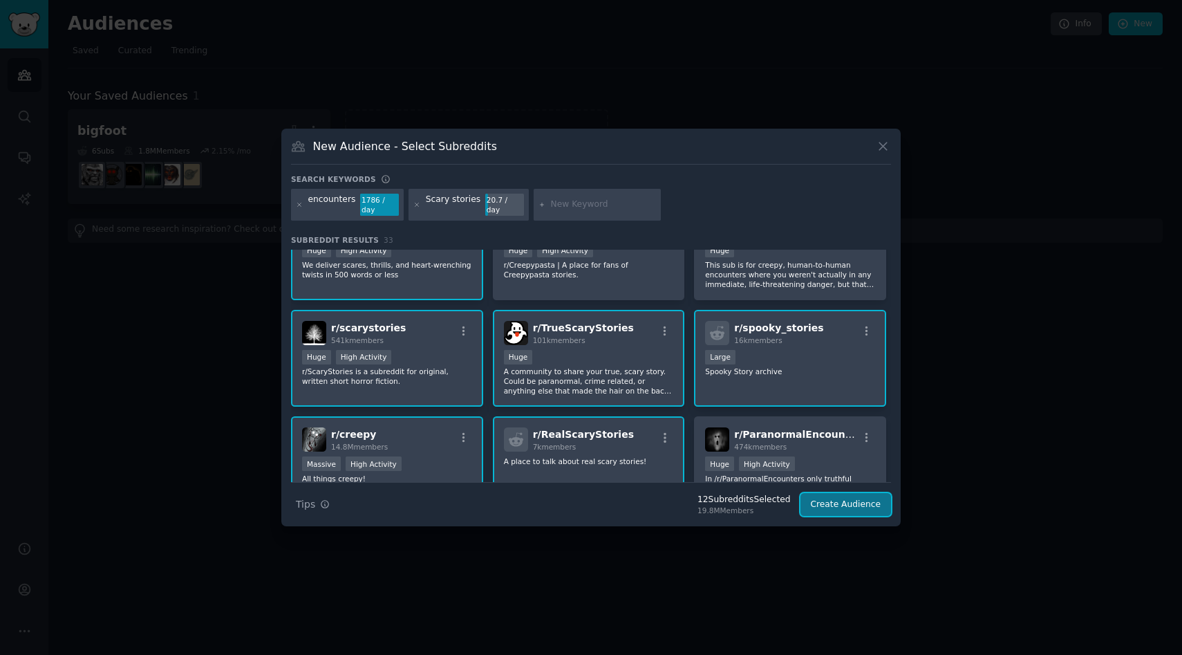
click at [856, 503] on button "Create Audience" at bounding box center [846, 505] width 91 height 24
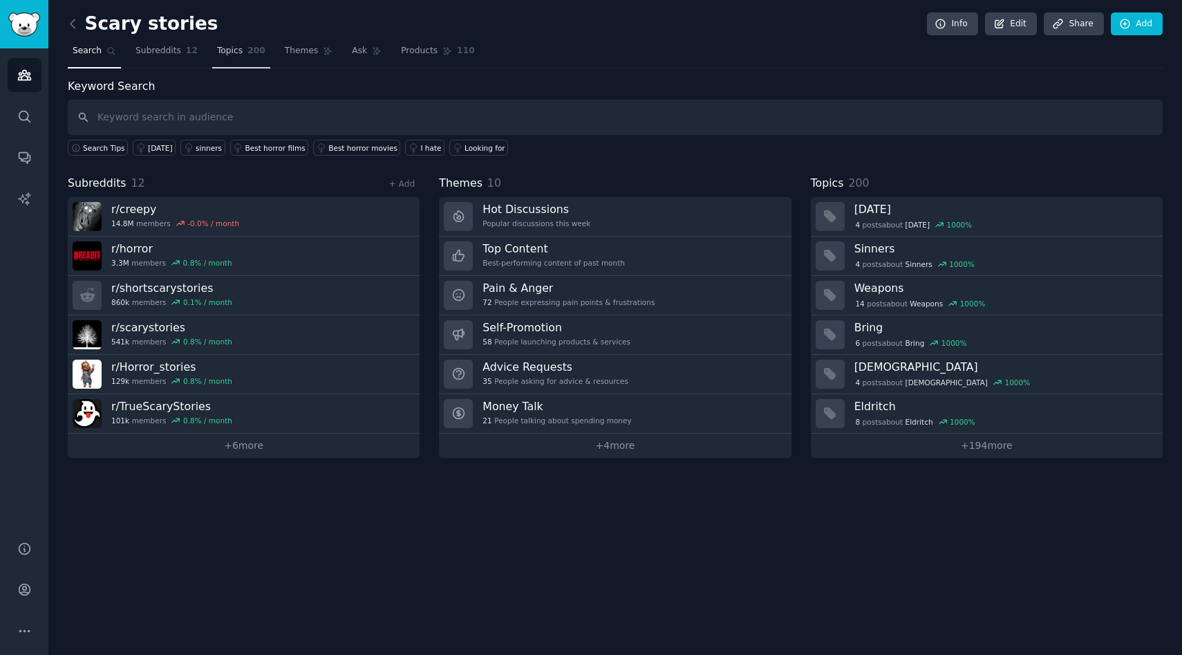
click at [243, 57] on link "Topics 200" at bounding box center [241, 54] width 58 height 28
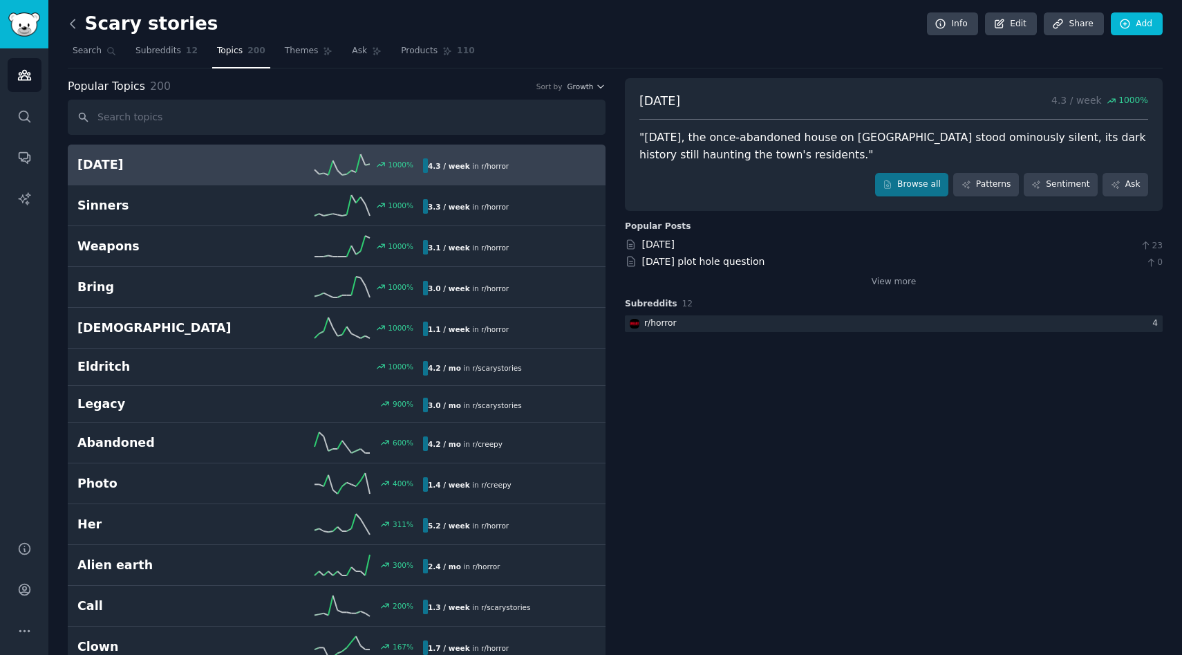
click at [77, 27] on icon at bounding box center [73, 24] width 15 height 15
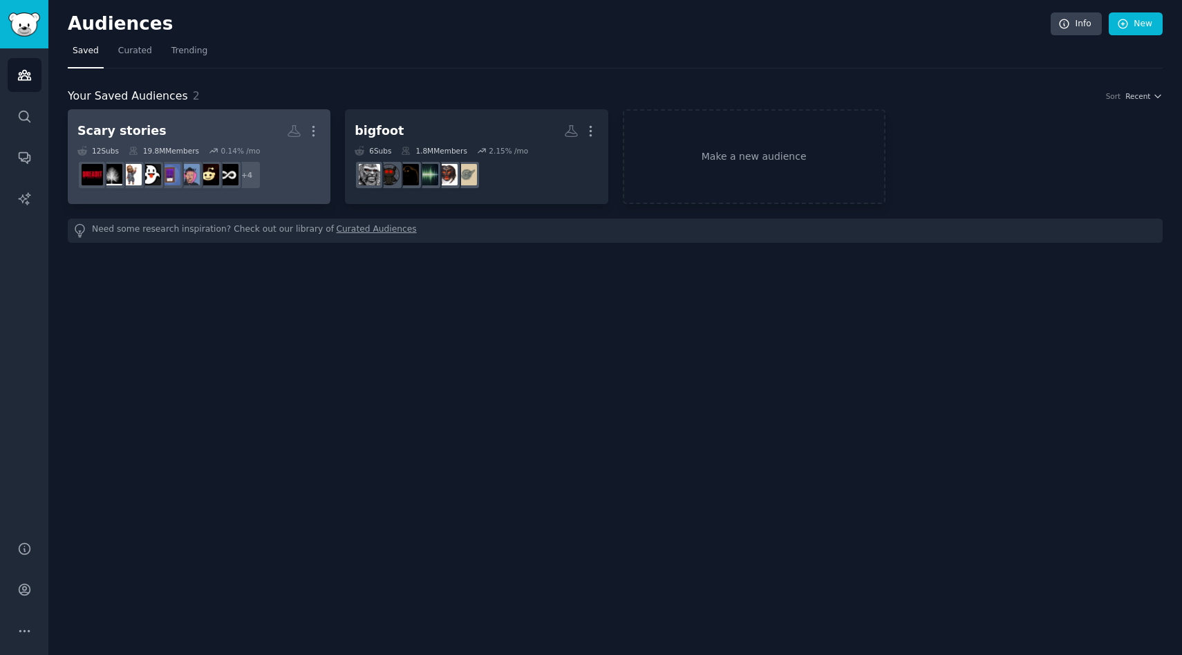
click at [196, 138] on h2 "Scary stories More" at bounding box center [198, 131] width 243 height 24
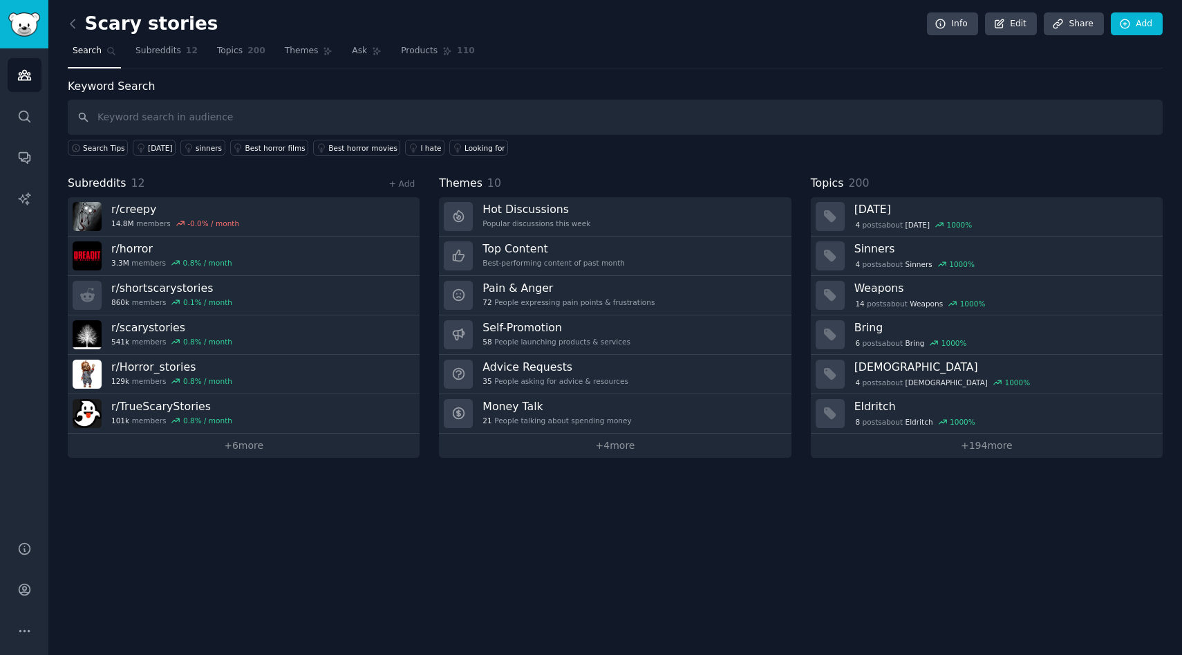
click at [217, 124] on input "text" at bounding box center [615, 117] width 1095 height 35
click at [398, 183] on link "+ Add" at bounding box center [402, 184] width 26 height 10
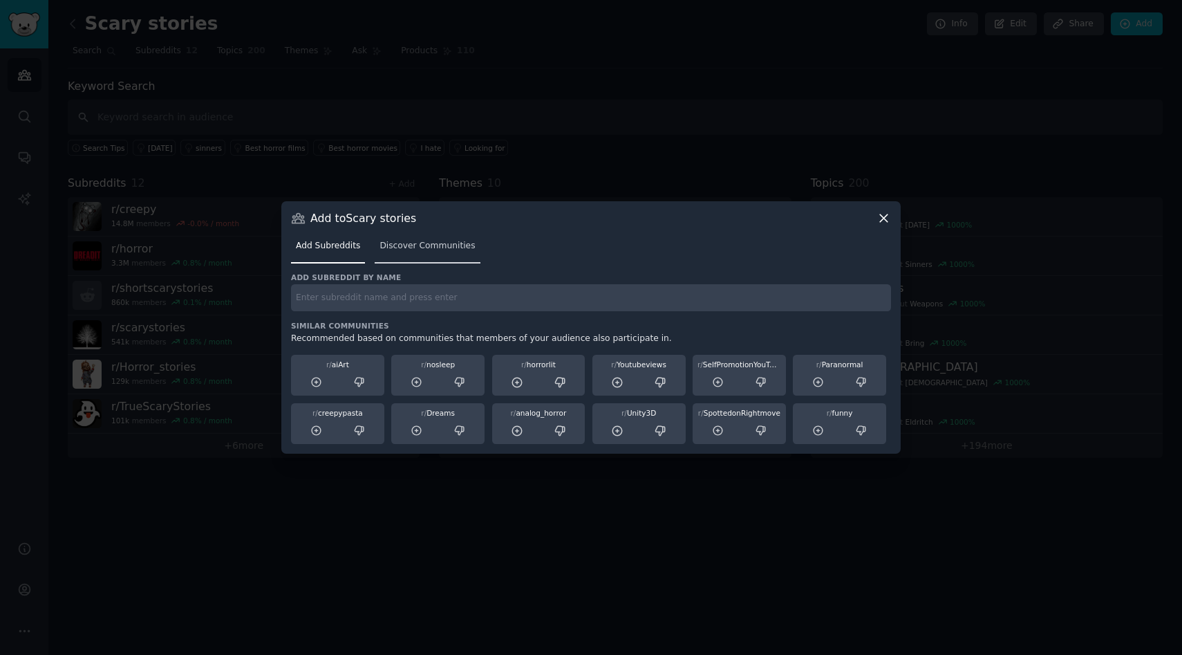
click at [427, 252] on link "Discover Communities" at bounding box center [427, 249] width 105 height 28
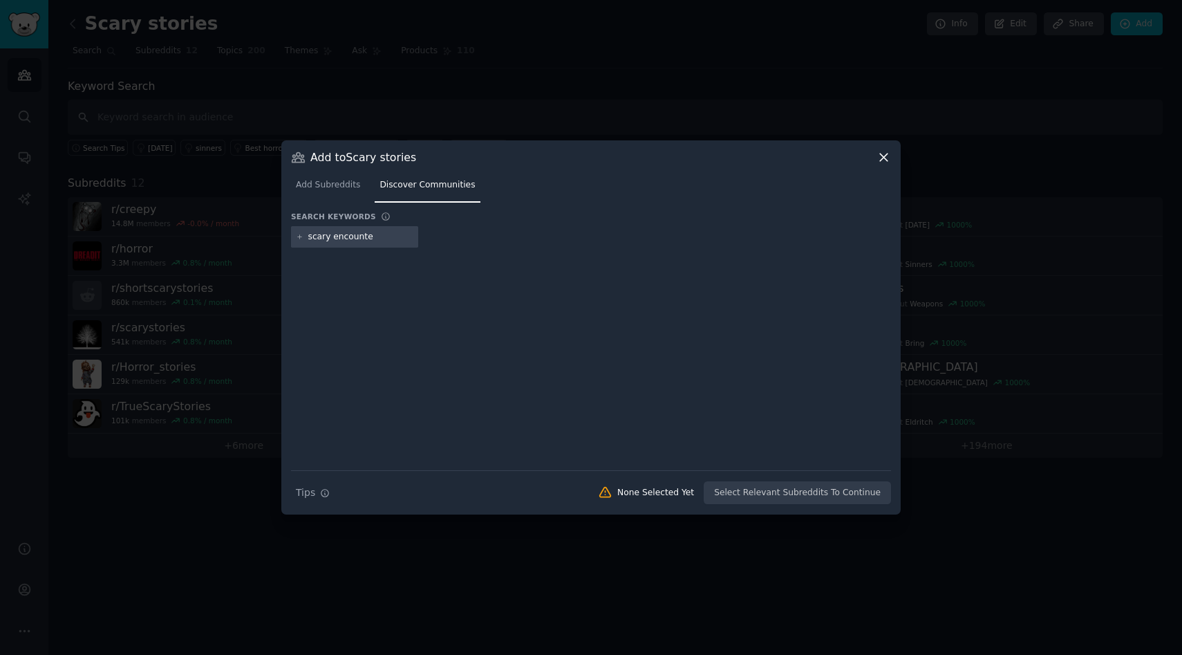
type input "scary encounter"
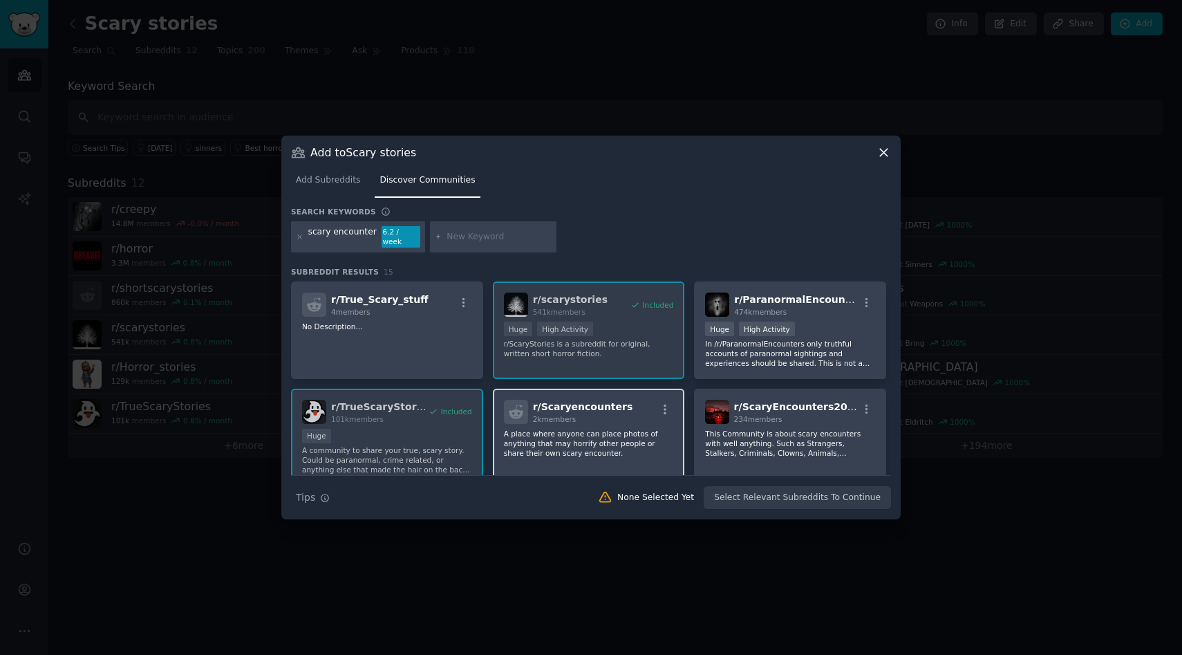
click at [608, 420] on div "r/ Scaryencounters 2k members A place where anyone can place photos of anything…" at bounding box center [589, 437] width 192 height 97
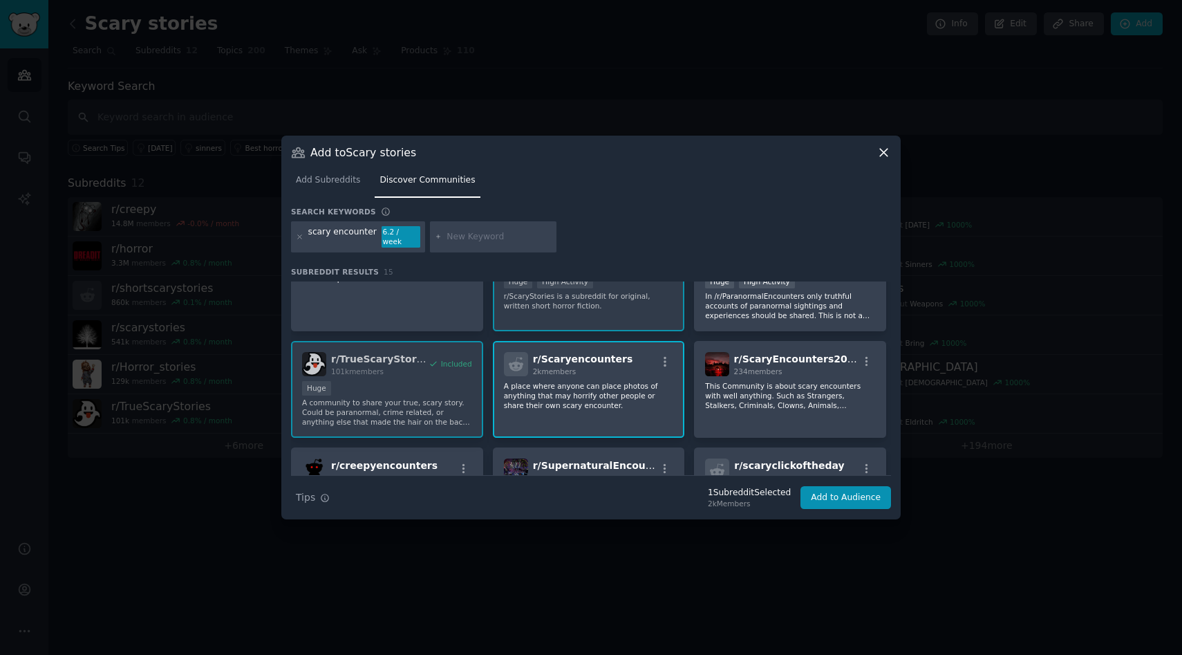
scroll to position [128, 0]
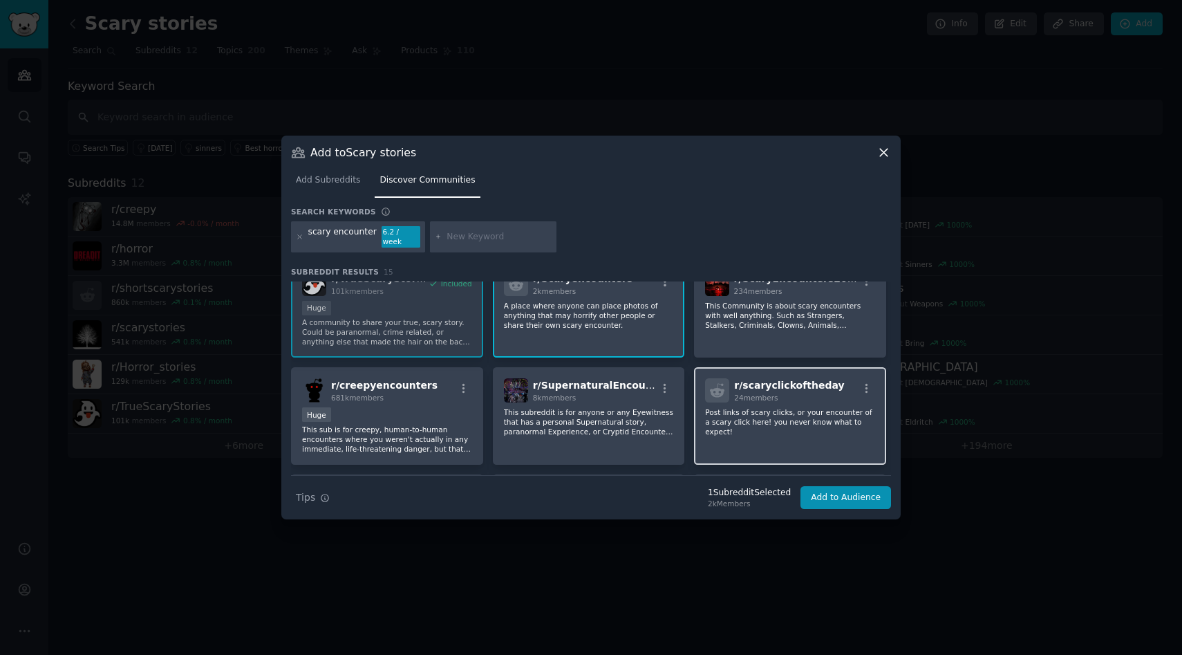
click at [833, 407] on p "Post links of scary clicks, or your encounter of a scary click here! you never …" at bounding box center [790, 421] width 170 height 29
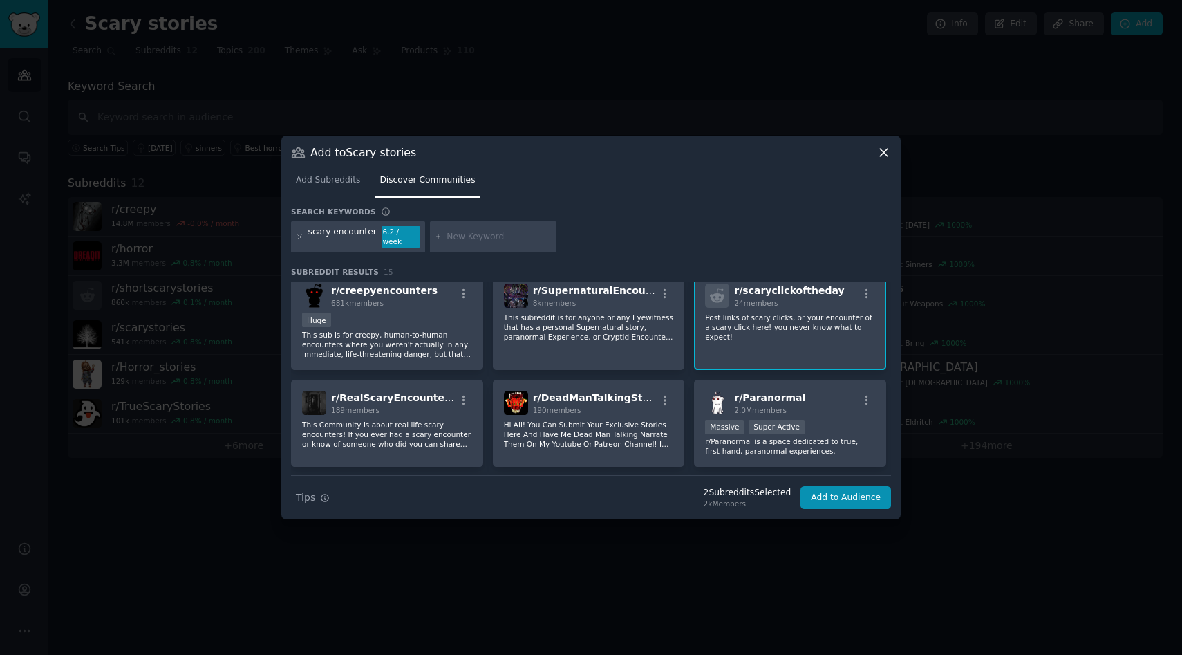
scroll to position [225, 0]
click at [411, 317] on div "Huge" at bounding box center [387, 318] width 170 height 17
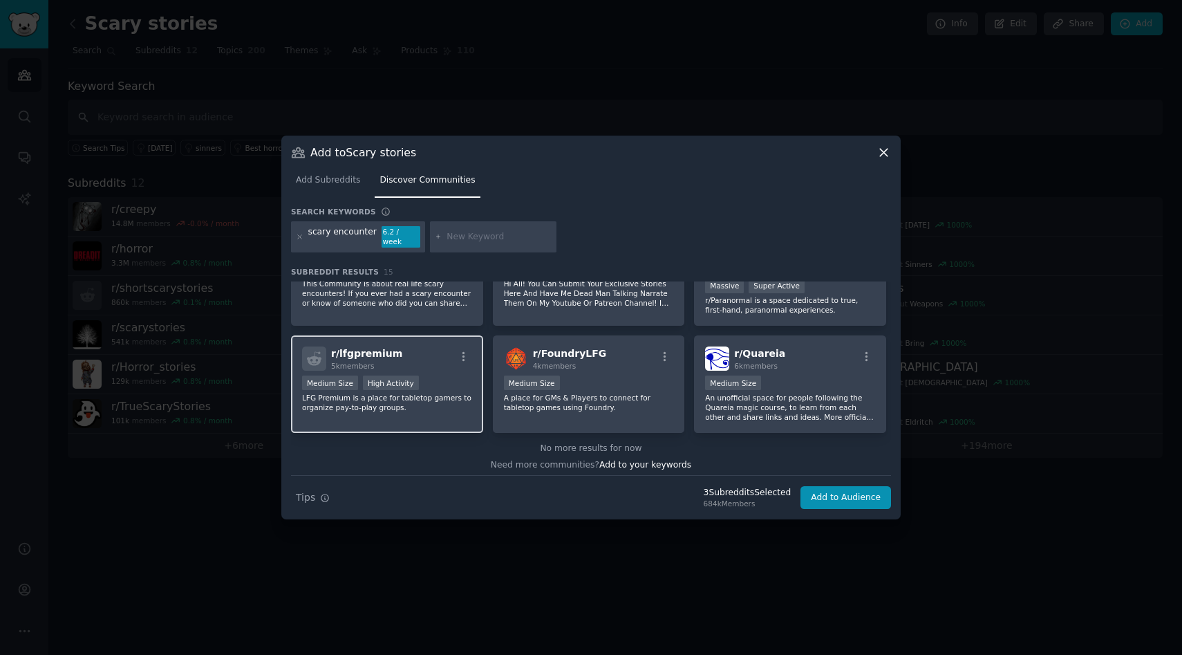
scroll to position [369, 0]
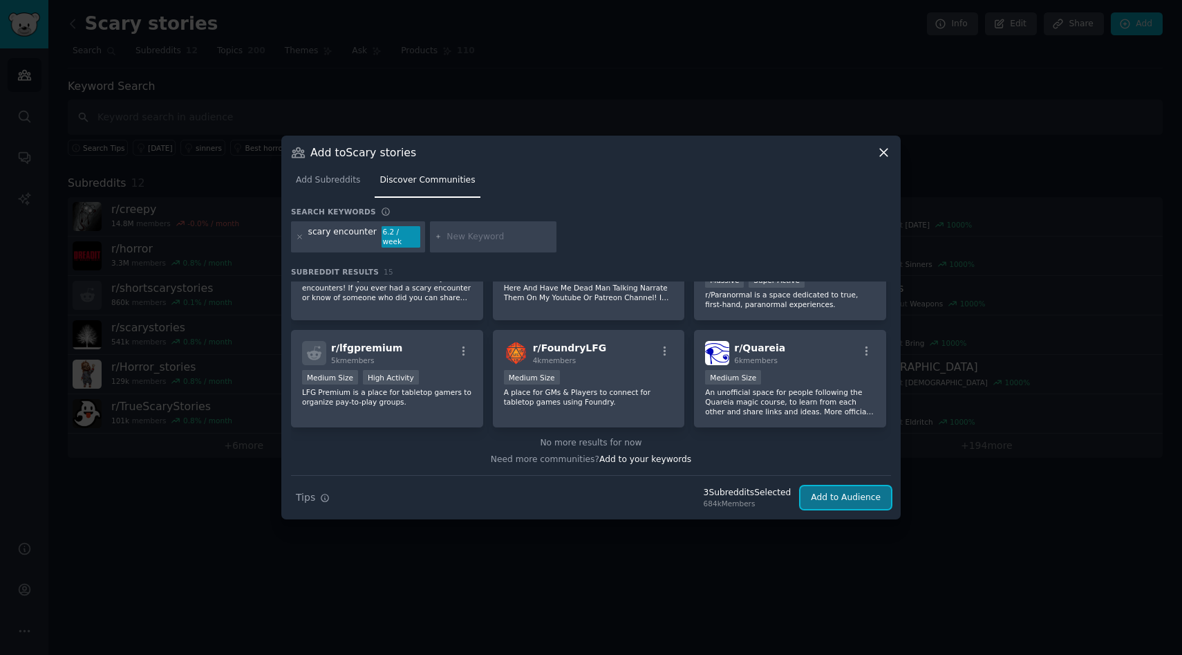
click at [862, 486] on button "Add to Audience" at bounding box center [846, 498] width 91 height 24
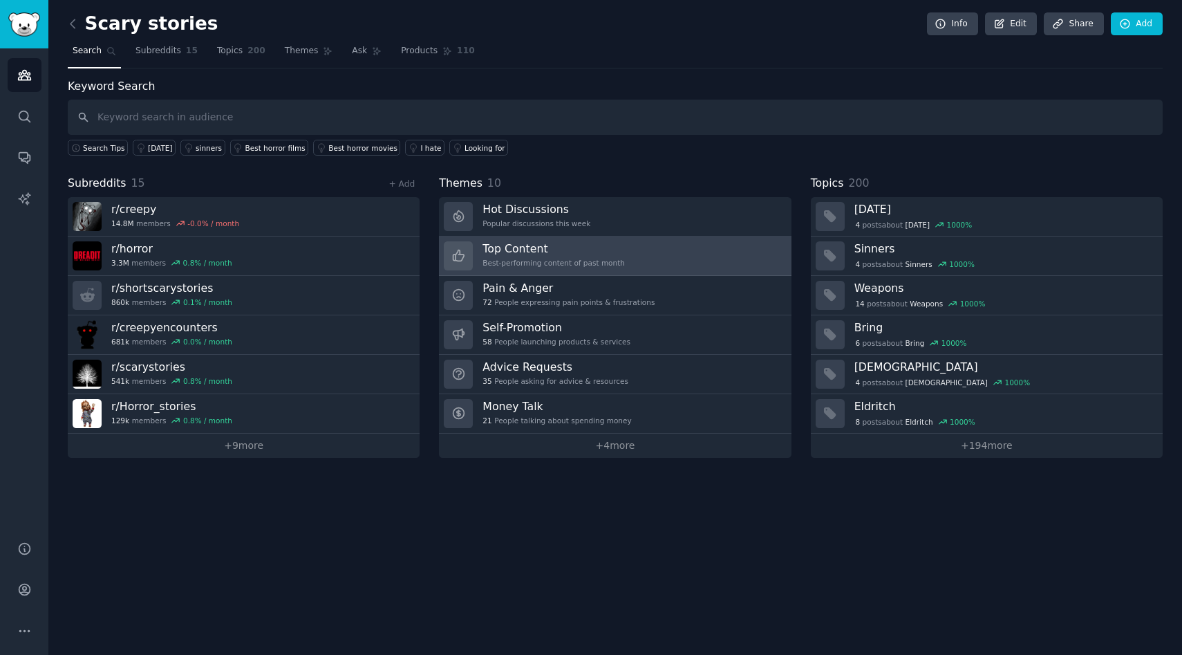
click at [548, 252] on h3 "Top Content" at bounding box center [554, 248] width 142 height 15
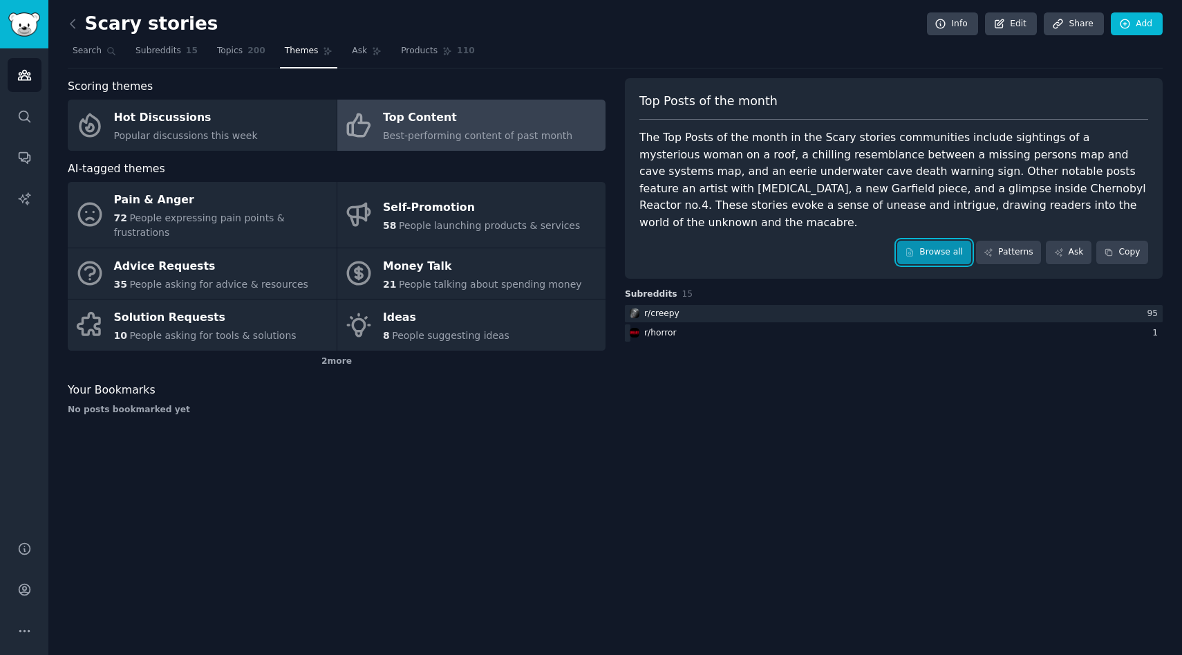
click at [935, 241] on link "Browse all" at bounding box center [935, 253] width 74 height 24
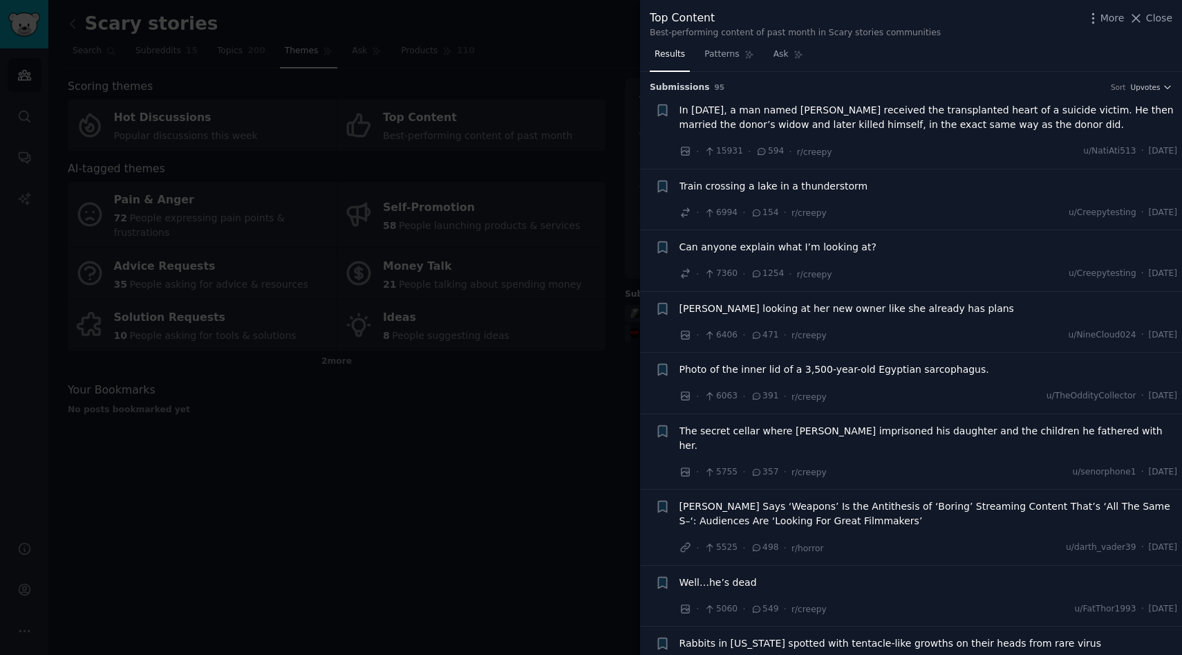
click at [784, 182] on span "Train crossing a lake in a thunderstorm" at bounding box center [774, 186] width 189 height 15
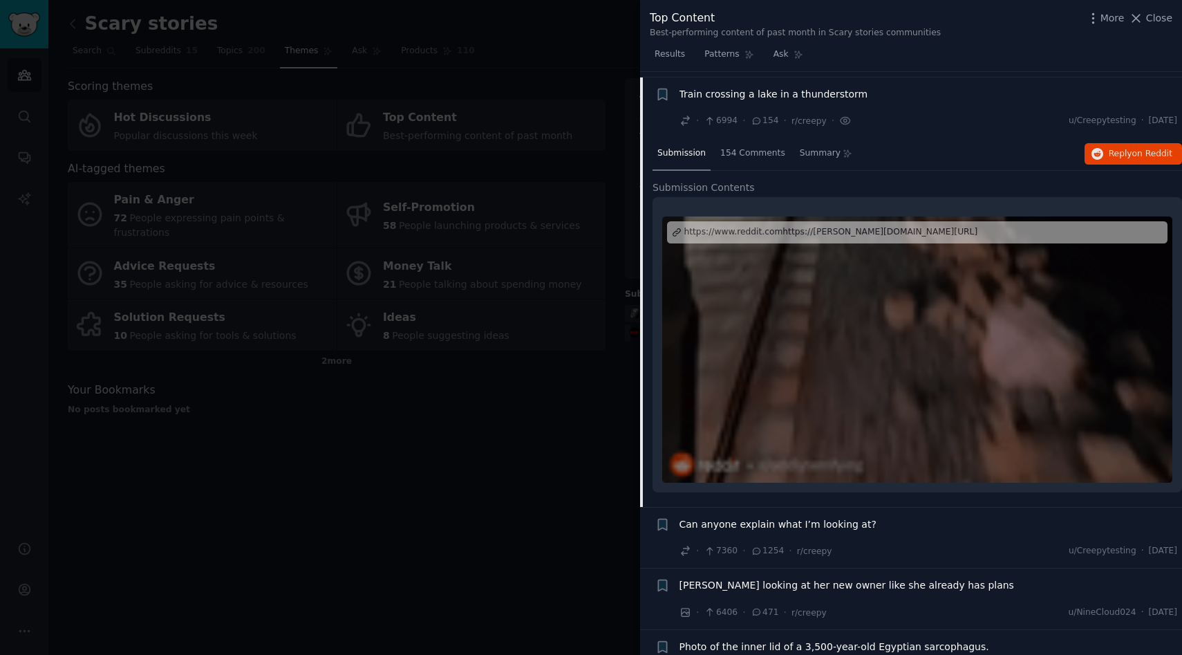
scroll to position [97, 0]
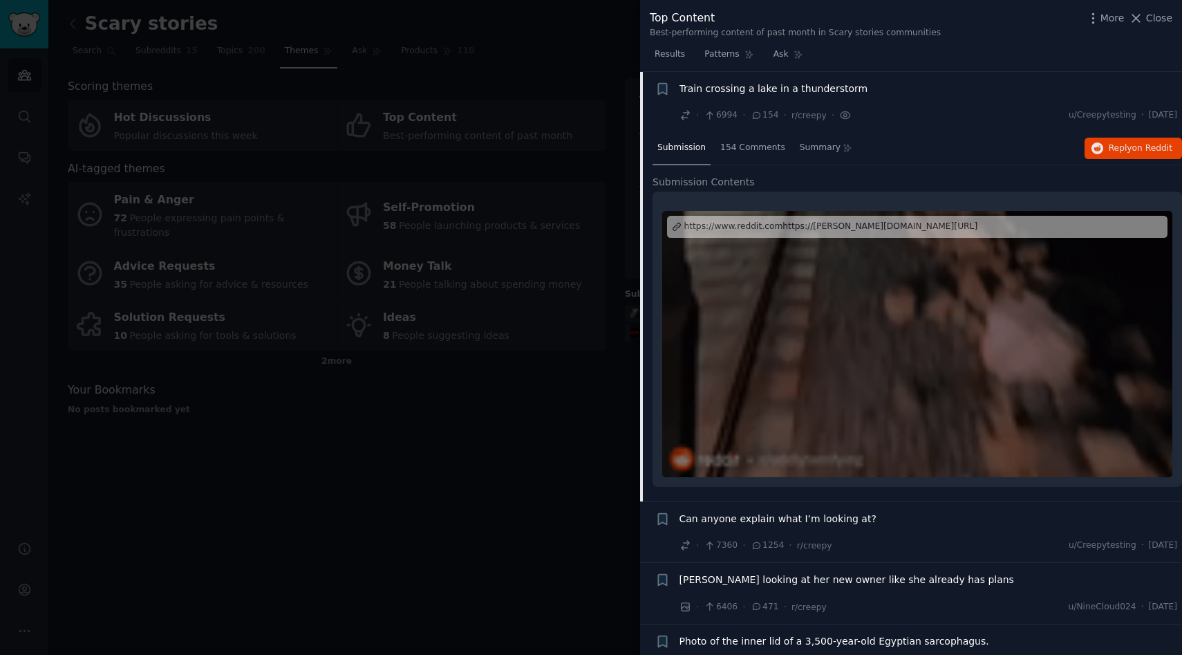
click at [925, 366] on div at bounding box center [917, 344] width 510 height 266
click at [773, 514] on span "Can anyone explain what I’m looking at?" at bounding box center [778, 519] width 197 height 15
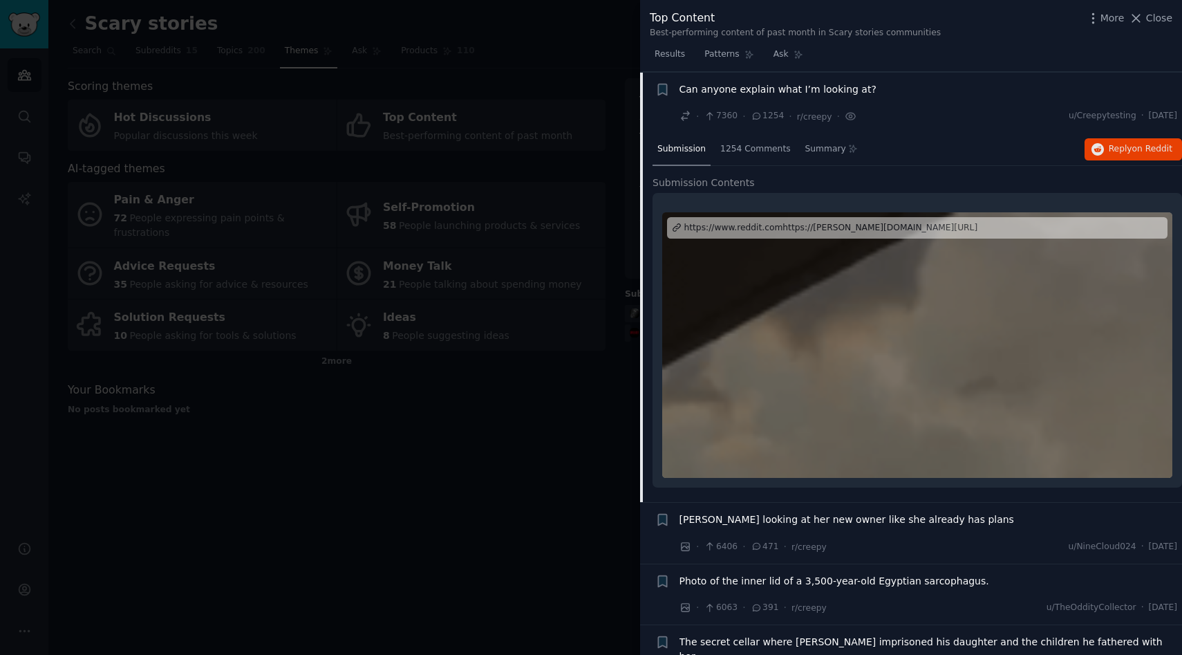
scroll to position [158, 0]
click at [850, 409] on div at bounding box center [917, 345] width 510 height 266
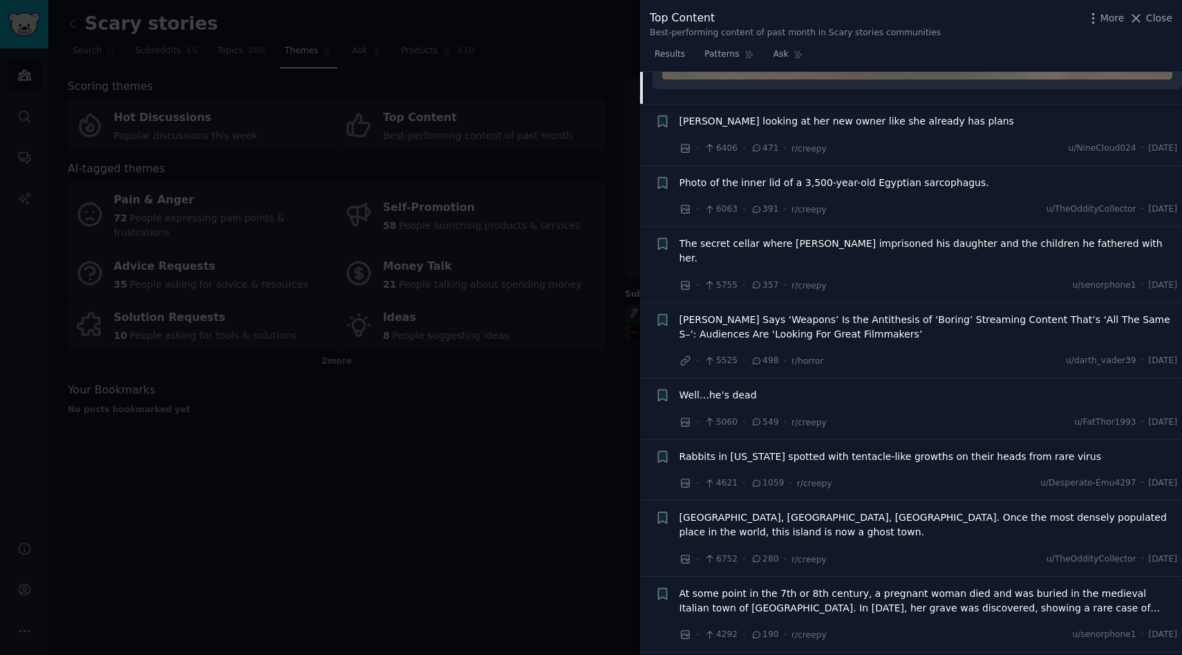
scroll to position [771, 0]
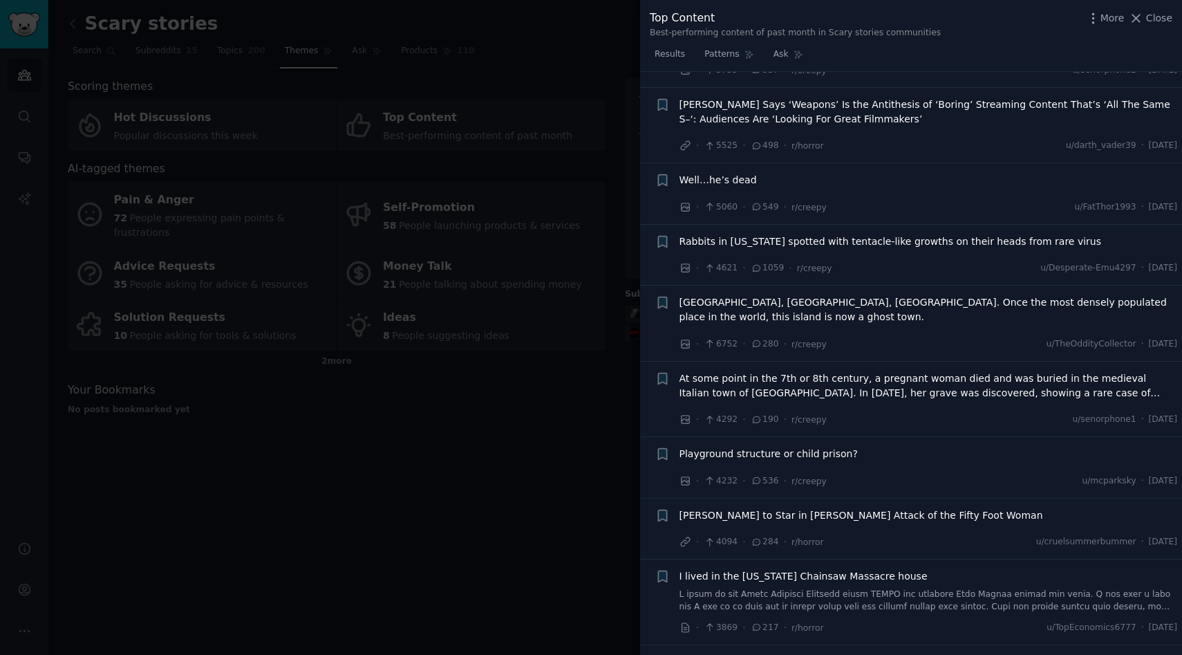
click at [804, 447] on span "Playground structure or child prison?" at bounding box center [769, 454] width 178 height 15
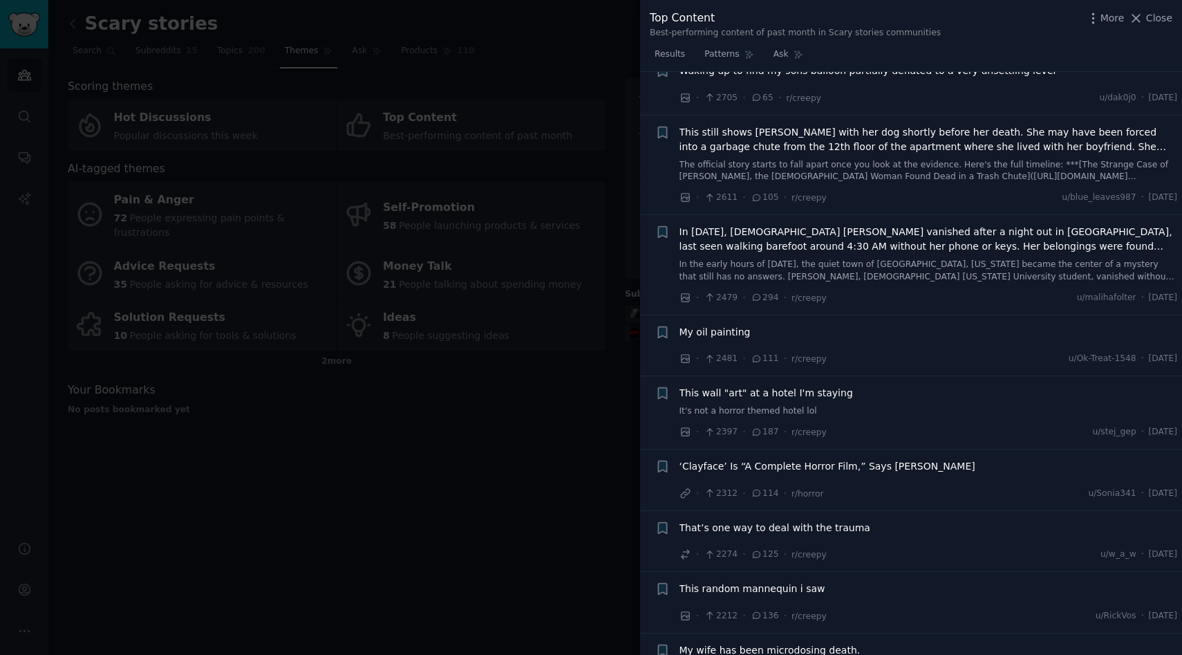
scroll to position [2210, 0]
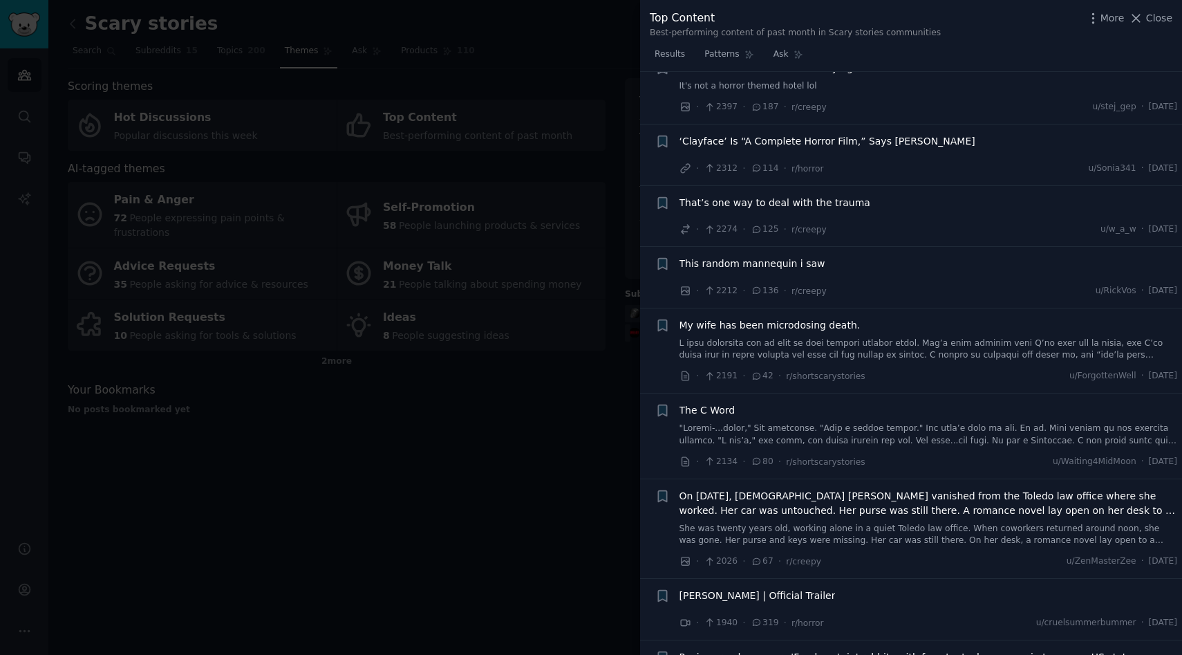
click at [841, 650] on span "Panic spreads as more 'Frankenstein' rabbits with face-tentacles appear in two …" at bounding box center [909, 657] width 458 height 15
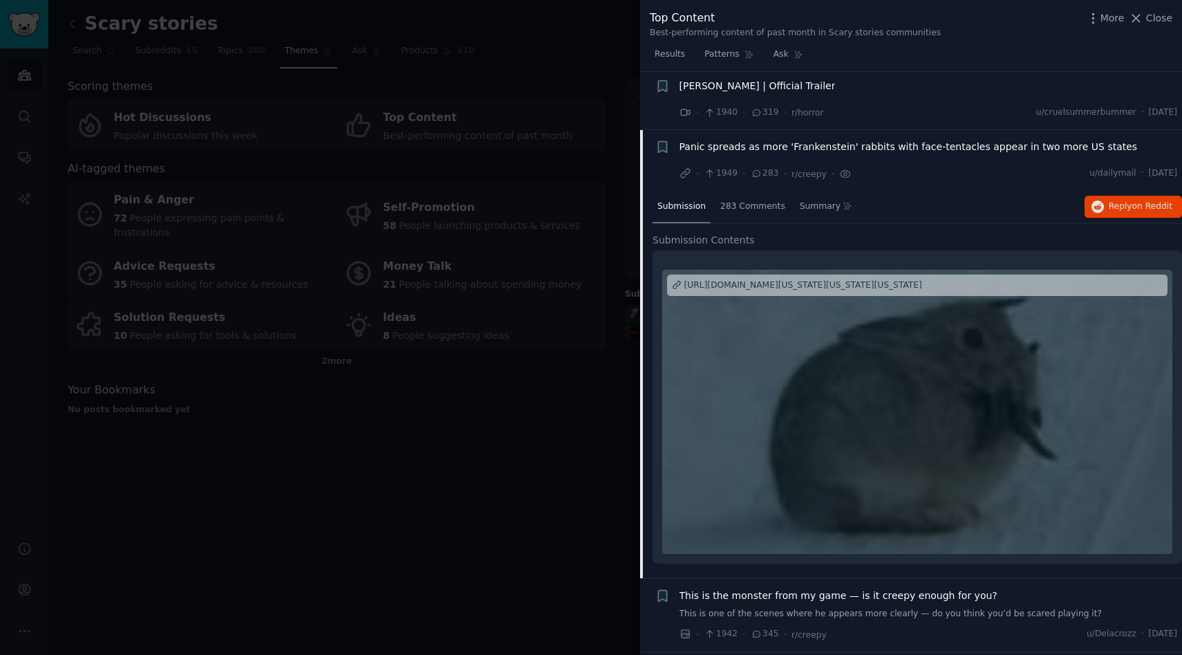
scroll to position [2269, 0]
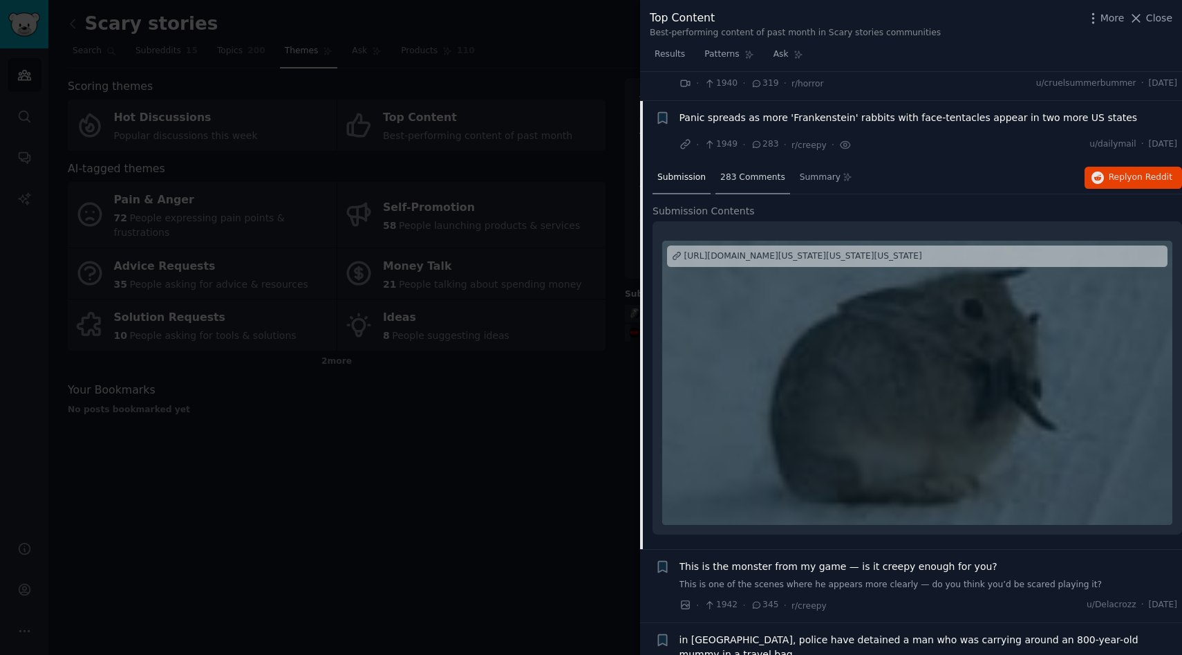
click at [769, 171] on span "283 Comments" at bounding box center [752, 177] width 65 height 12
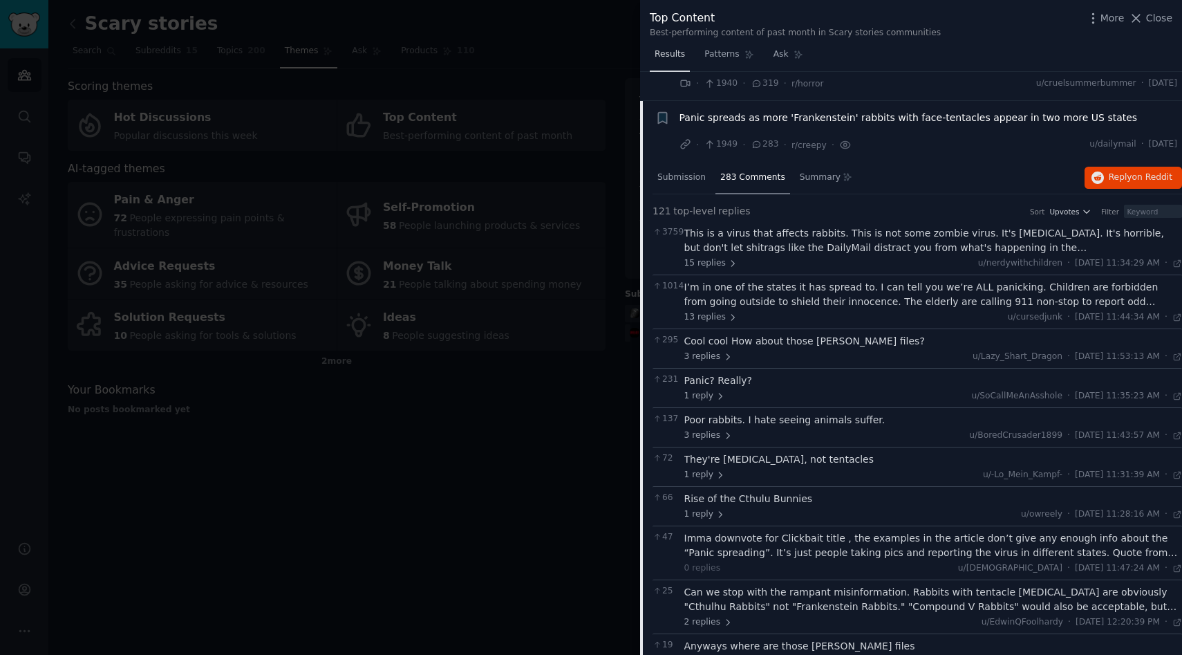
click at [680, 53] on span "Results" at bounding box center [670, 54] width 30 height 12
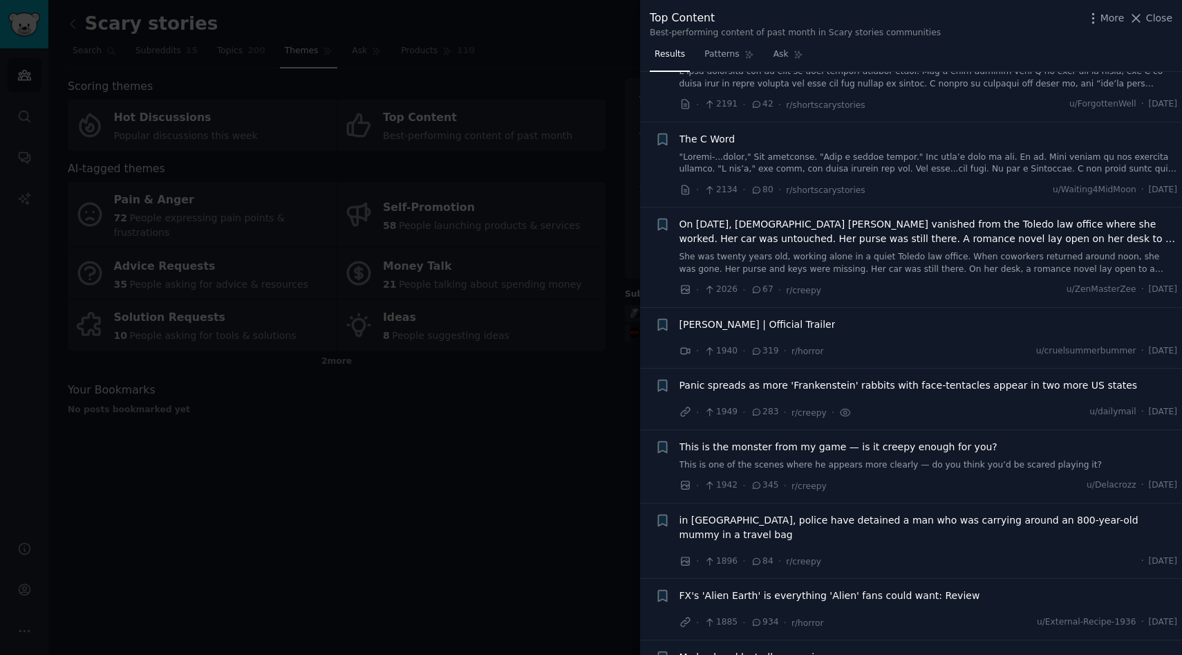
scroll to position [1943, 0]
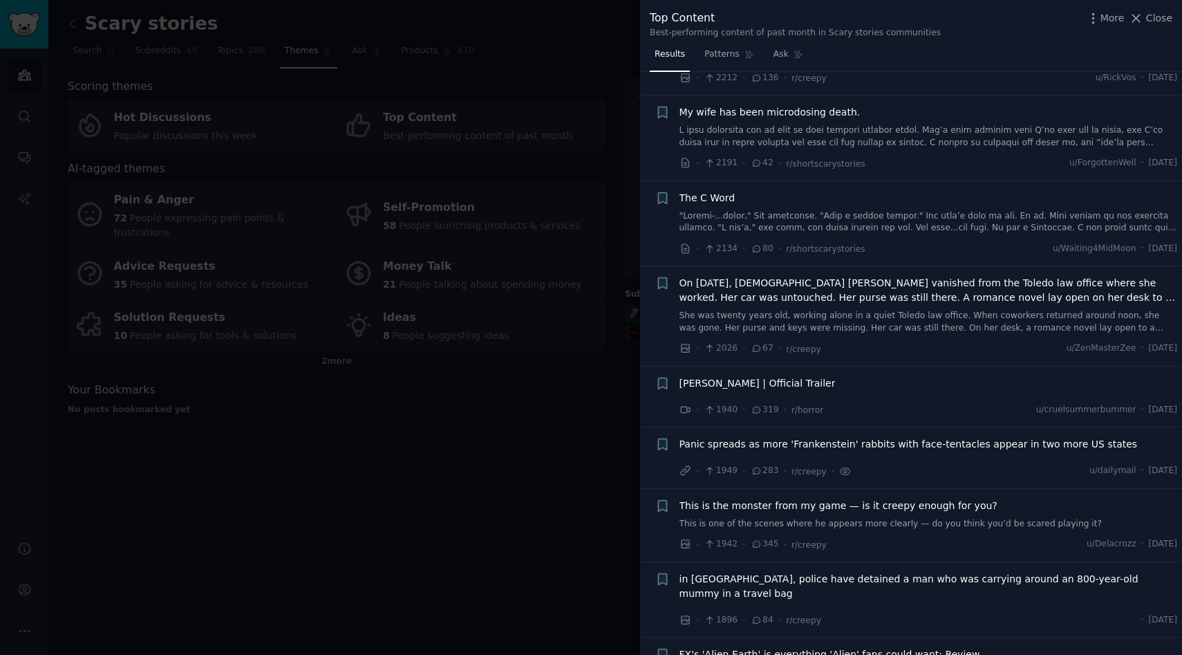
click at [878, 437] on span "Panic spreads as more 'Frankenstein' rabbits with face-tentacles appear in two …" at bounding box center [909, 444] width 458 height 15
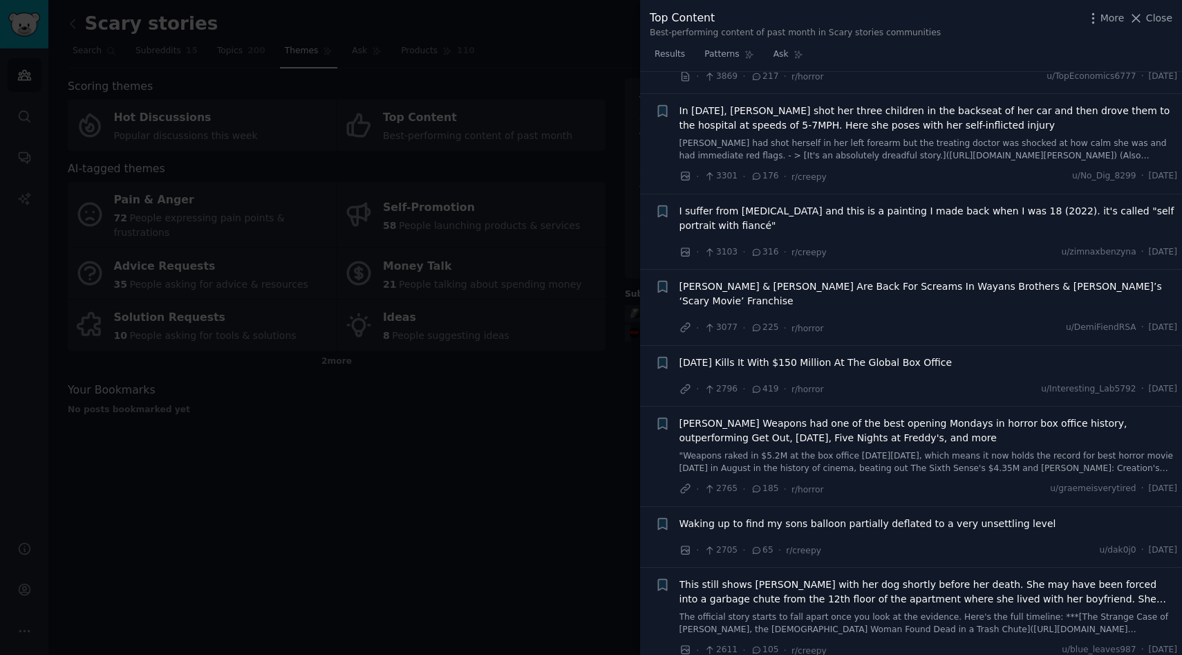
scroll to position [595, 0]
